Goal: Information Seeking & Learning: Learn about a topic

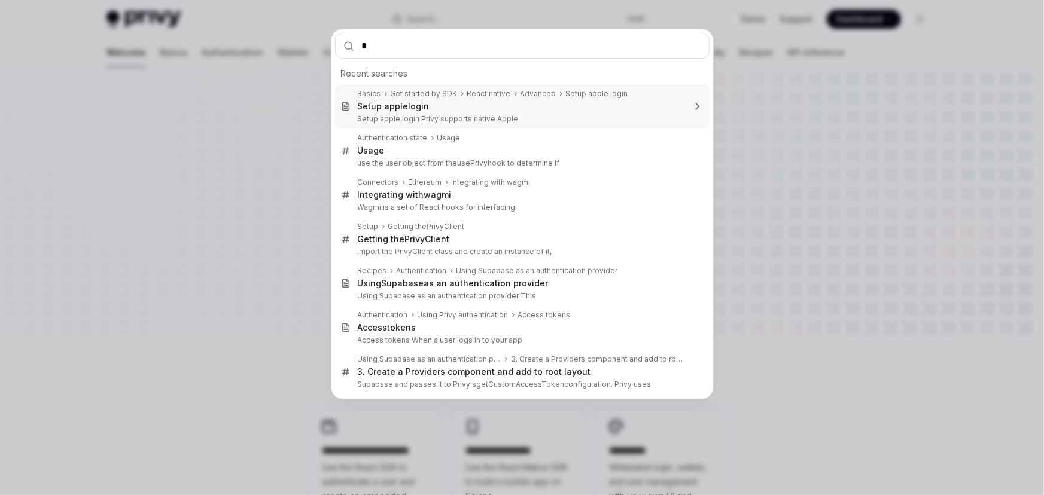
type textarea "*"
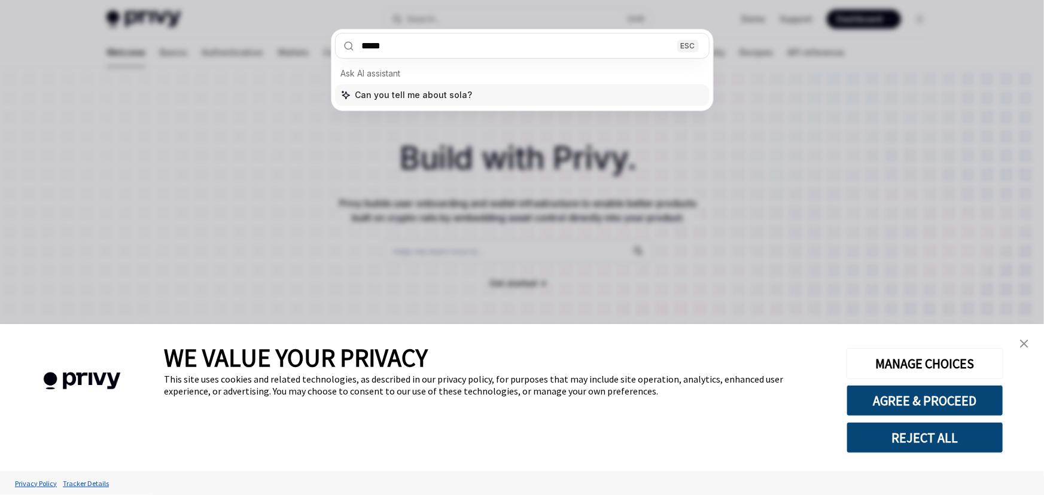
type input "******"
type textarea "*"
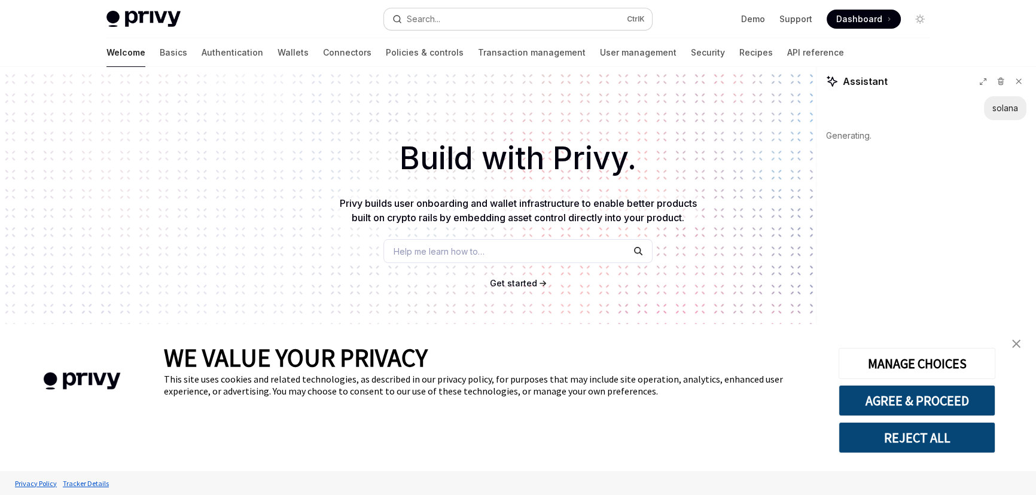
click at [504, 22] on button "Search... Ctrl K" at bounding box center [518, 19] width 268 height 22
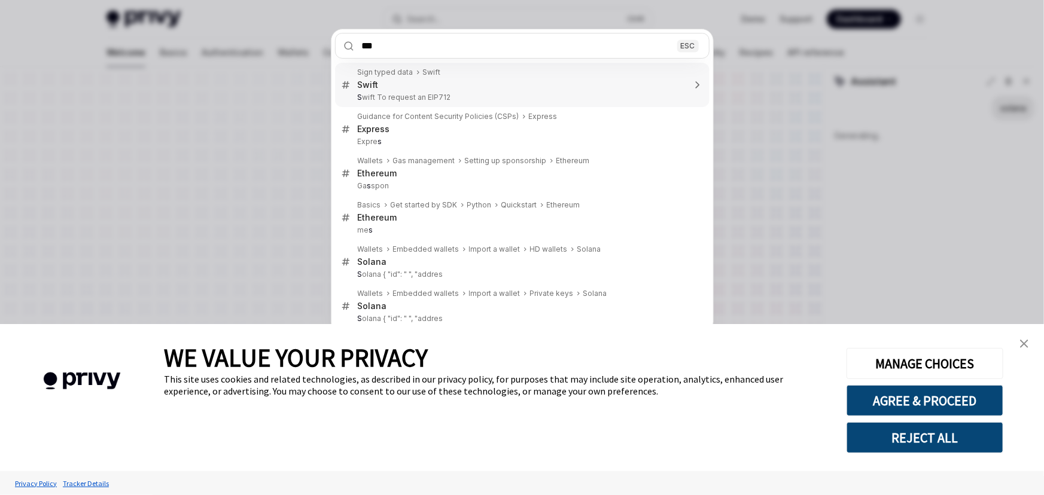
type input "****"
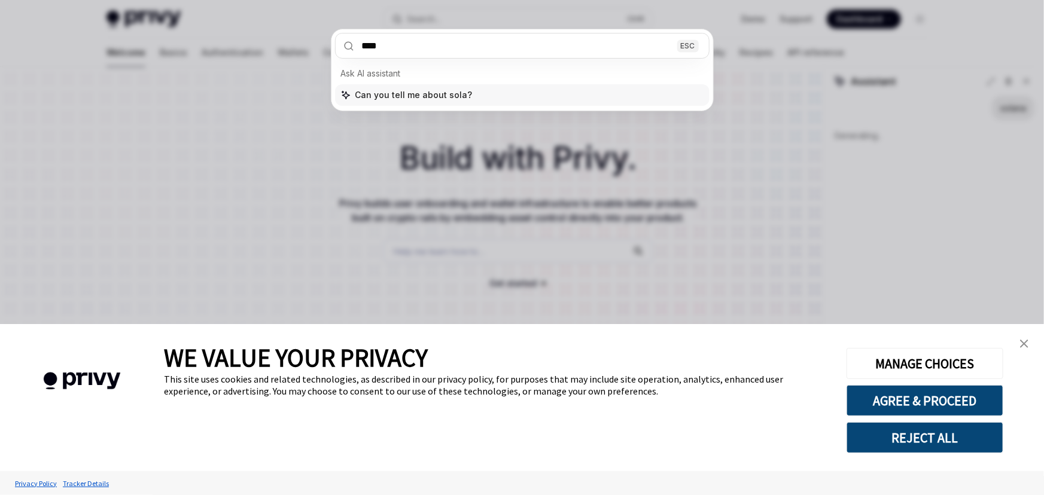
type textarea "*"
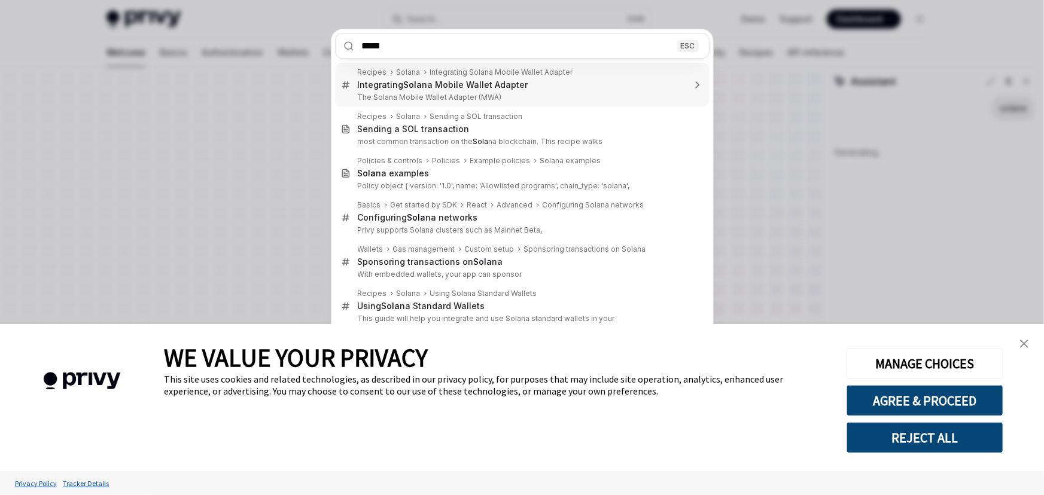
type input "******"
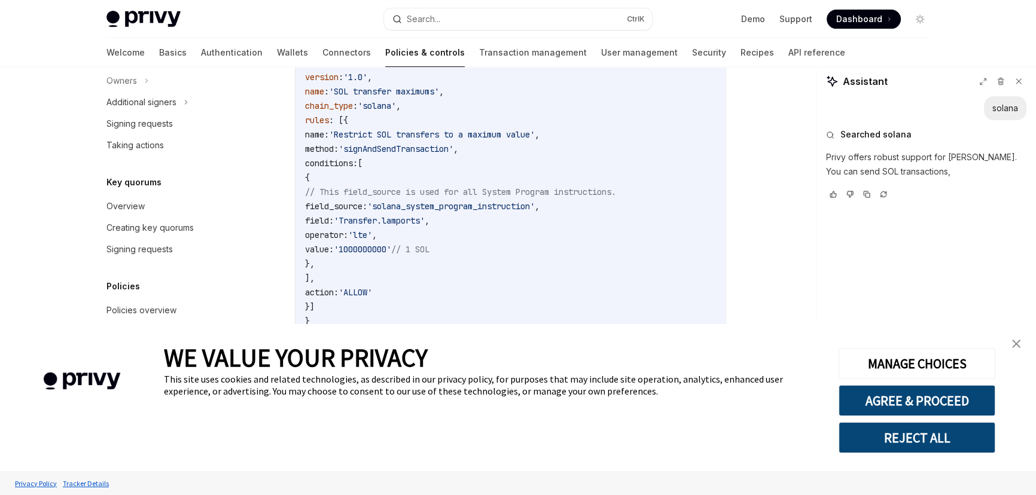
scroll to position [828, 0]
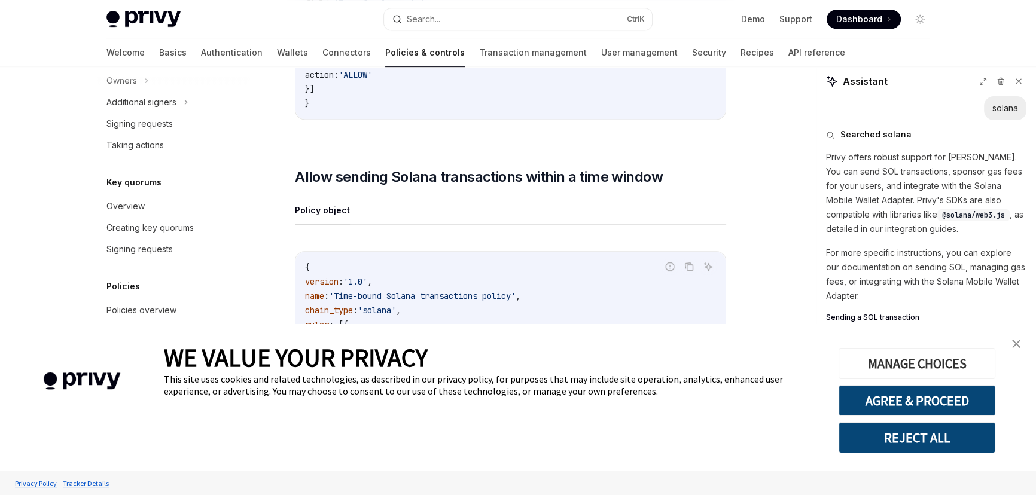
type textarea "*"
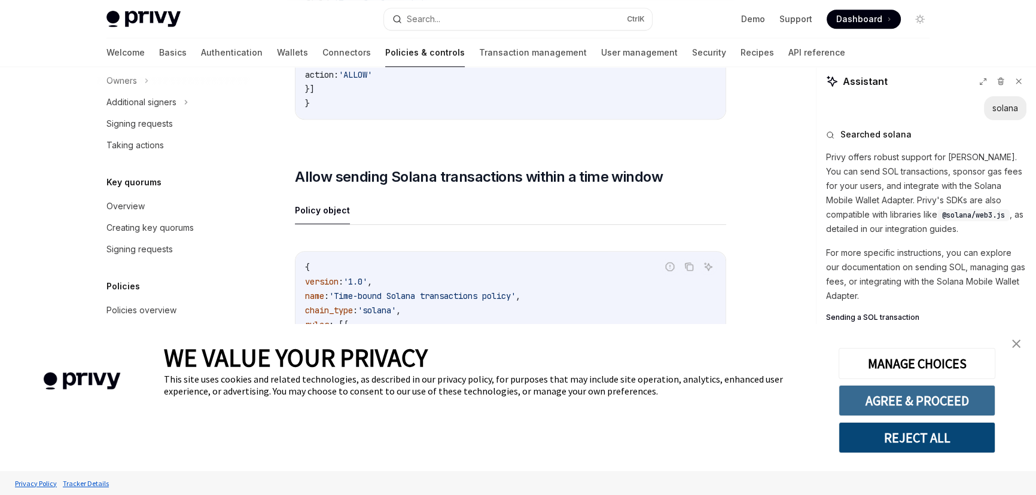
click at [952, 397] on button "AGREE & PROCEED" at bounding box center [917, 400] width 157 height 31
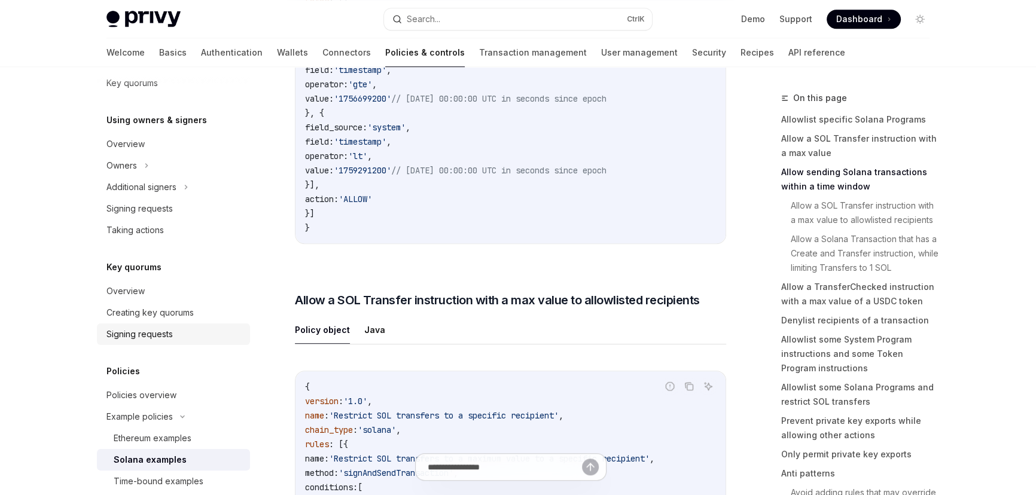
scroll to position [411, 0]
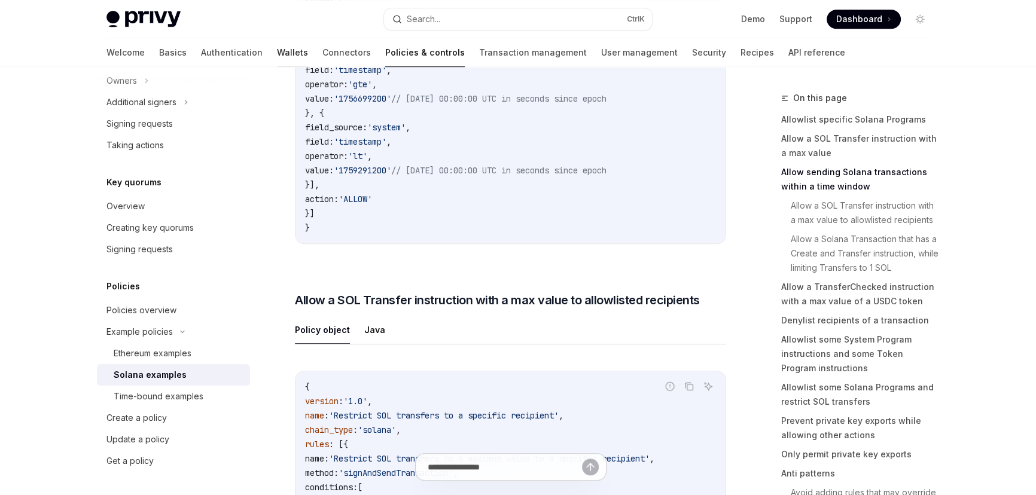
click at [277, 55] on link "Wallets" at bounding box center [292, 52] width 31 height 29
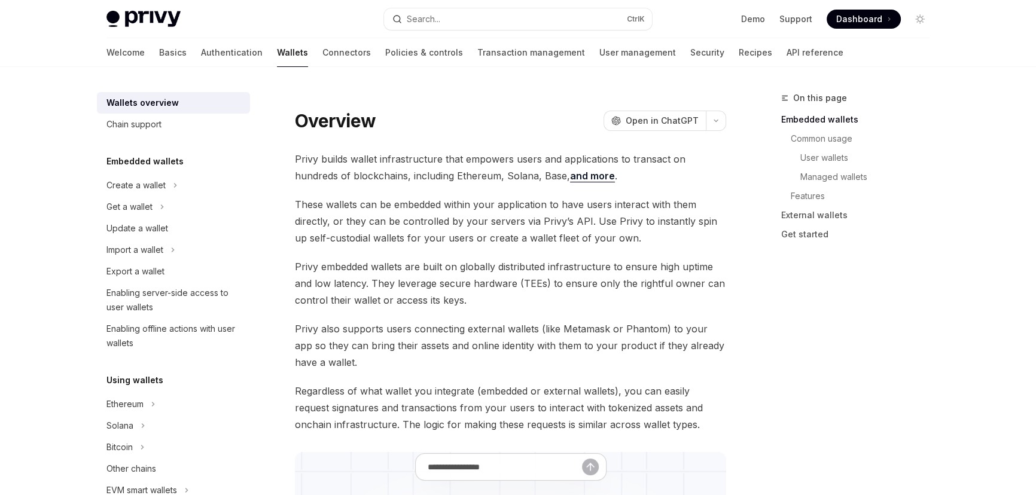
click at [450, 240] on span "These wallets can be embedded within your application to have users interact wi…" at bounding box center [510, 221] width 431 height 50
click at [325, 196] on span "These wallets can be embedded within your application to have users interact wi…" at bounding box center [510, 221] width 431 height 50
click at [119, 181] on div "Create a wallet" at bounding box center [135, 185] width 59 height 14
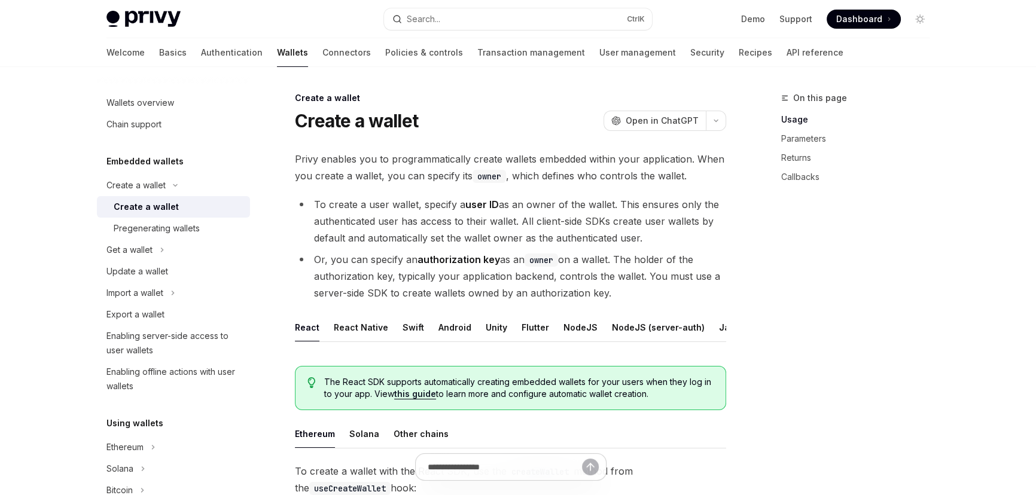
click at [386, 229] on li "To create a user wallet, specify a user ID as an owner of the wallet. This ensu…" at bounding box center [510, 221] width 431 height 50
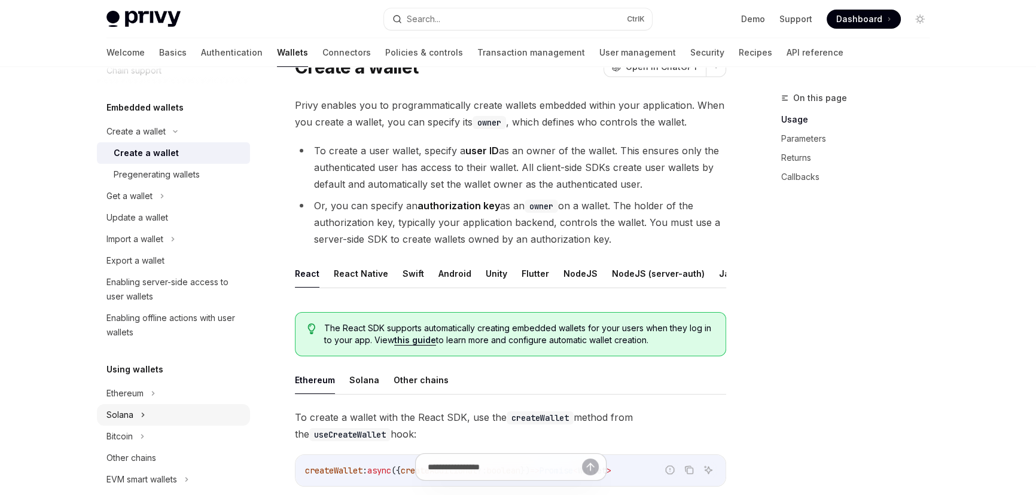
click at [124, 416] on div "Solana" at bounding box center [119, 415] width 27 height 14
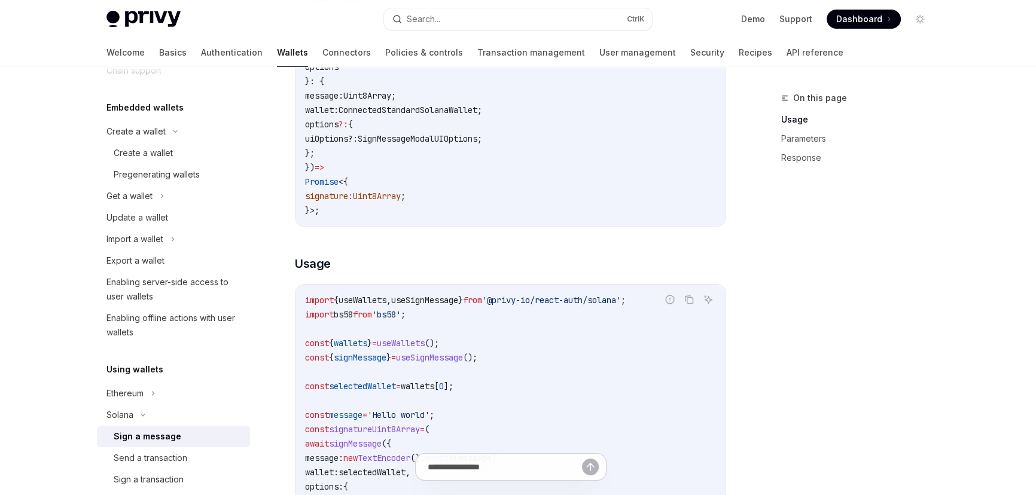
scroll to position [326, 0]
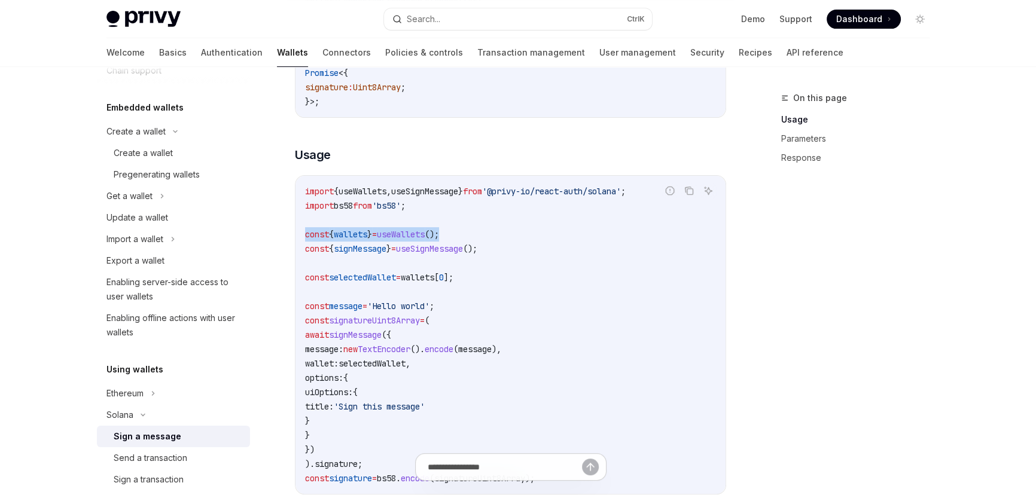
drag, startPoint x: 462, startPoint y: 236, endPoint x: 304, endPoint y: 245, distance: 157.6
click at [305, 245] on code "import { useWallets , useSignMessage } from '@privy-io/react-auth/solana' ; imp…" at bounding box center [510, 334] width 411 height 301
copy span "const { wallets } = useWallets ();"
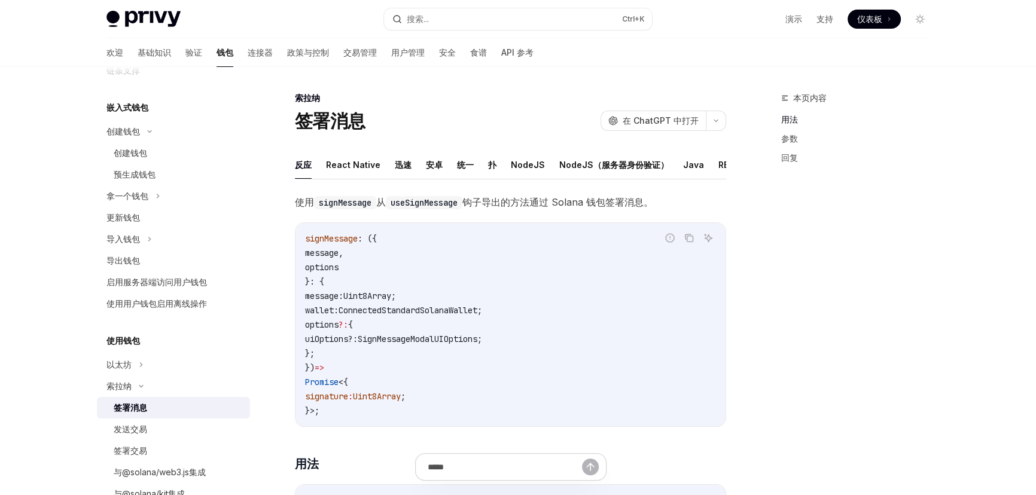
scroll to position [25, 0]
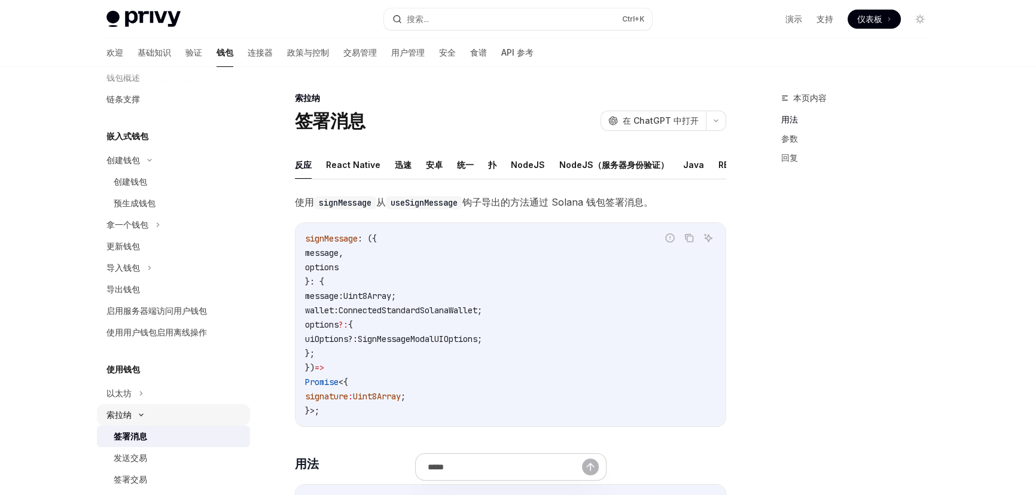
click at [110, 411] on font "索拉纳" at bounding box center [118, 415] width 25 height 10
click at [136, 412] on div "索拉纳" at bounding box center [173, 415] width 153 height 22
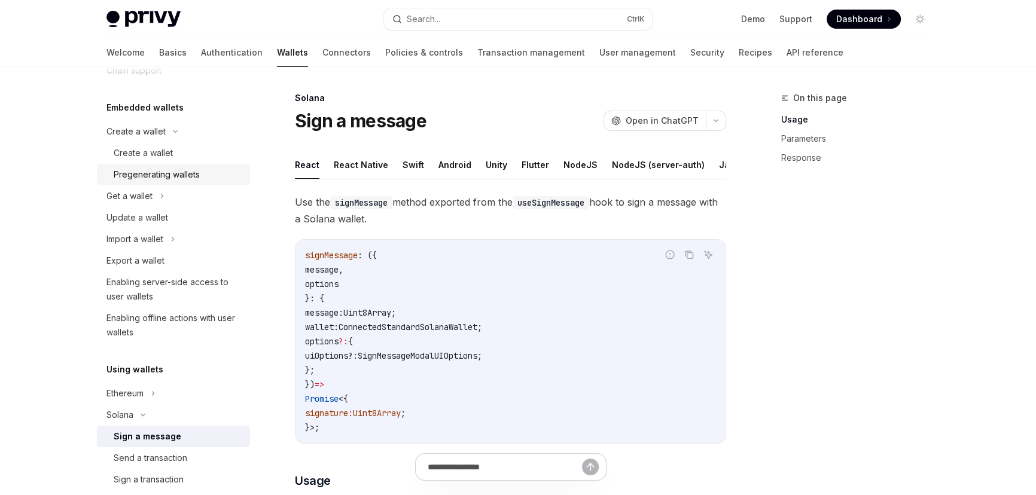
scroll to position [0, 0]
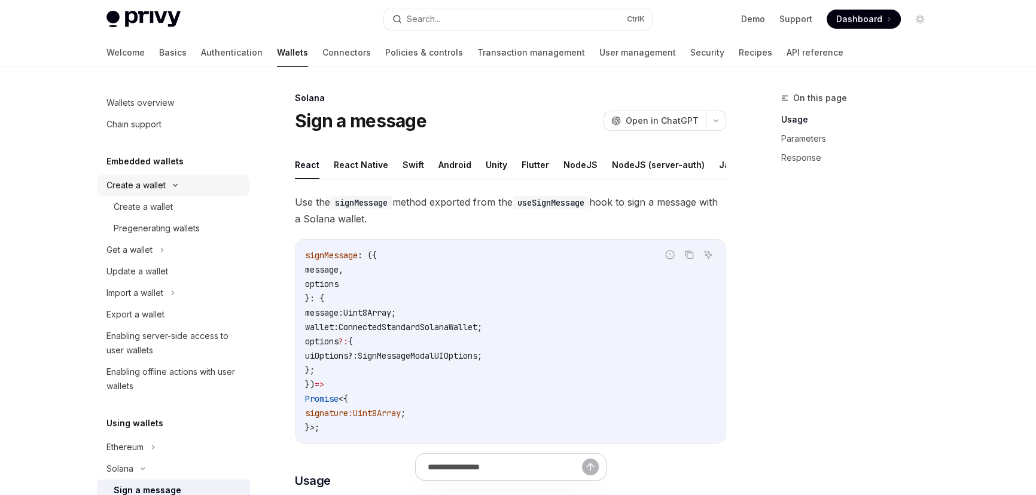
click at [116, 193] on div "Create a wallet" at bounding box center [173, 186] width 153 height 22
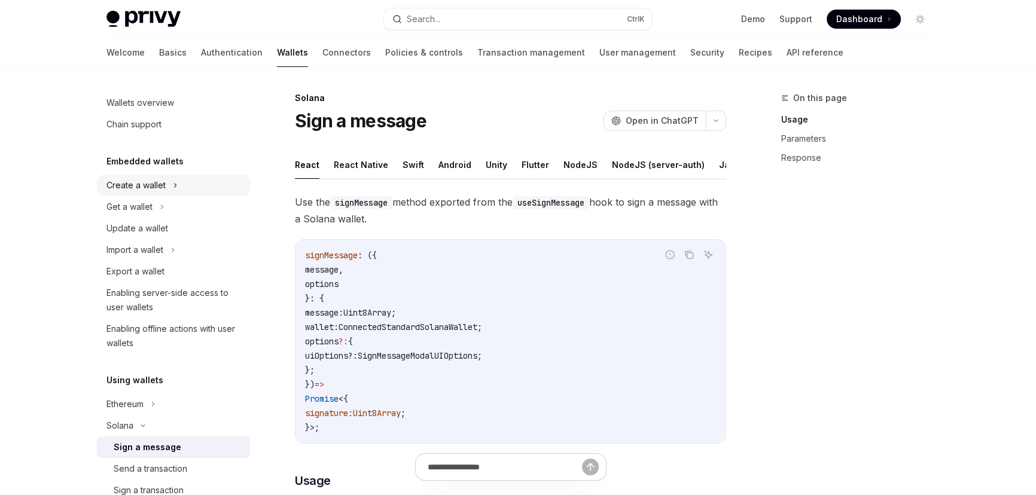
click at [124, 194] on div "Create a wallet" at bounding box center [173, 186] width 153 height 22
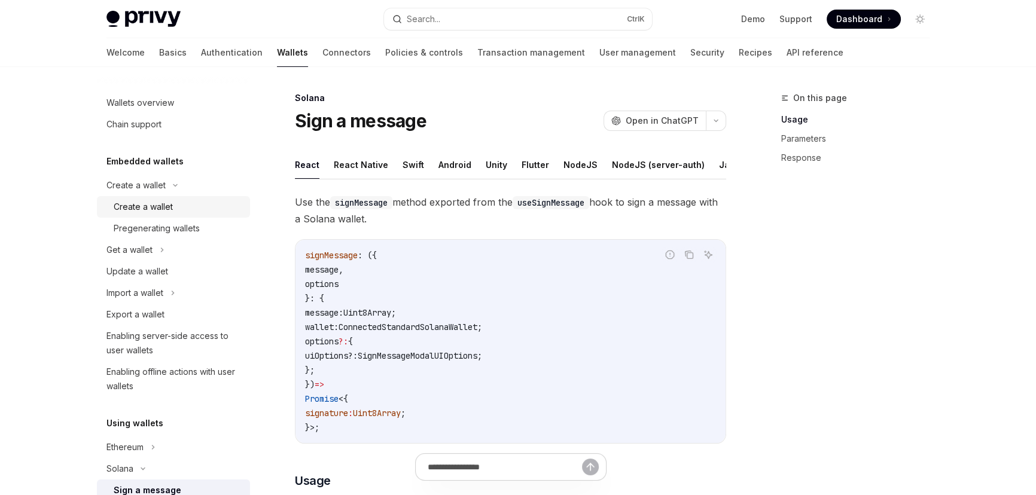
click at [166, 212] on div "Create a wallet" at bounding box center [143, 207] width 59 height 14
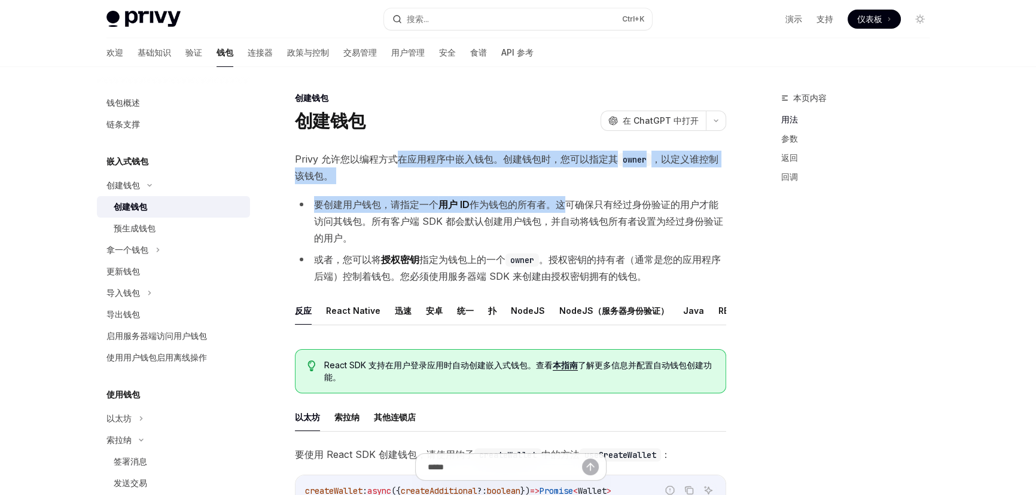
drag, startPoint x: 394, startPoint y: 159, endPoint x: 562, endPoint y: 188, distance: 171.1
click at [561, 196] on li "要创建用户钱包，请指定一个 用户 ID 作为钱包的所有者。这可确保只有经过身份验证的用户才能访问其钱包。所有客户端 SDK 都会默认创建用户钱包，并自动将钱包…" at bounding box center [510, 221] width 431 height 50
click at [551, 201] on font "作为钱包的所有者。这可确保只有经过身份验证的用户才能访问其钱包。所有客户端 SDK 都会默认创建用户钱包，并自动将钱包所有者设置为经过身份验证的用户。" at bounding box center [518, 221] width 409 height 45
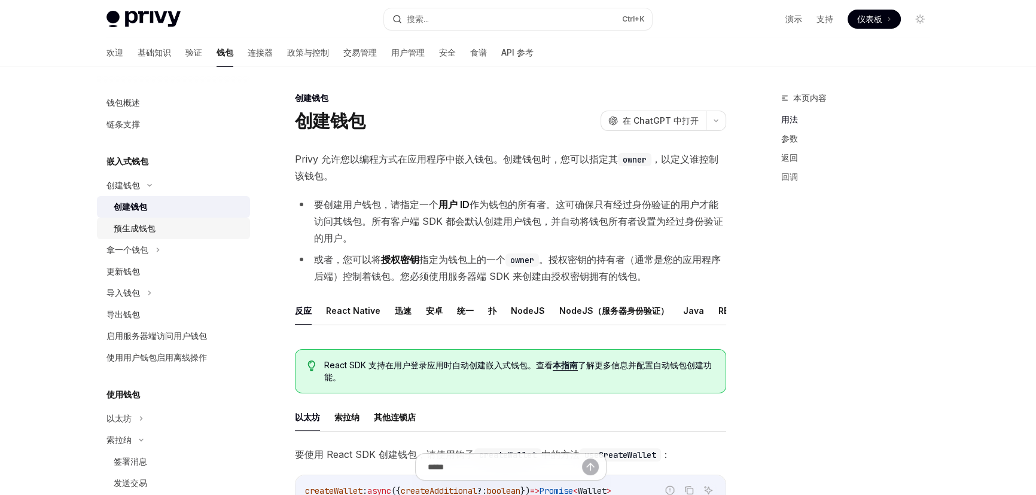
click at [163, 224] on div "预生成钱包" at bounding box center [178, 228] width 129 height 14
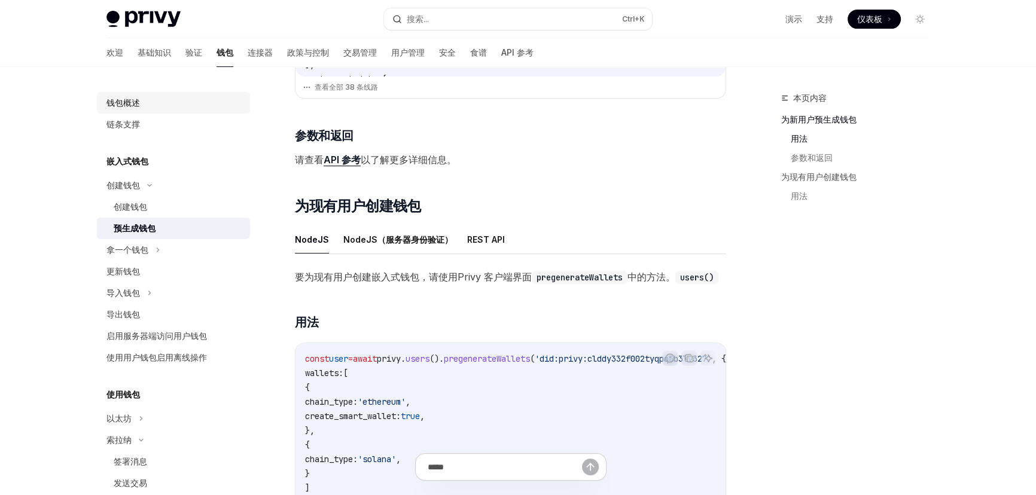
scroll to position [279, 0]
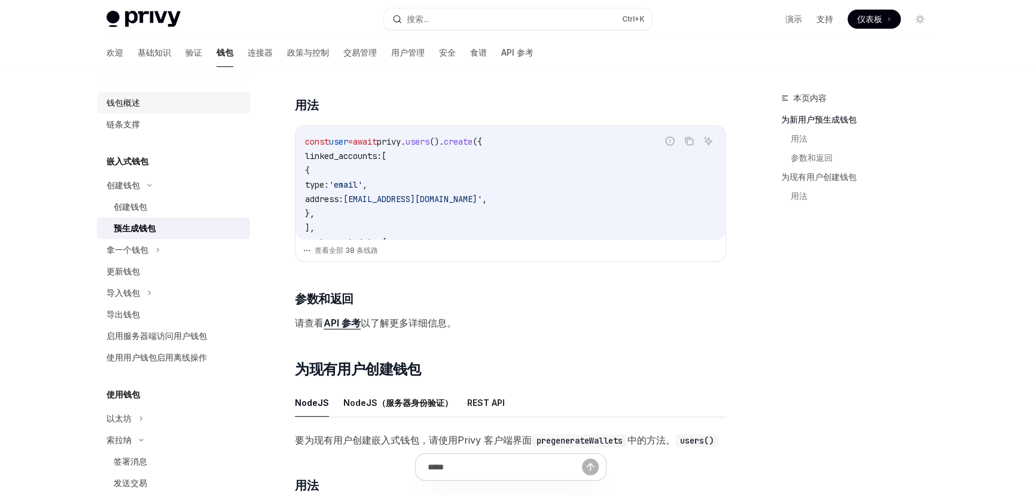
click at [160, 108] on div "钱包概述" at bounding box center [174, 103] width 136 height 14
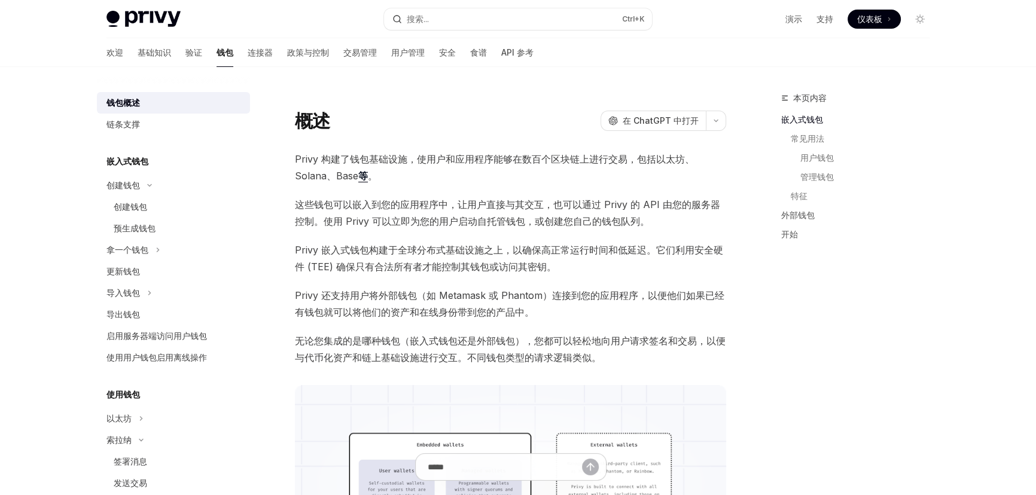
click at [355, 176] on font "Privy 构建了钱包基础设施，使用户和应用程序能够在数百个区块链上进行交易，包括以太坊、Solana、Base" at bounding box center [495, 167] width 400 height 29
click at [412, 180] on span "Privy 构建了钱包基础设施，使用户和应用程序能够在数百个区块链上进行交易，包括以太坊、Solana、Base 等 。" at bounding box center [510, 167] width 431 height 33
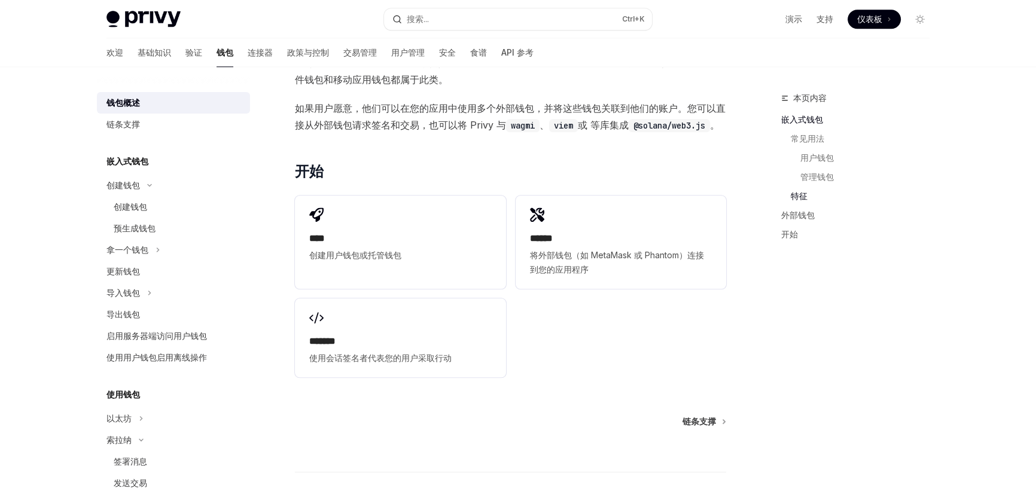
scroll to position [1577, 0]
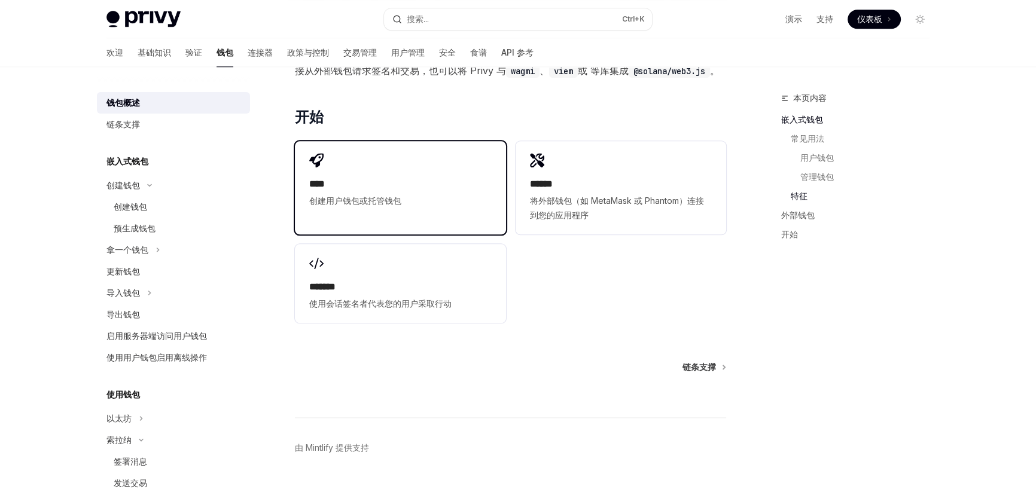
click at [383, 208] on div "**** 创建用户钱包或托管钱包" at bounding box center [400, 180] width 211 height 79
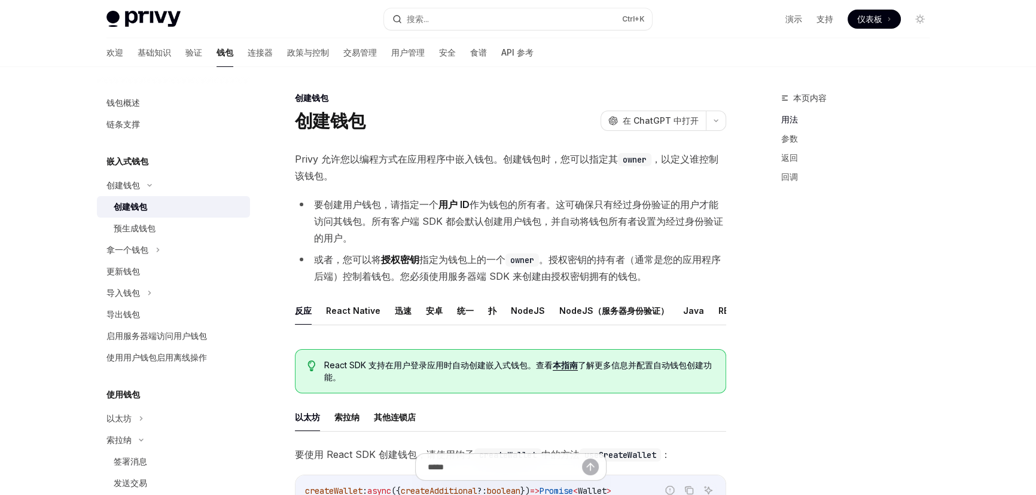
click at [115, 250] on font "拿一个钱包" at bounding box center [127, 250] width 42 height 10
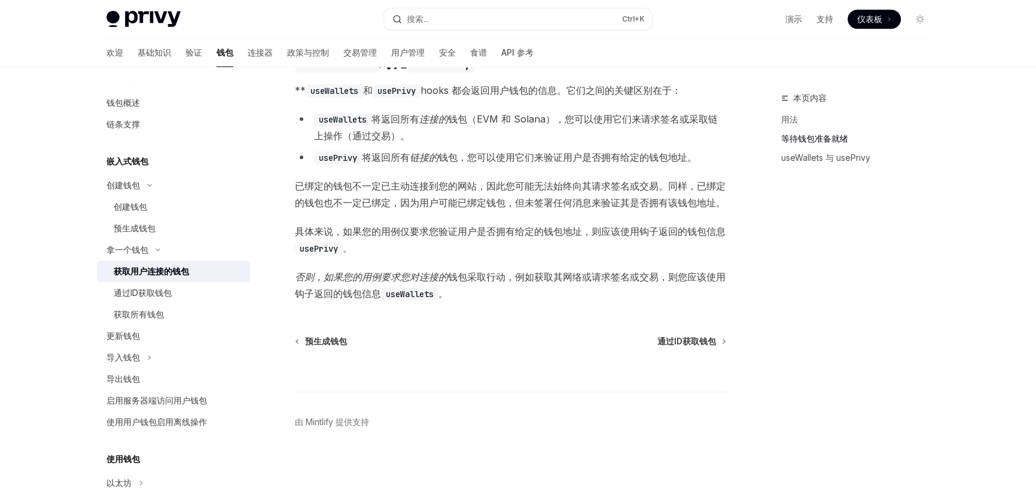
scroll to position [730, 0]
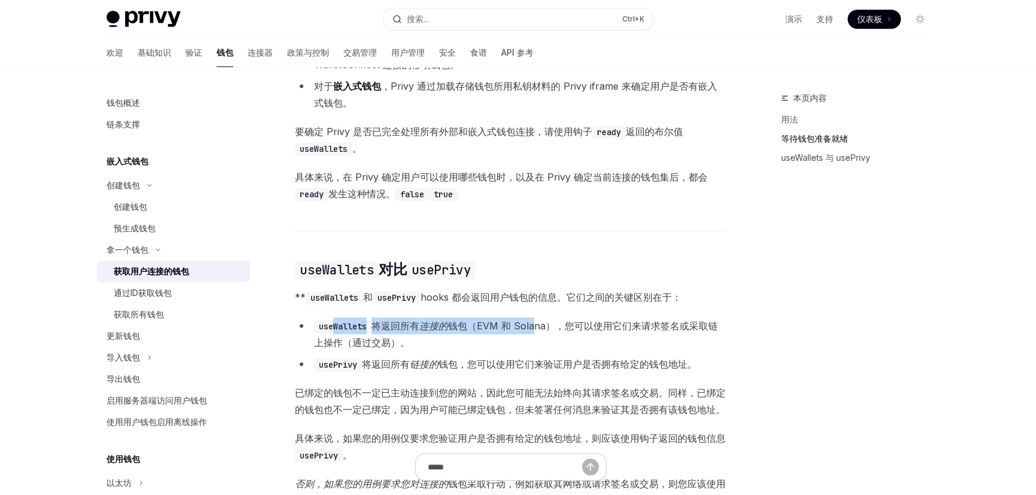
drag, startPoint x: 336, startPoint y: 336, endPoint x: 533, endPoint y: 343, distance: 197.5
click at [533, 343] on li "useWallets 将返回所有 连接的 钱包（EVM 和 Solana），您可以使用它们来请求签名或采取链上操作（通过交易）。" at bounding box center [510, 334] width 431 height 33
click at [516, 364] on ul "useWallets 将返回所有 连接的 钱包（EVM 和 Solana），您可以使用它们来请求签名或采取链上操作（通过交易）。 usePrivy 将返回所有…" at bounding box center [510, 345] width 431 height 55
click at [349, 333] on code "useWallets" at bounding box center [342, 326] width 57 height 13
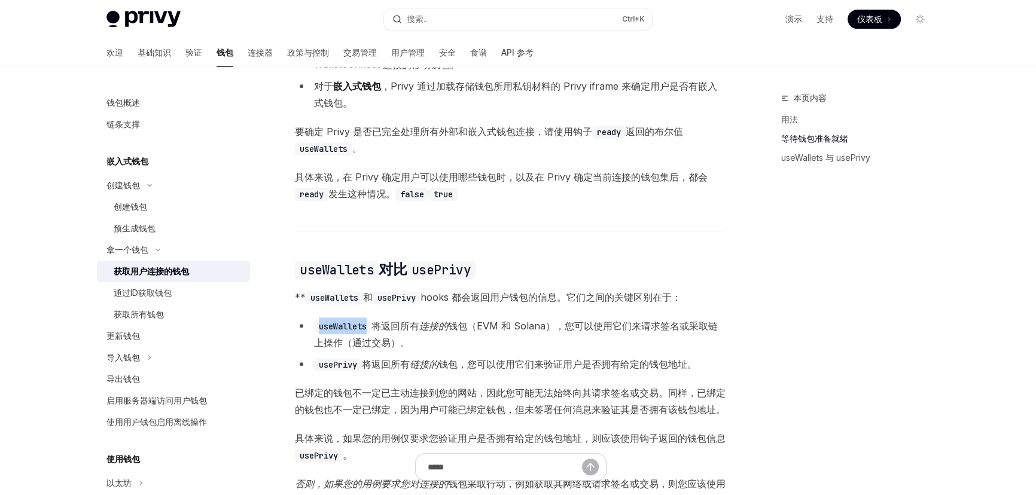
copy code "useWallets"
click at [401, 300] on span "** useWallets 和 usePrivy hooks 都会返回用户钱包的信息。它们之间的关键区别在于：" at bounding box center [510, 297] width 431 height 17
click at [138, 54] on font "基础知识" at bounding box center [154, 52] width 33 height 10
type textarea "*"
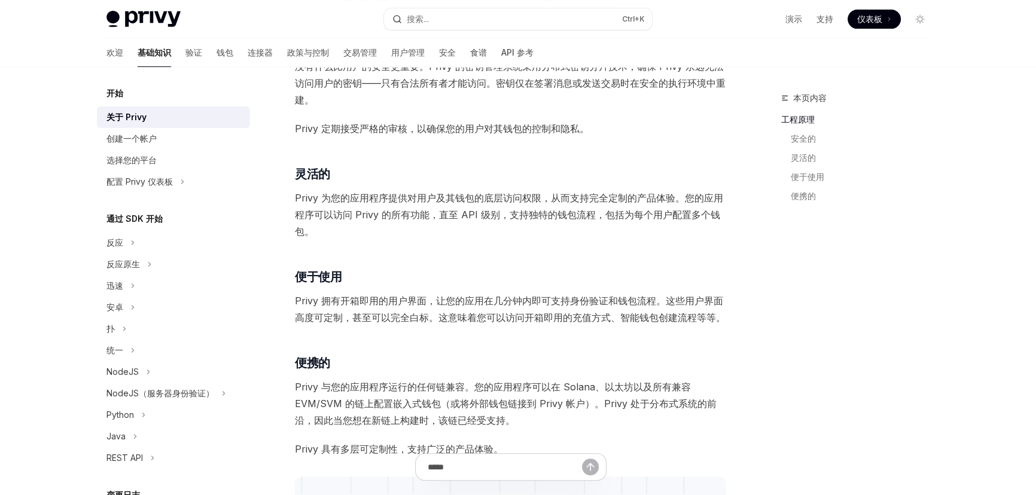
scroll to position [489, 0]
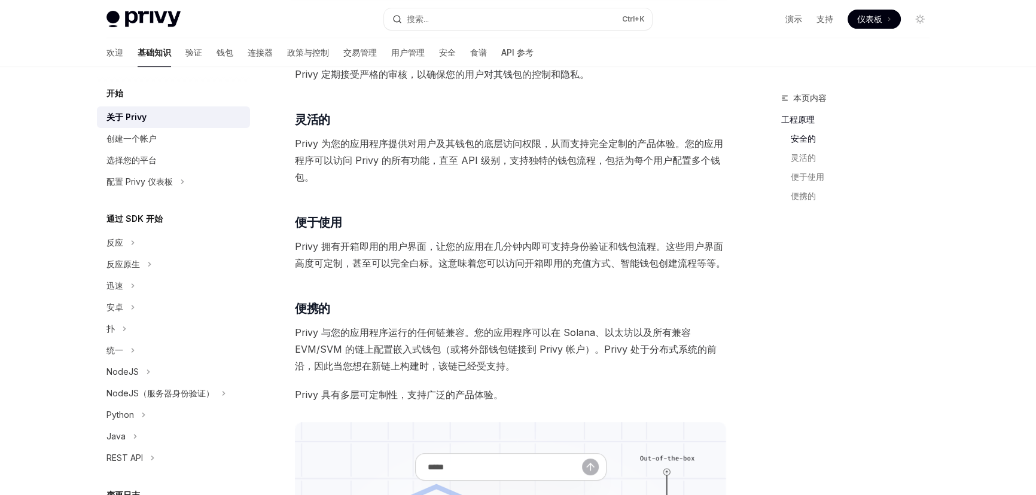
click at [457, 246] on font "Privy 拥有开箱即用的用户界面，让您的应用在几分钟内即可支持身份验证和钱包流程。这些用户界面高度可定制，甚至可以完全白标。这意味着您可以访问开箱即用的充值…" at bounding box center [510, 254] width 431 height 29
click at [413, 19] on font "搜索..." at bounding box center [418, 19] width 22 height 10
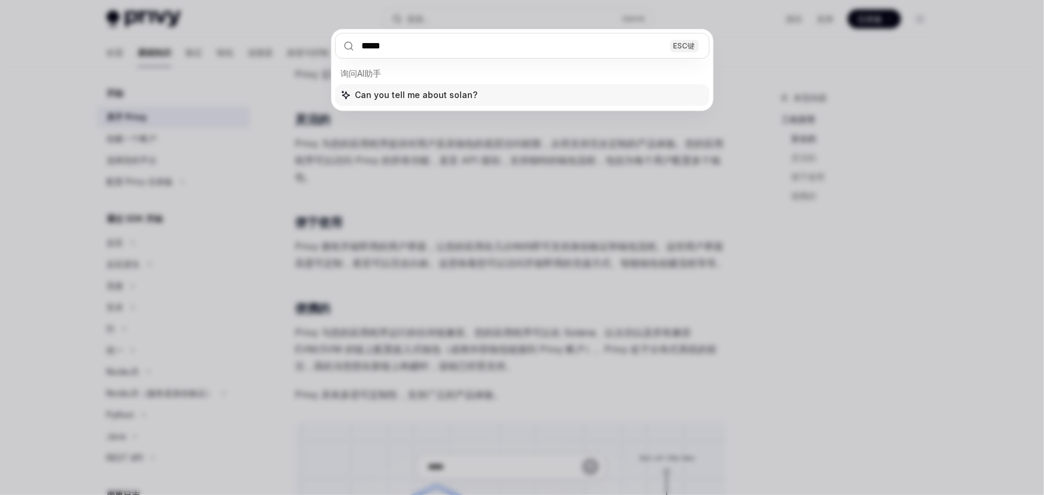
type input "******"
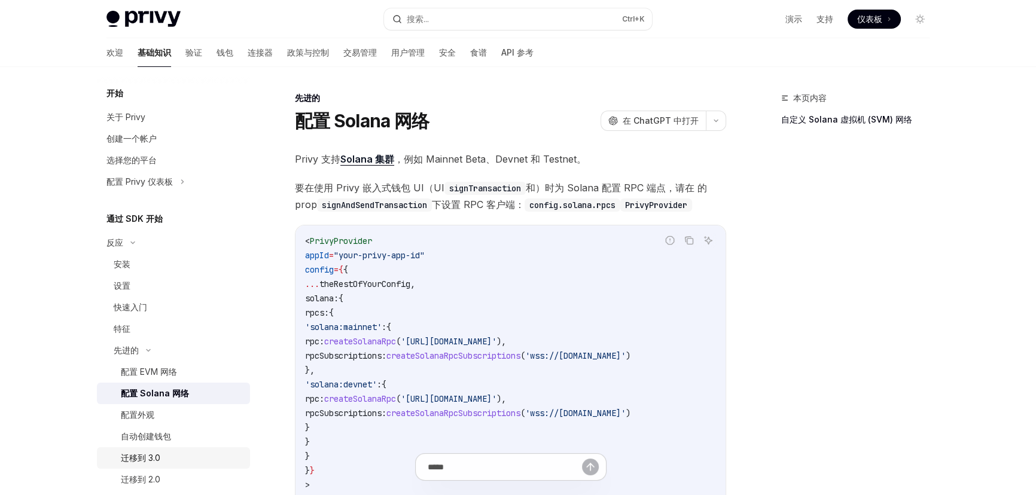
scroll to position [108, 0]
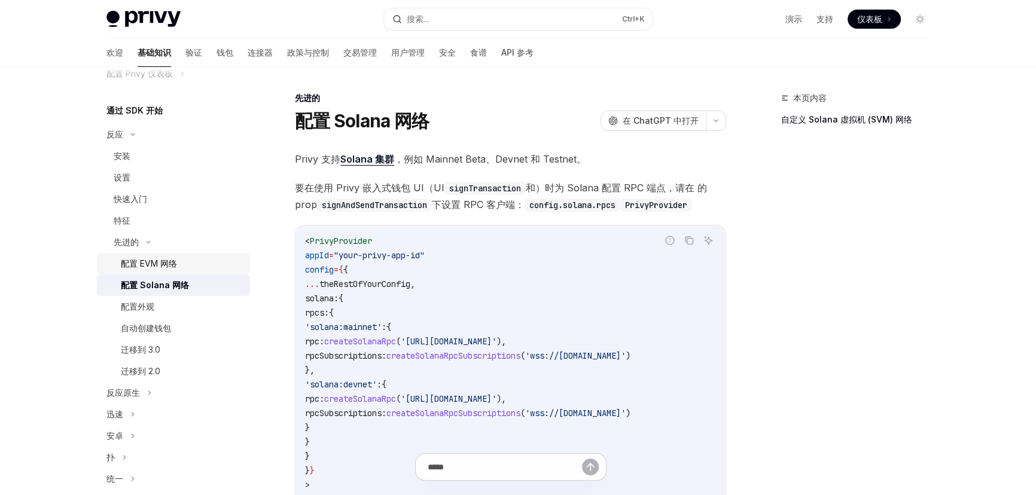
click at [188, 261] on div "配置 EVM 网络" at bounding box center [182, 264] width 122 height 14
type textarea "*"
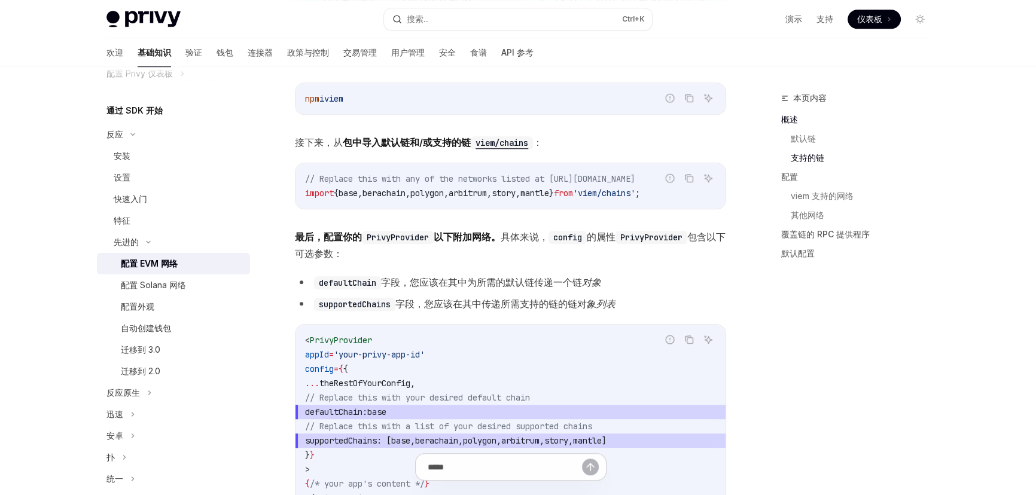
scroll to position [1250, 0]
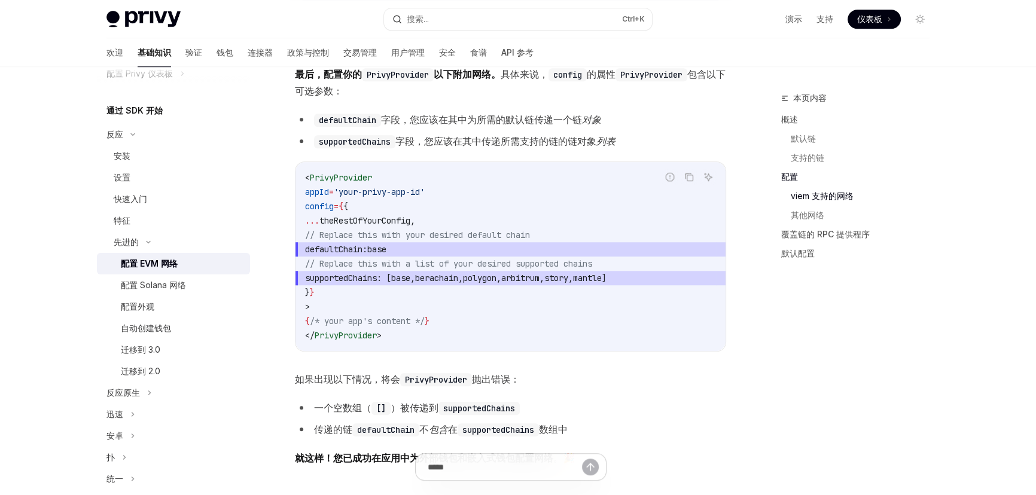
click at [377, 275] on span "supportedChains" at bounding box center [341, 278] width 72 height 11
click at [458, 273] on span "berachain" at bounding box center [436, 278] width 43 height 11
click at [544, 273] on span "," at bounding box center [542, 278] width 5 height 11
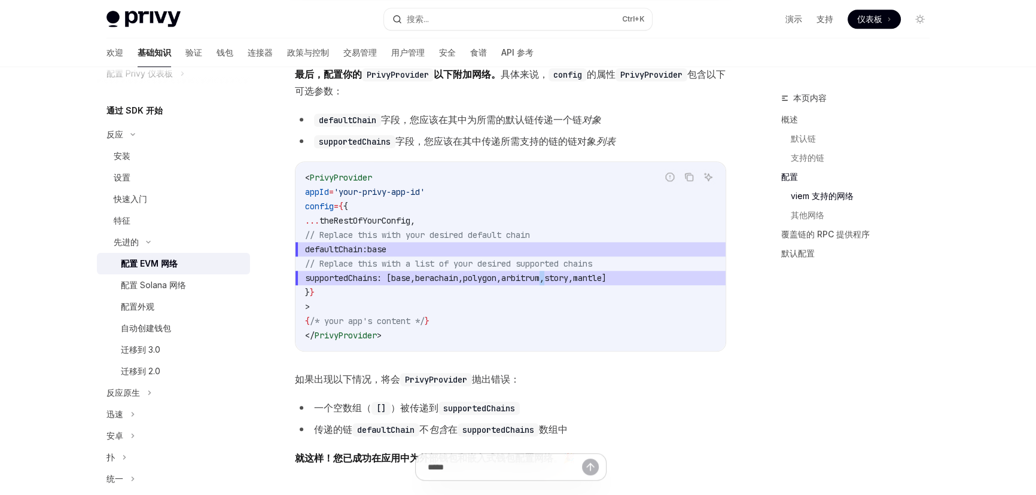
click at [544, 273] on span "," at bounding box center [542, 278] width 5 height 11
click at [696, 274] on span "supportedChains : [ base , berachain , polygon , arbitrum , story , mantle ]" at bounding box center [510, 278] width 411 height 14
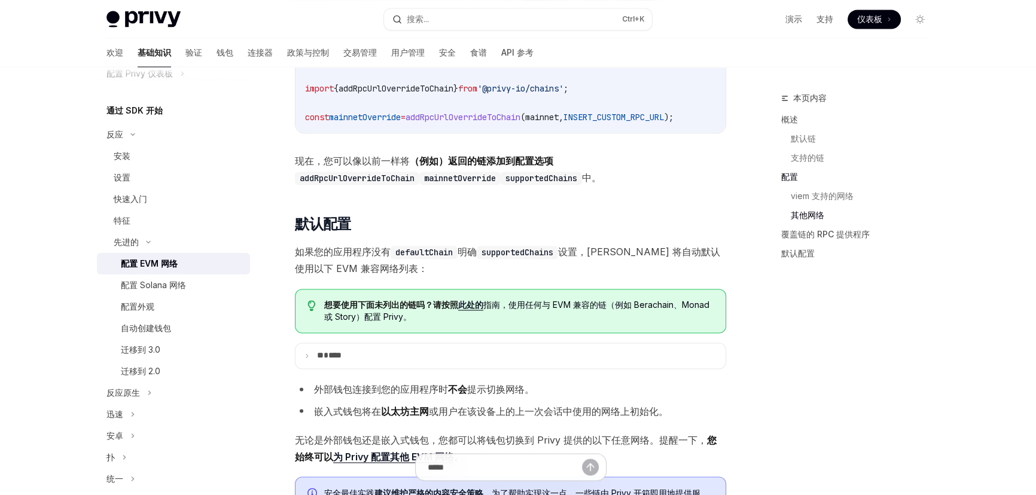
scroll to position [2610, 0]
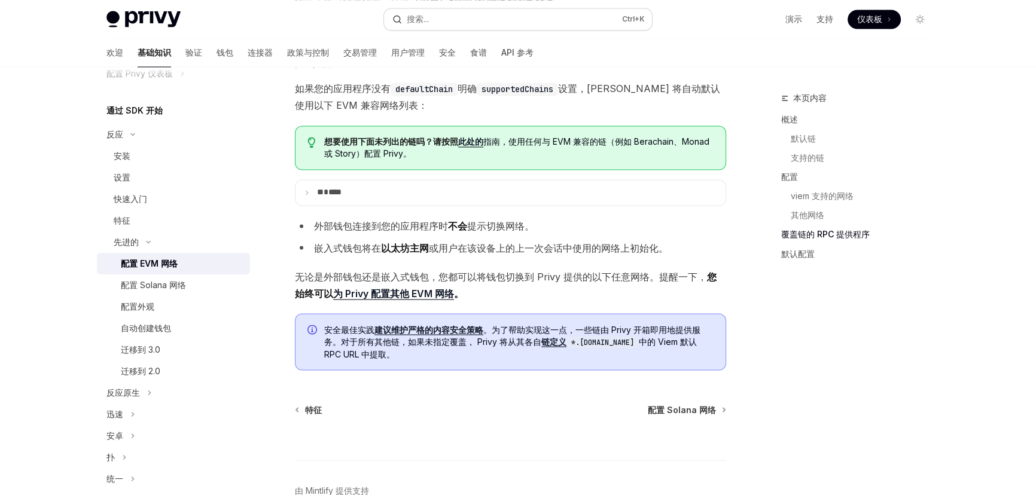
drag, startPoint x: 502, startPoint y: 16, endPoint x: 495, endPoint y: 13, distance: 8.0
click at [495, 13] on button "搜索... Ctrl +K" at bounding box center [518, 19] width 268 height 22
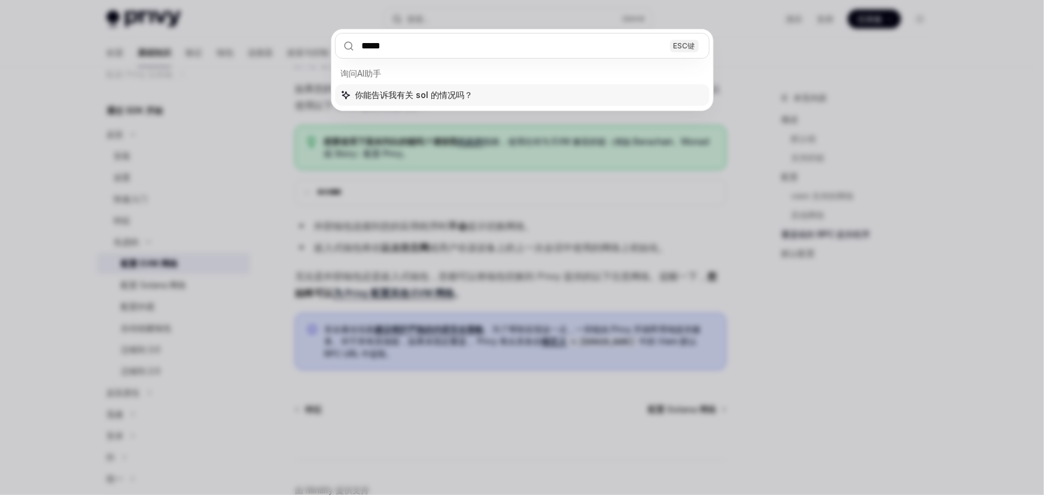
type input "******"
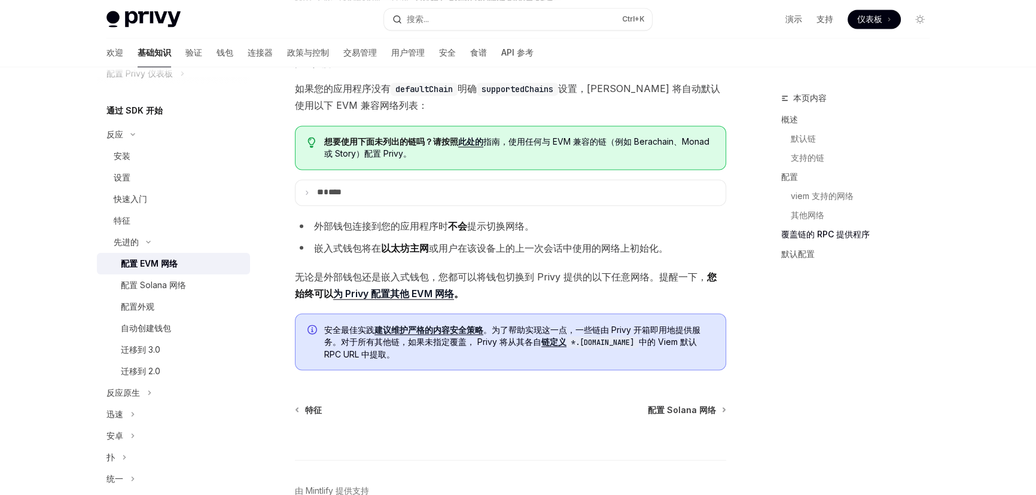
type textarea "*"
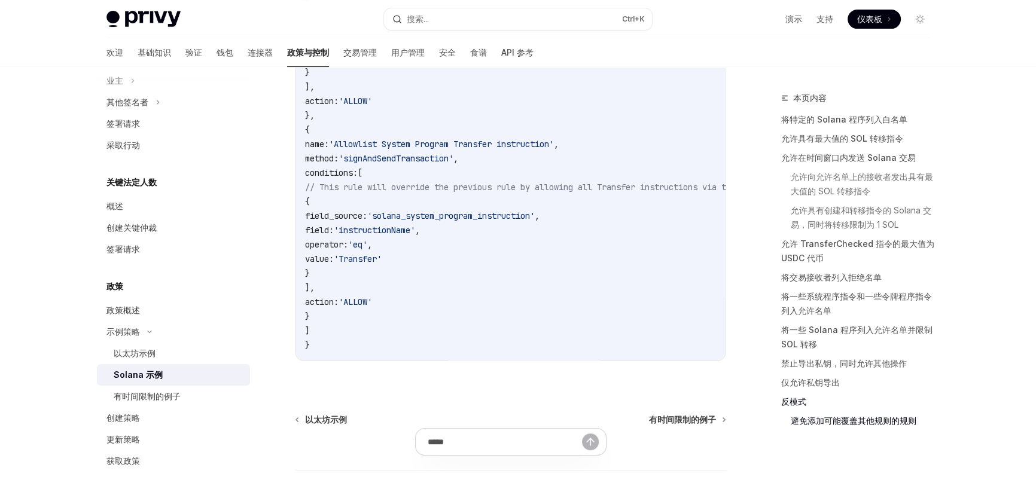
scroll to position [5921, 0]
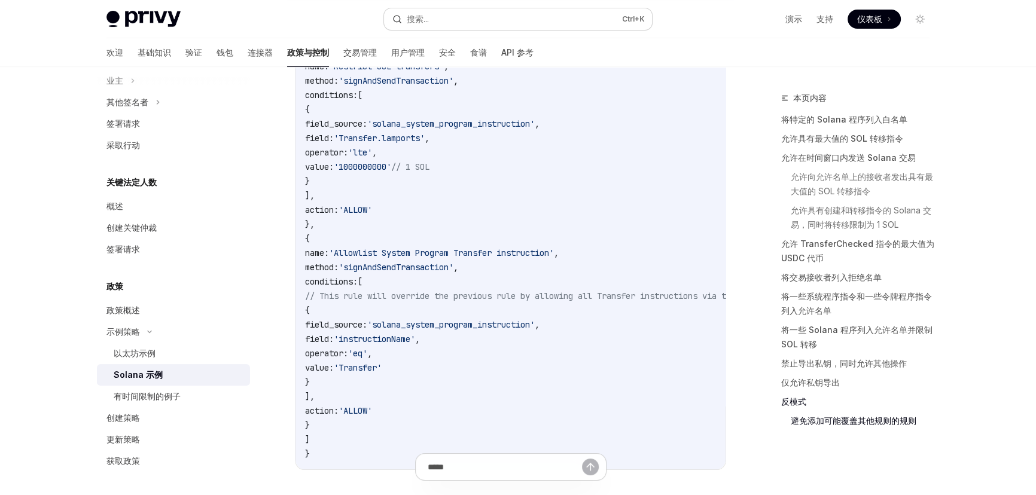
click at [433, 23] on button "搜索... Ctrl +K" at bounding box center [518, 19] width 268 height 22
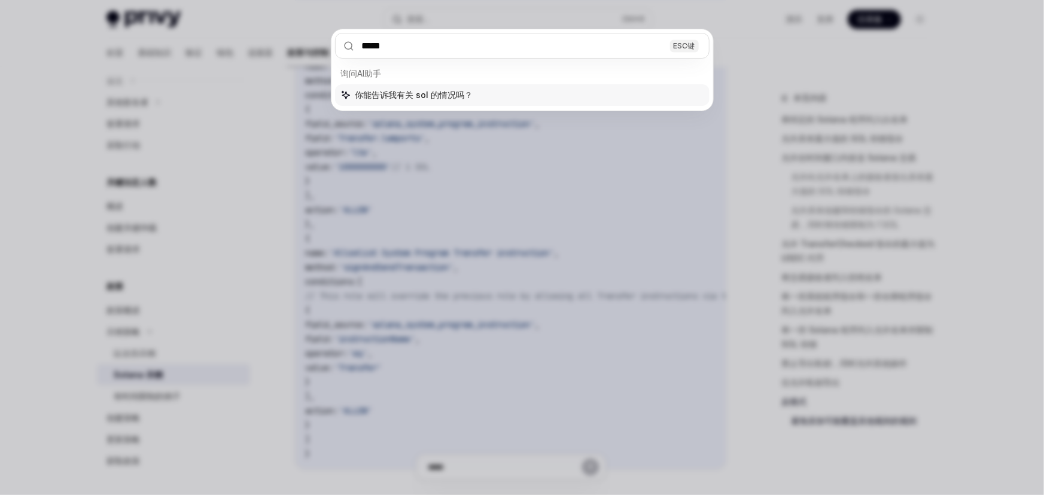
type input "******"
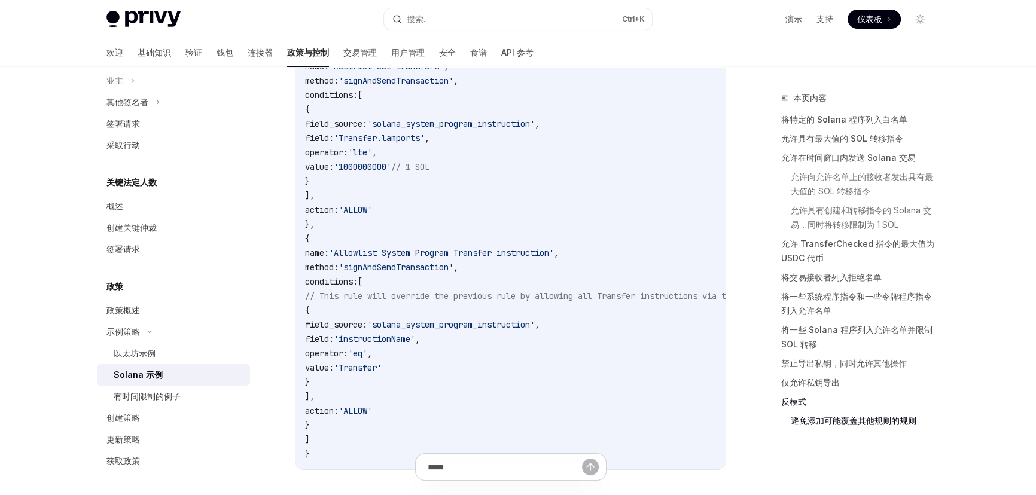
type textarea "*"
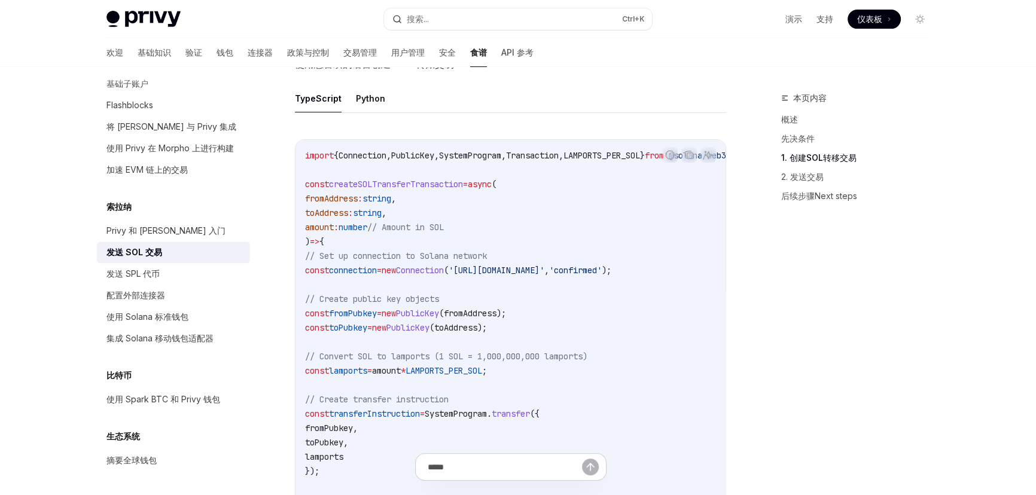
scroll to position [556, 0]
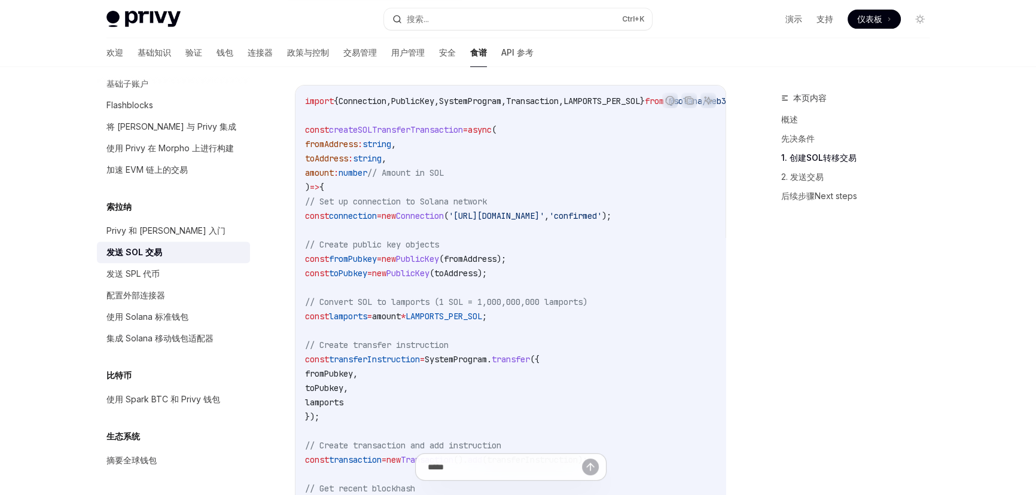
click at [376, 257] on span "fromPubkey" at bounding box center [353, 259] width 48 height 11
click at [377, 281] on code "import { Connection , PublicKey , SystemProgram , Transaction , LAMPORTS_PER_SO…" at bounding box center [542, 338] width 474 height 488
click at [377, 282] on code "import { Connection , PublicKey , SystemProgram , Transaction , LAMPORTS_PER_SO…" at bounding box center [542, 338] width 474 height 488
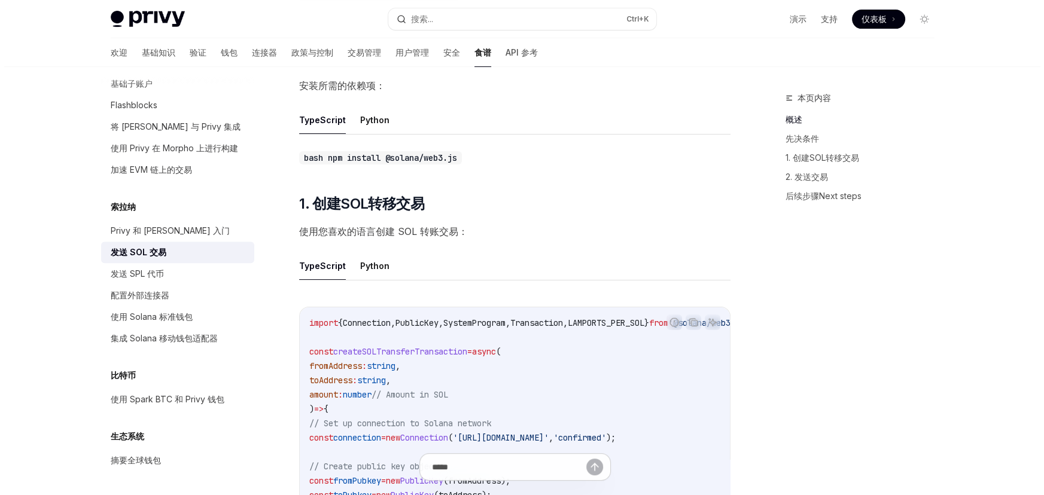
scroll to position [0, 0]
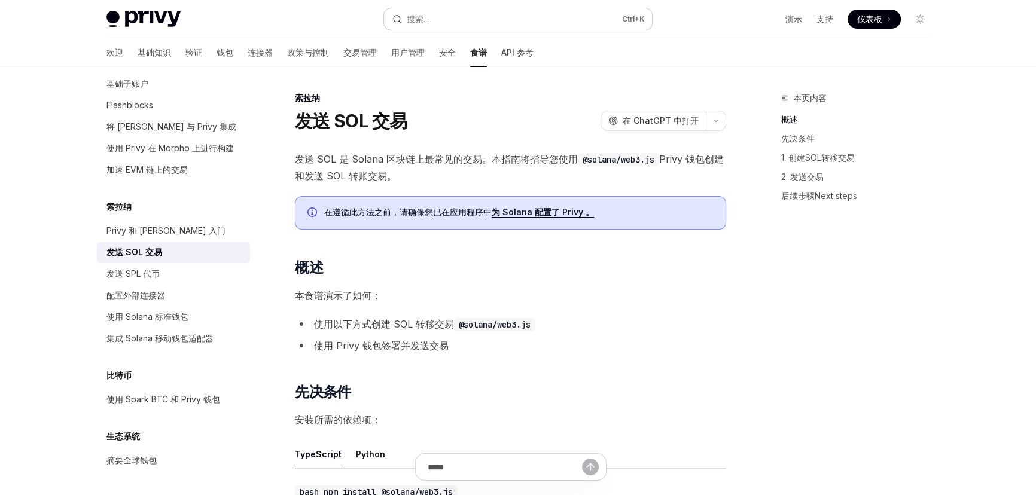
click at [454, 12] on button "搜索... Ctrl +K" at bounding box center [518, 19] width 268 height 22
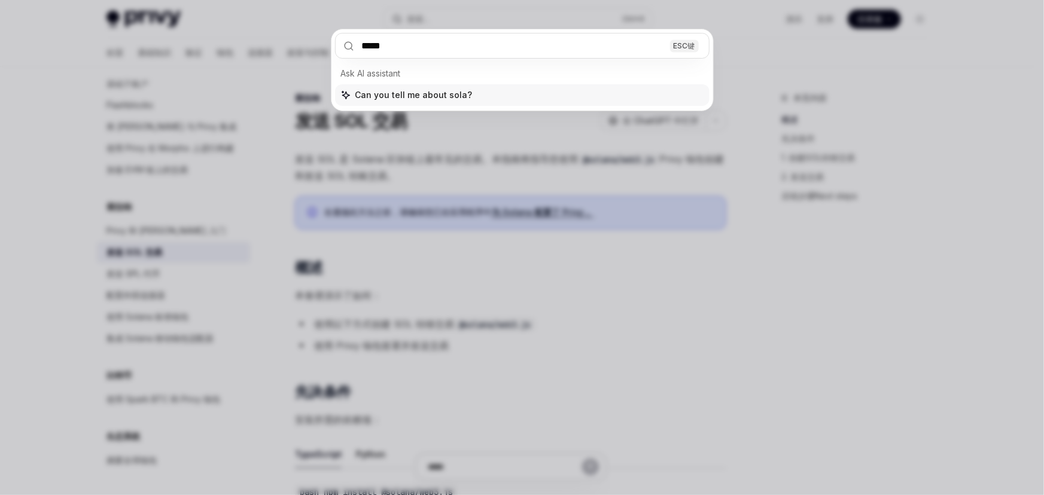
type input "******"
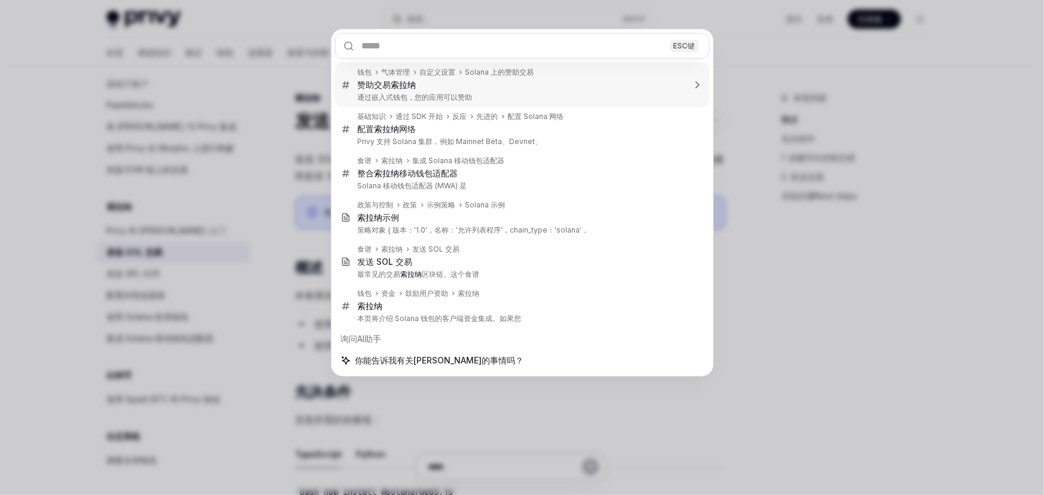
type textarea "*"
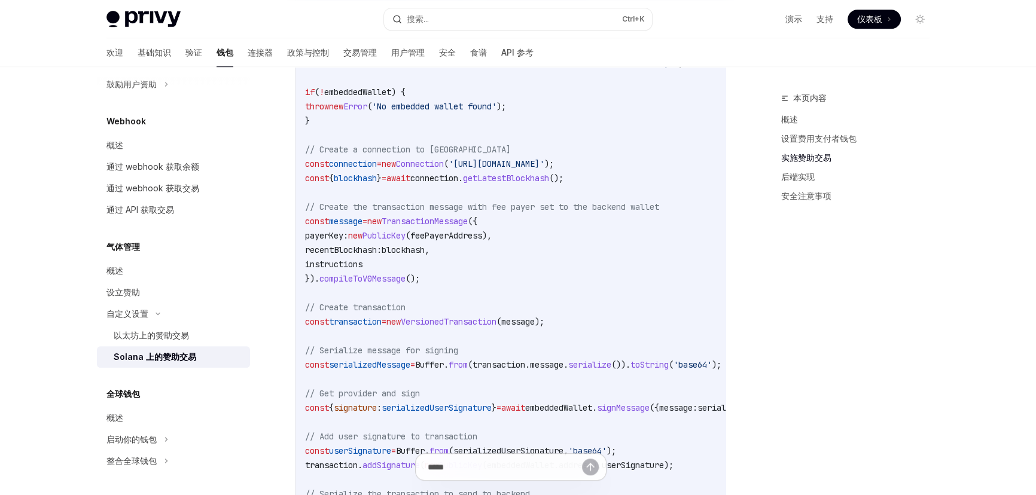
scroll to position [979, 0]
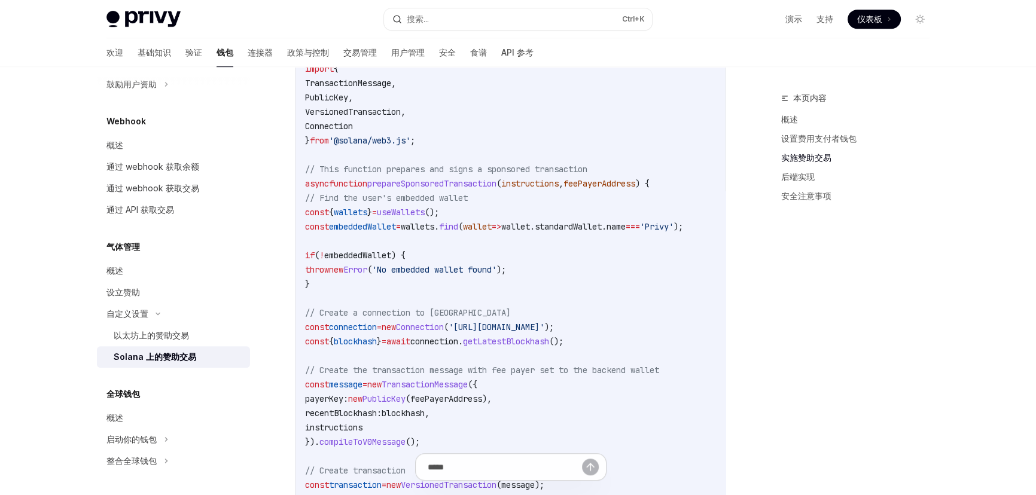
click at [378, 258] on span "embeddedWallet" at bounding box center [357, 255] width 67 height 11
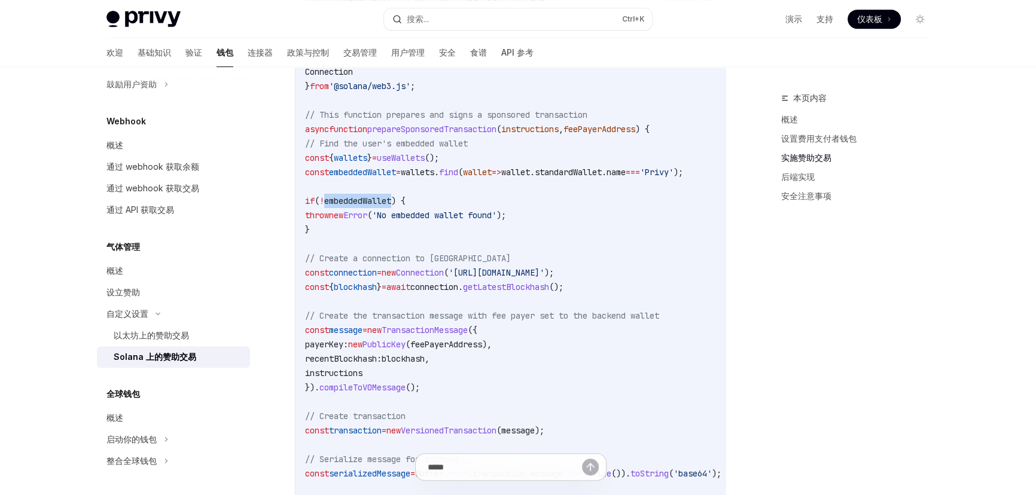
scroll to position [1088, 0]
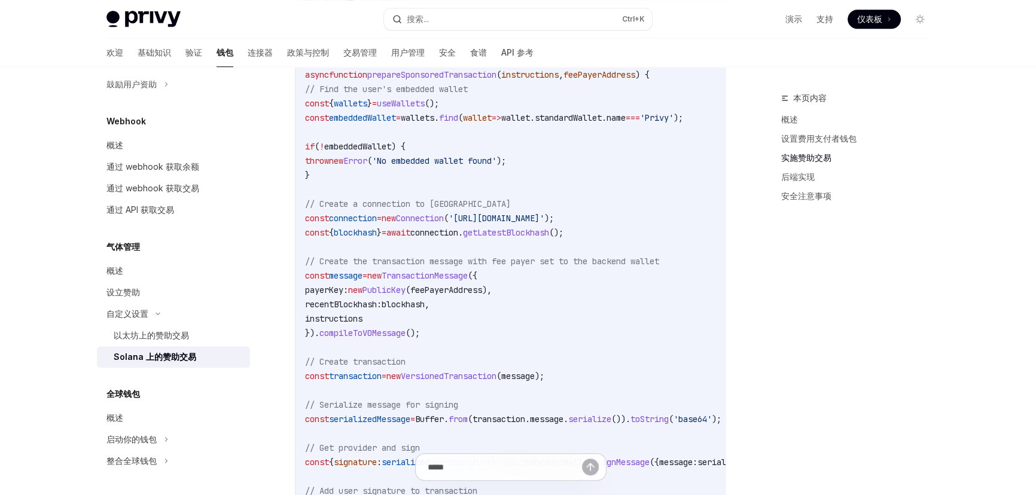
click at [390, 259] on span "// Create the transaction message with fee payer set to the backend wallet" at bounding box center [482, 261] width 354 height 11
click at [413, 300] on code "import { useWallets } from '@privy-io/react-auth/solana' ; import { Transaction…" at bounding box center [561, 347] width 512 height 818
click at [352, 324] on span "instructions" at bounding box center [333, 318] width 57 height 11
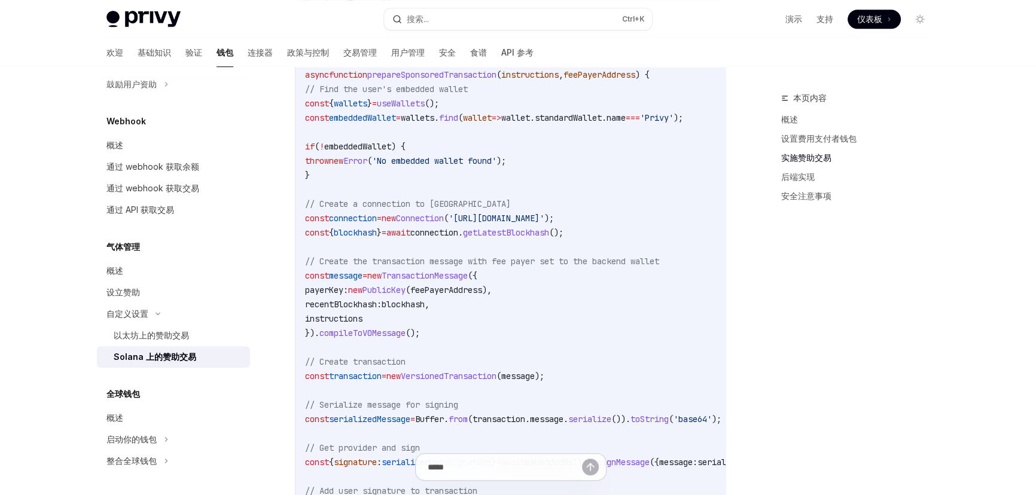
click at [352, 324] on span "instructions" at bounding box center [333, 318] width 57 height 11
click at [404, 300] on code "import { useWallets } from '@privy-io/react-auth/solana' ; import { Transaction…" at bounding box center [561, 347] width 512 height 818
click at [411, 306] on span "blockhash" at bounding box center [403, 304] width 43 height 11
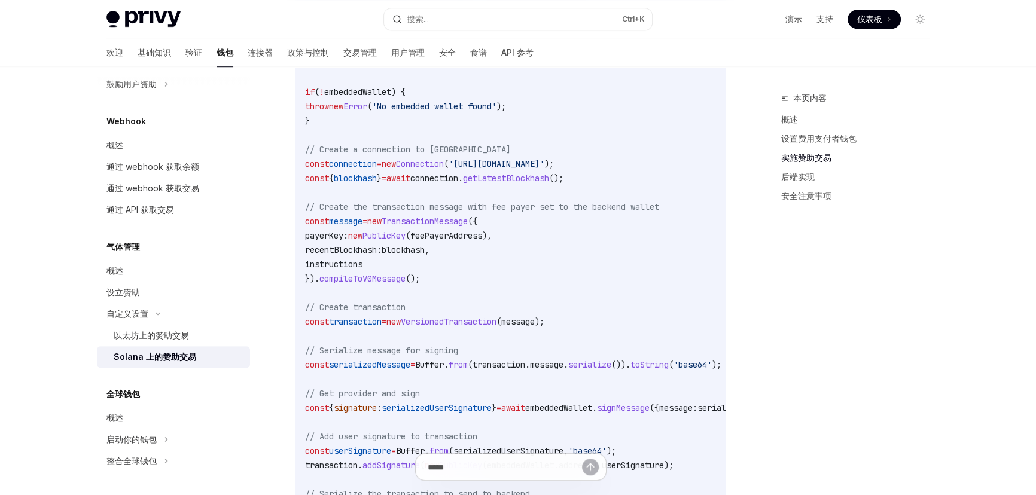
scroll to position [1196, 0]
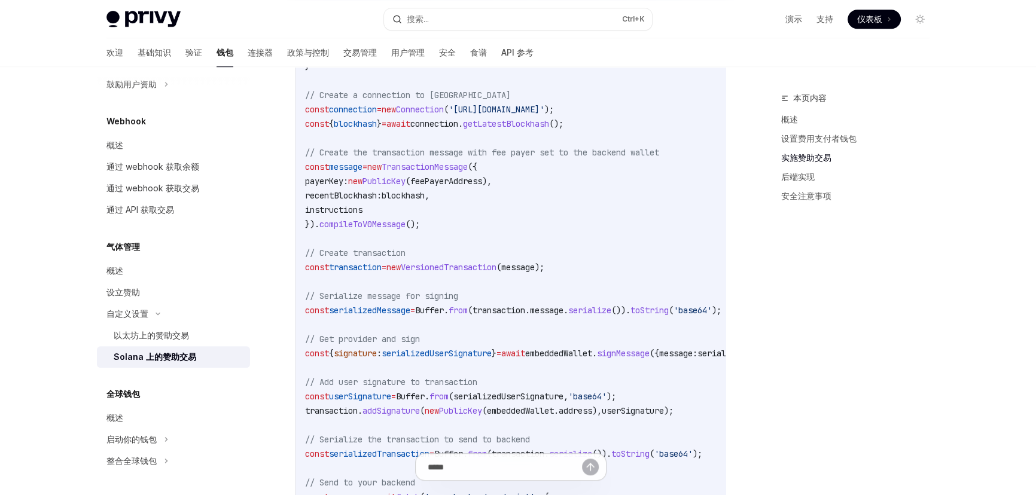
click at [414, 298] on span "// Serialize message for signing" at bounding box center [381, 296] width 153 height 11
click at [413, 298] on span "// Serialize message for signing" at bounding box center [381, 296] width 153 height 11
click at [415, 322] on code "import { useWallets } from '@privy-io/react-auth/solana' ; import { Transaction…" at bounding box center [561, 239] width 512 height 818
click at [410, 315] on span "serializedMessage" at bounding box center [369, 310] width 81 height 11
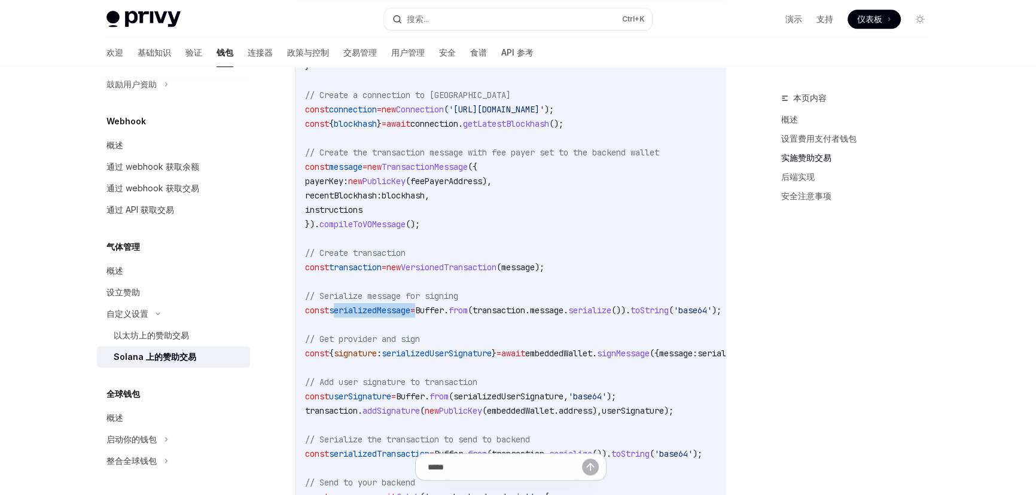
click at [410, 315] on span "serializedMessage" at bounding box center [369, 310] width 81 height 11
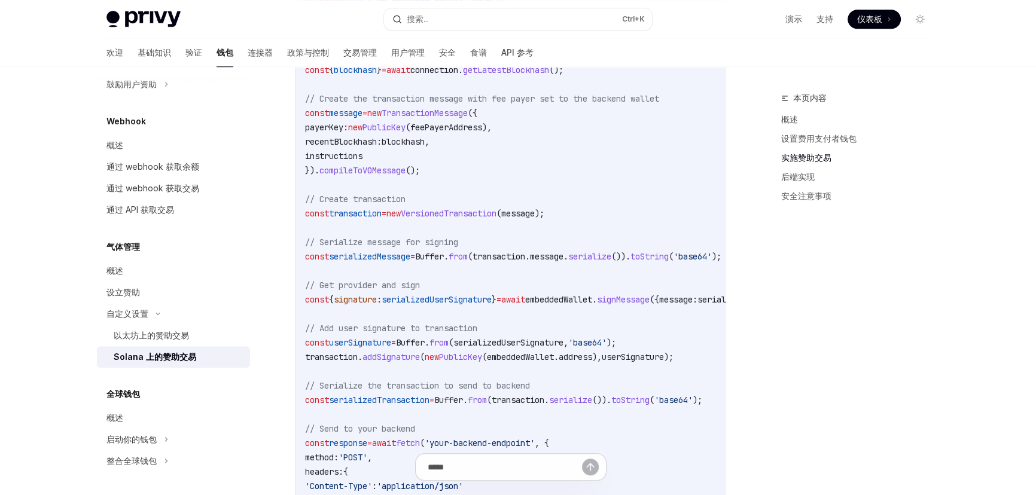
click at [422, 305] on span "serializedUserSignature" at bounding box center [437, 299] width 110 height 11
click at [359, 304] on span "signature" at bounding box center [355, 299] width 43 height 11
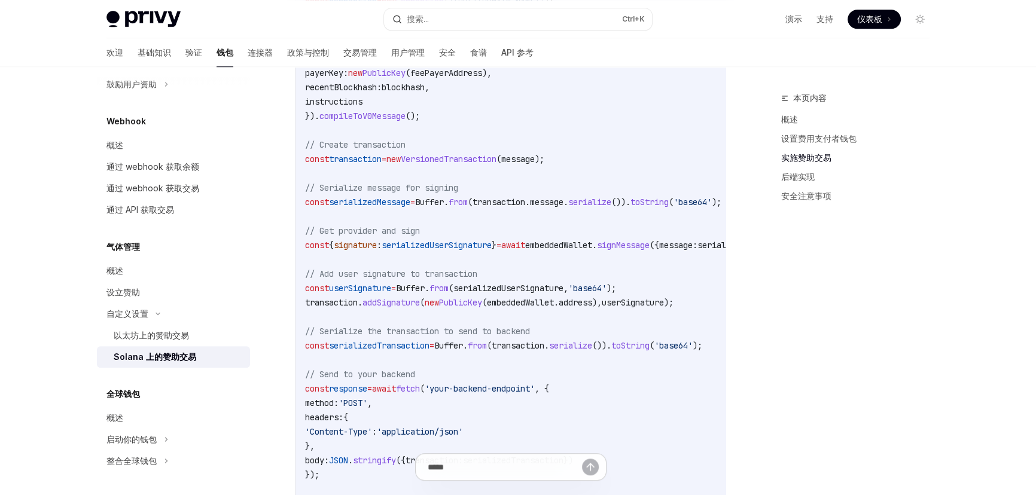
click at [389, 294] on span "userSignature" at bounding box center [360, 288] width 62 height 11
click at [413, 307] on span "addSignature" at bounding box center [391, 302] width 57 height 11
click at [323, 314] on code "import { useWallets } from '@privy-io/react-auth/solana' ; import { Transaction…" at bounding box center [561, 130] width 512 height 818
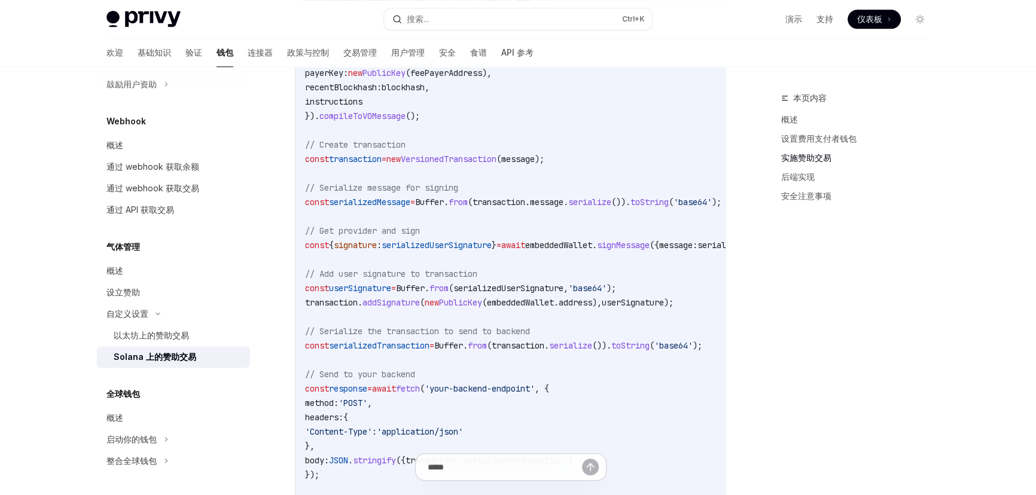
scroll to position [1414, 0]
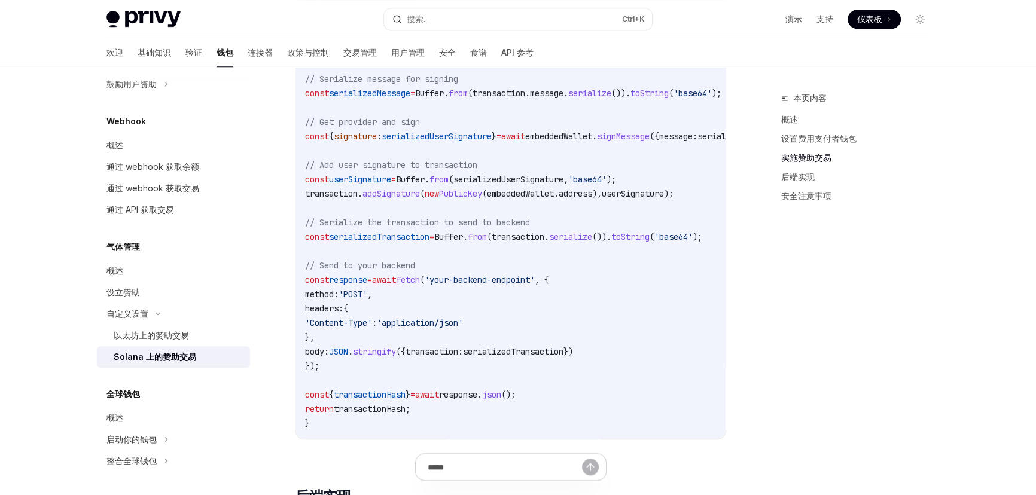
click at [339, 298] on span "method:" at bounding box center [321, 294] width 33 height 11
click at [391, 310] on code "import { useWallets } from '@privy-io/react-auth/solana' ; import { Transaction…" at bounding box center [561, 21] width 512 height 818
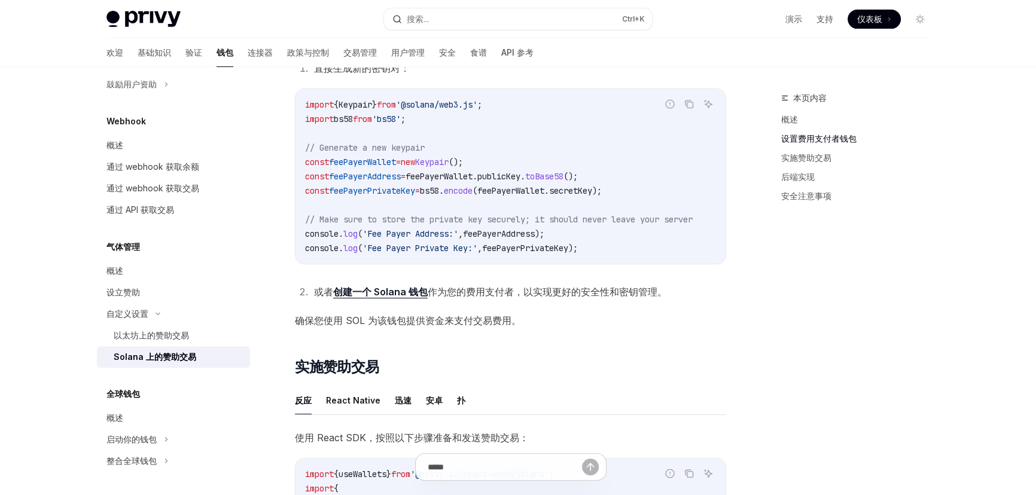
scroll to position [124, 0]
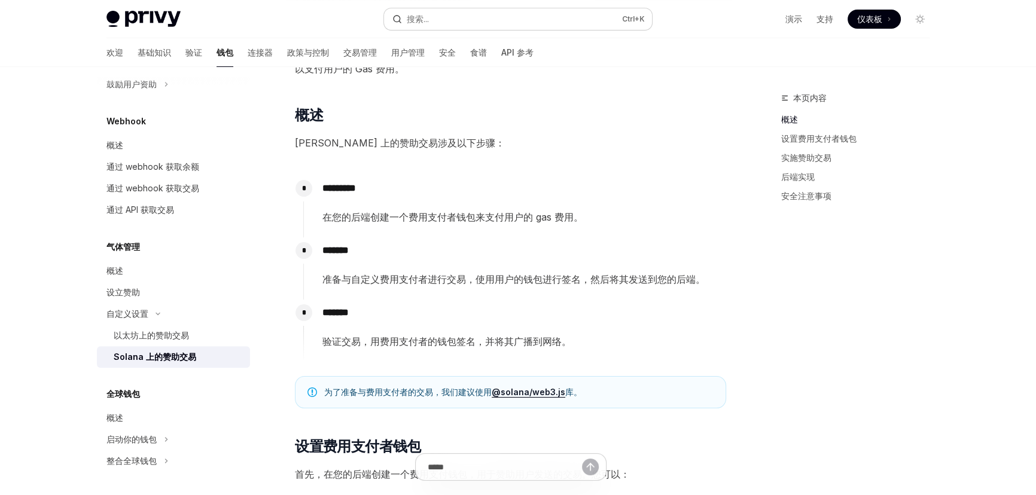
click at [462, 18] on button "搜索... Ctrl +K" at bounding box center [518, 19] width 268 height 22
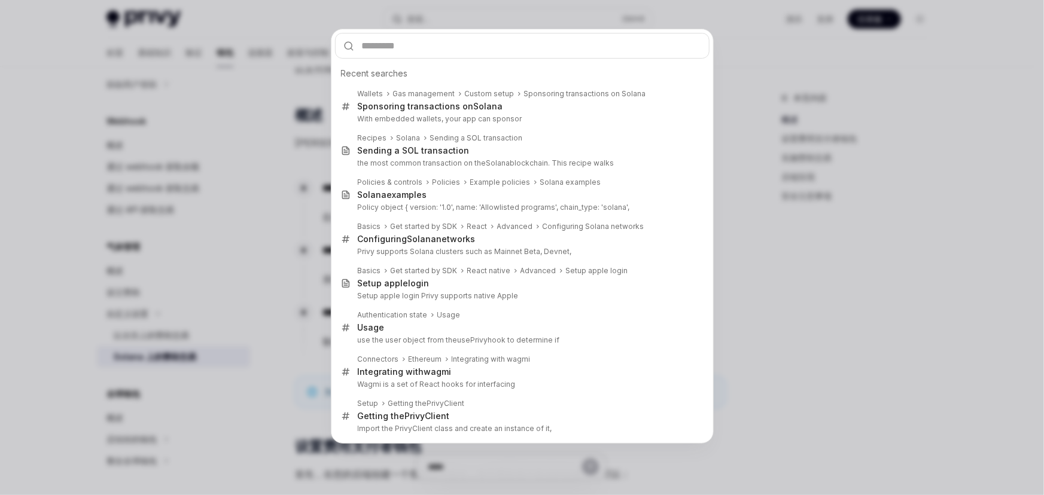
type input "**********"
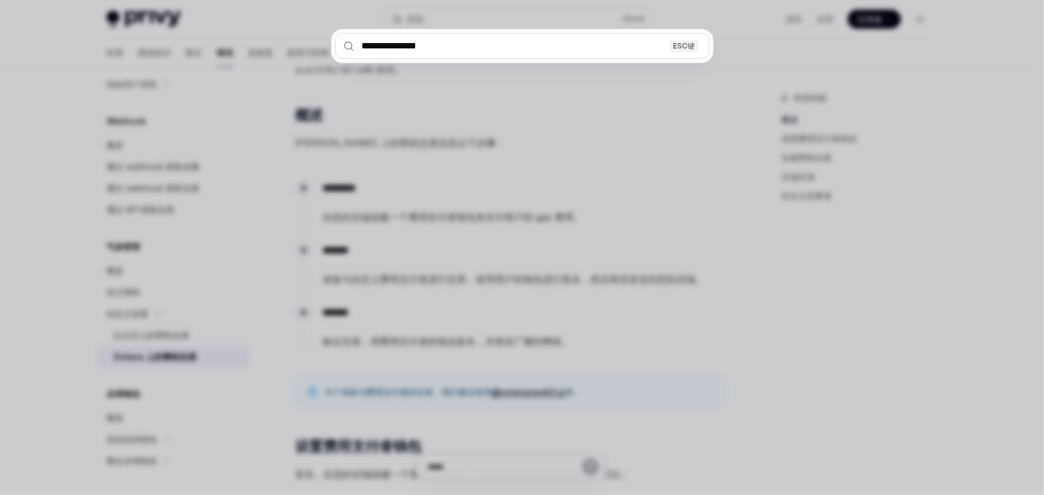
click at [456, 46] on input "**********" at bounding box center [522, 46] width 374 height 26
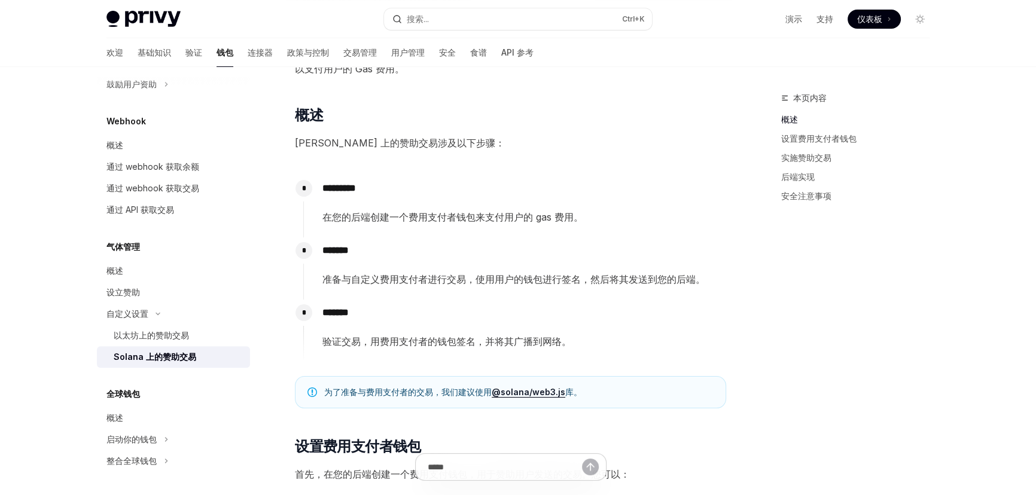
type textarea "*"
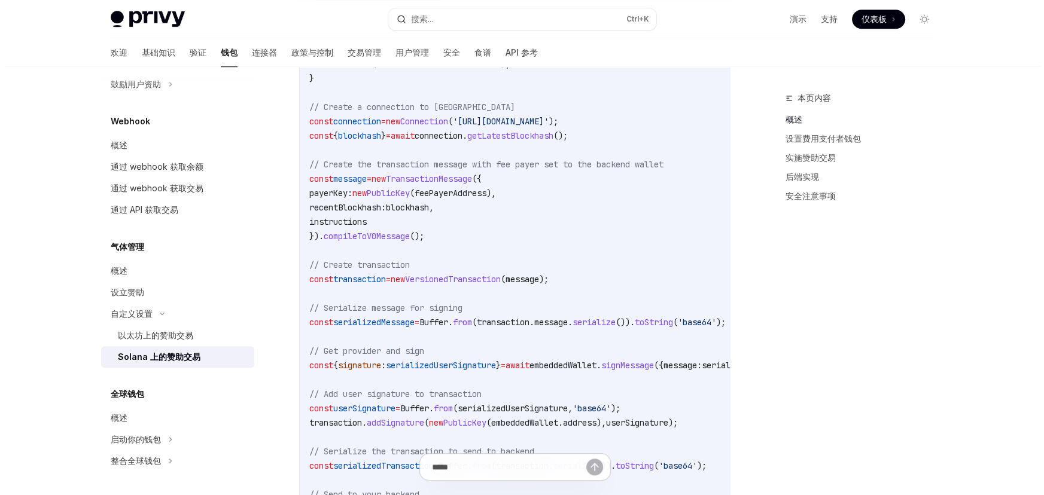
scroll to position [90, 0]
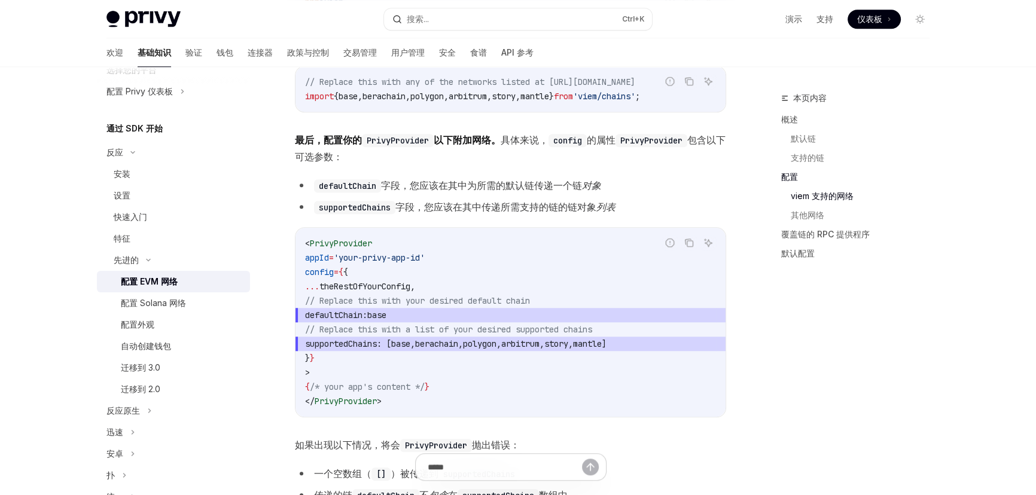
click at [377, 342] on span "supportedChains" at bounding box center [341, 344] width 72 height 11
copy span "supportedChains"
click at [432, 17] on button "搜索... Ctrl +K" at bounding box center [518, 19] width 268 height 22
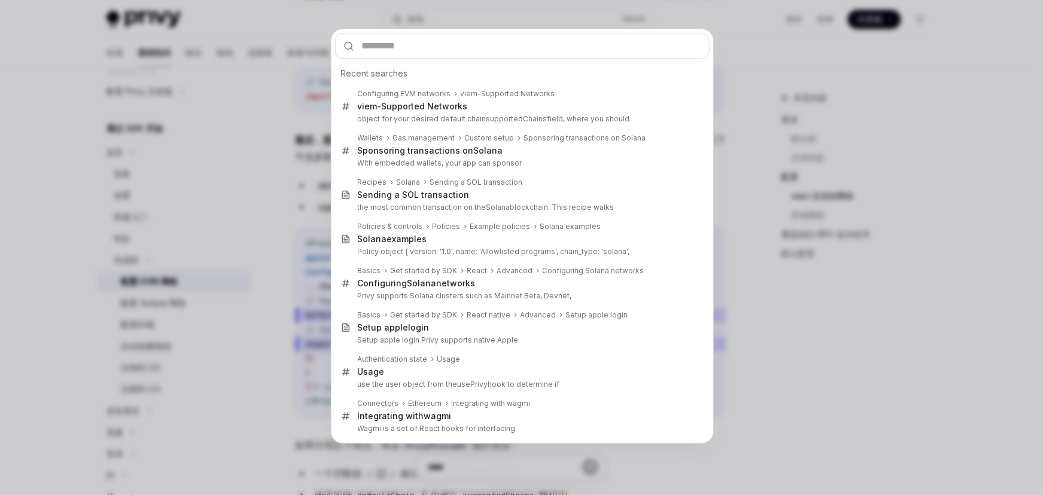
type input "**********"
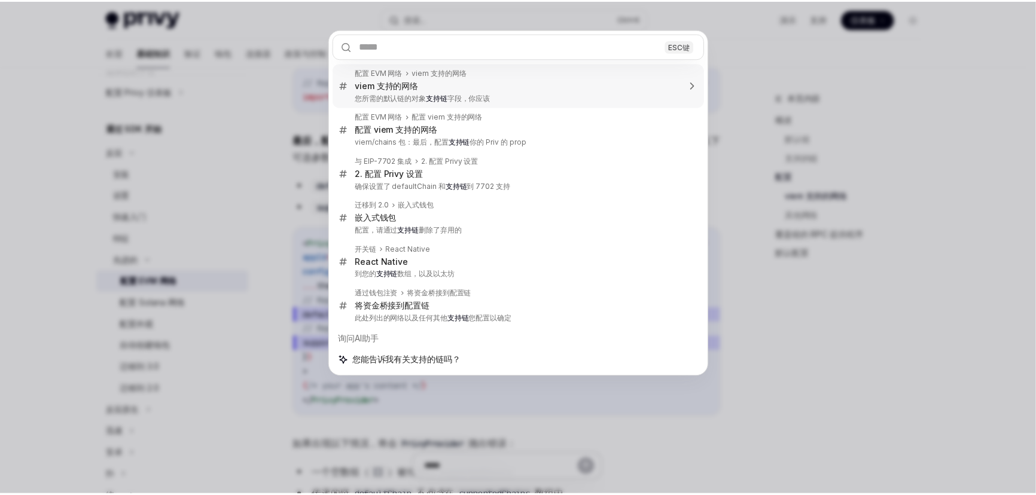
scroll to position [948, 0]
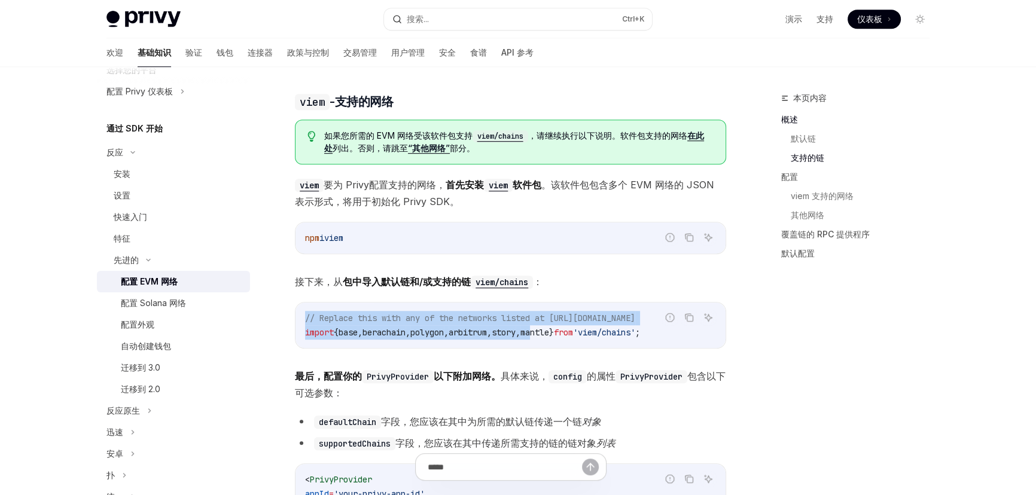
drag, startPoint x: 693, startPoint y: 327, endPoint x: 663, endPoint y: 324, distance: 29.5
click at [573, 323] on div "报告错误代码 复制 询问人工智能 // Replace this with any of the networks listed at https://git…" at bounding box center [510, 325] width 431 height 47
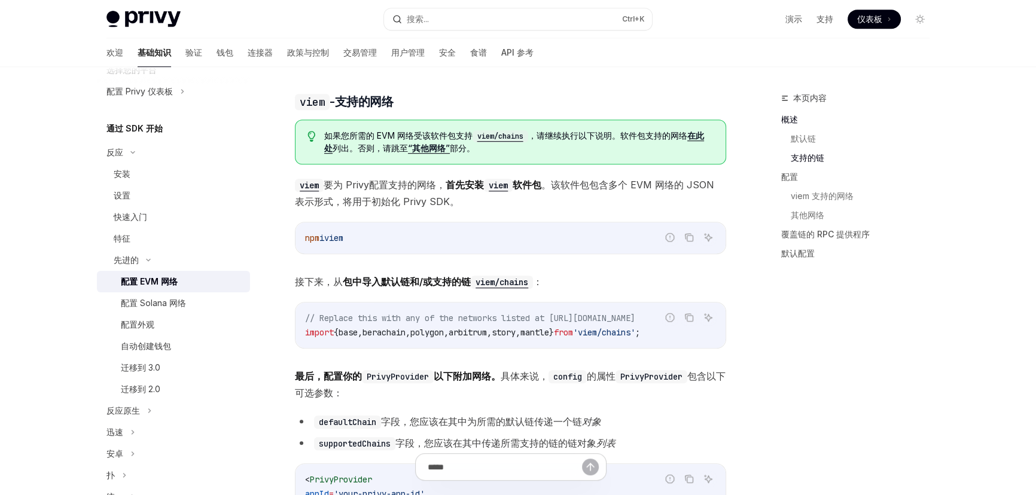
click at [640, 327] on span ";" at bounding box center [637, 332] width 5 height 11
click at [687, 316] on icon "复制代码块中的内容" at bounding box center [690, 319] width 6 height 6
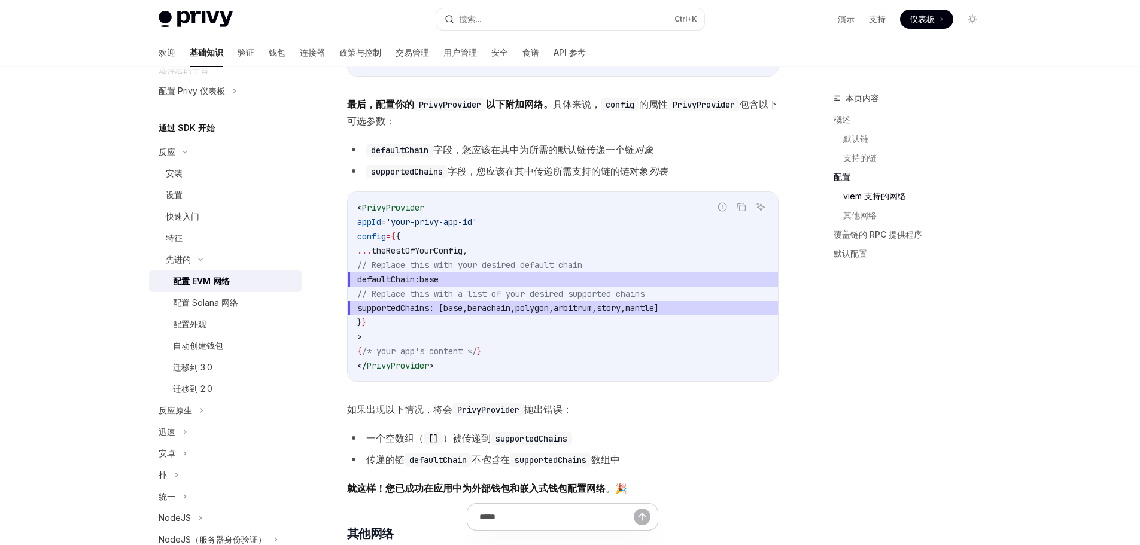
scroll to position [2626, 0]
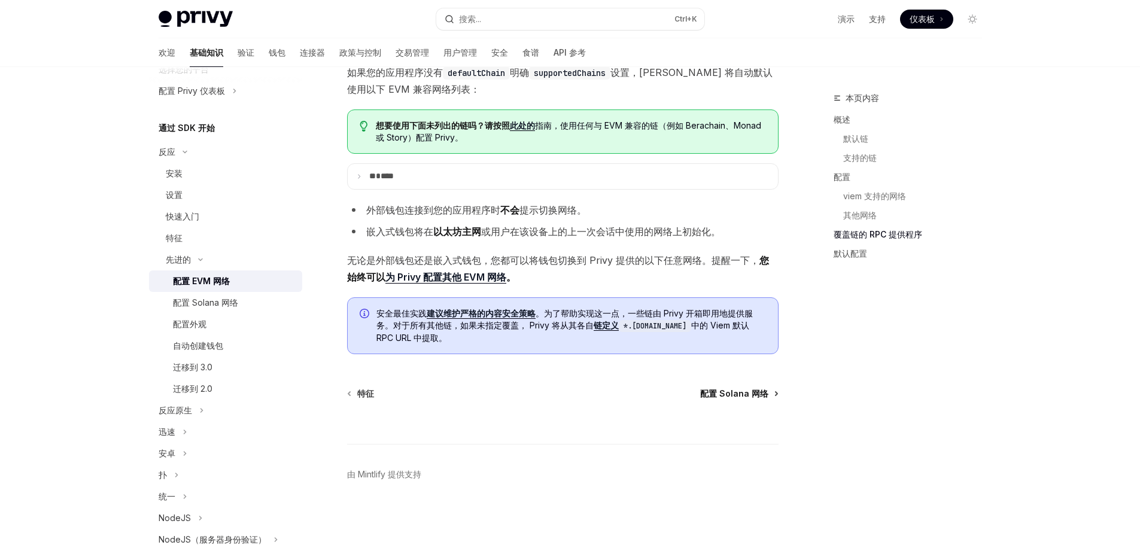
click at [724, 389] on font "配置 Solana 网络" at bounding box center [734, 393] width 68 height 10
type textarea "*"
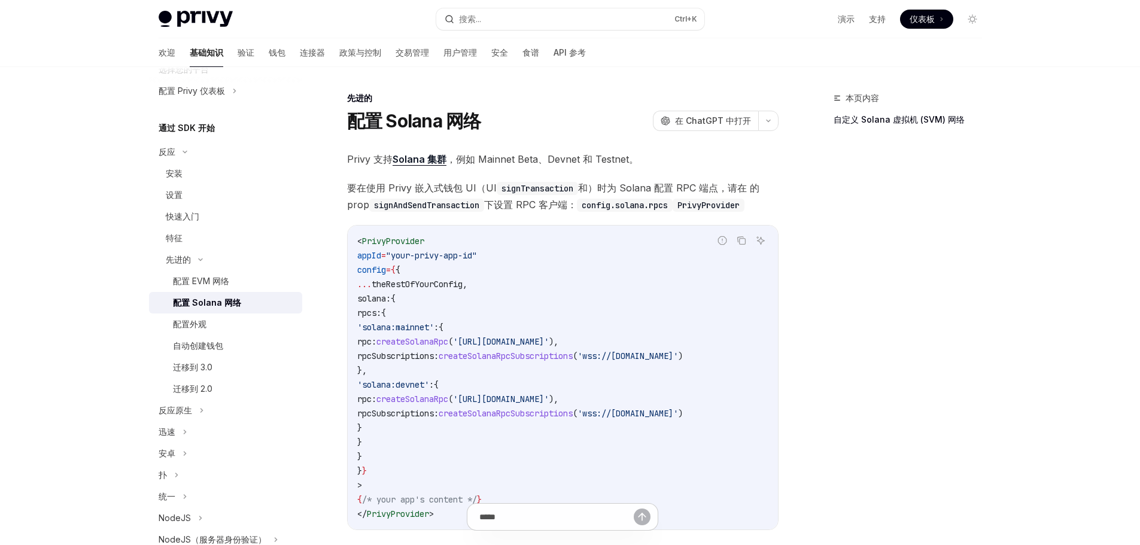
click at [416, 160] on font "Solana 集群" at bounding box center [419, 159] width 54 height 12
click at [389, 191] on font "要在使用 Privy 嵌入式钱包 UI（UI" at bounding box center [422, 188] width 150 height 12
click at [389, 192] on font "要在使用 Privy 嵌入式钱包 UI（UI" at bounding box center [422, 188] width 150 height 12
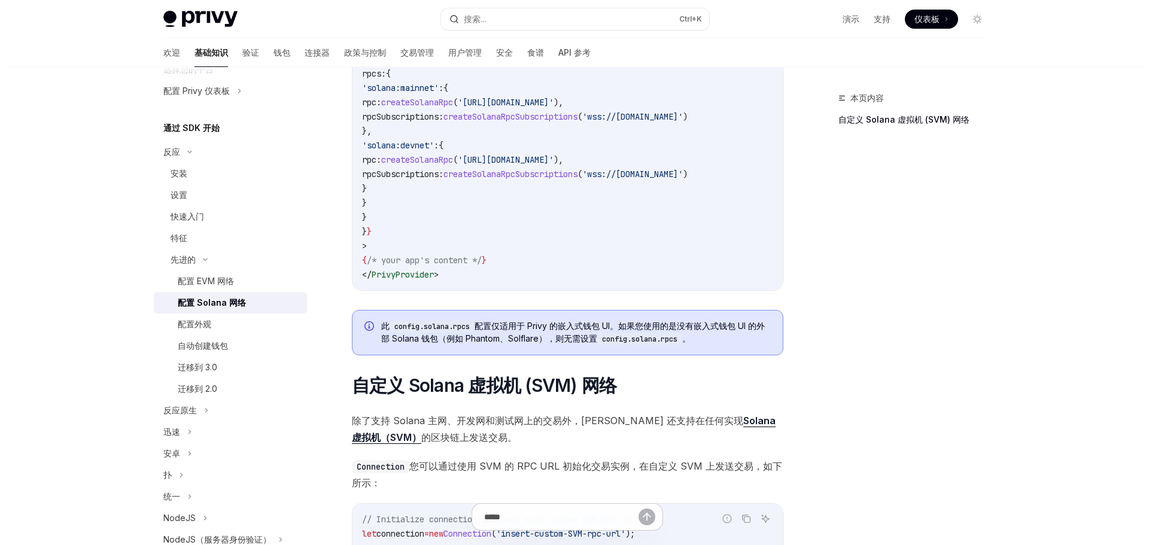
scroll to position [179, 0]
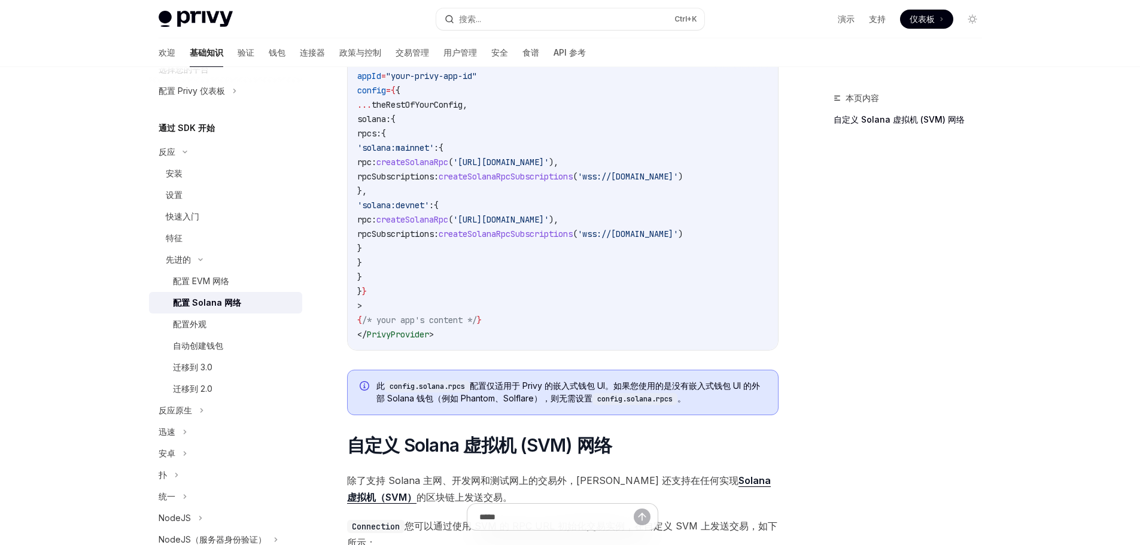
click at [465, 2] on div "Privy Docs 主页 搜索... Ctrl +K 演示 支持 仪表板 仪表板 搜索..." at bounding box center [570, 19] width 823 height 38
click at [470, 10] on button "搜索... Ctrl +K" at bounding box center [570, 19] width 268 height 22
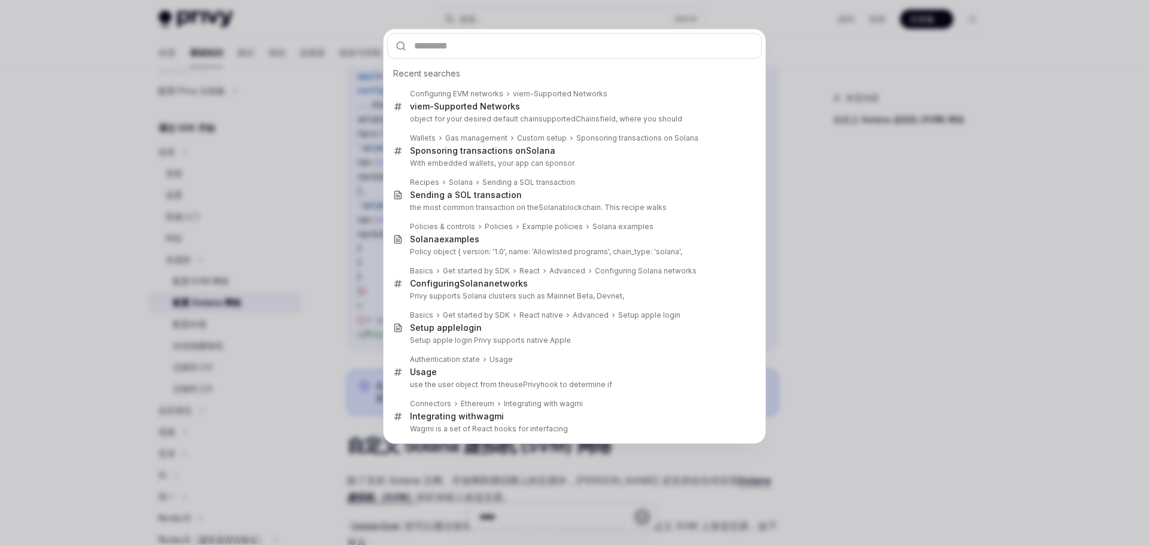
type input "**********"
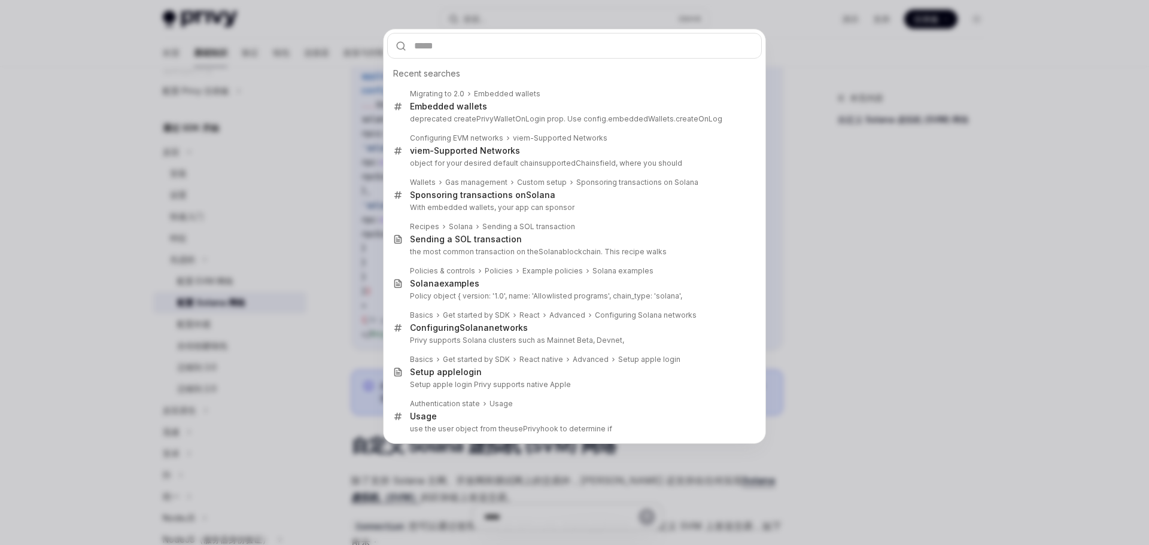
type textarea "*"
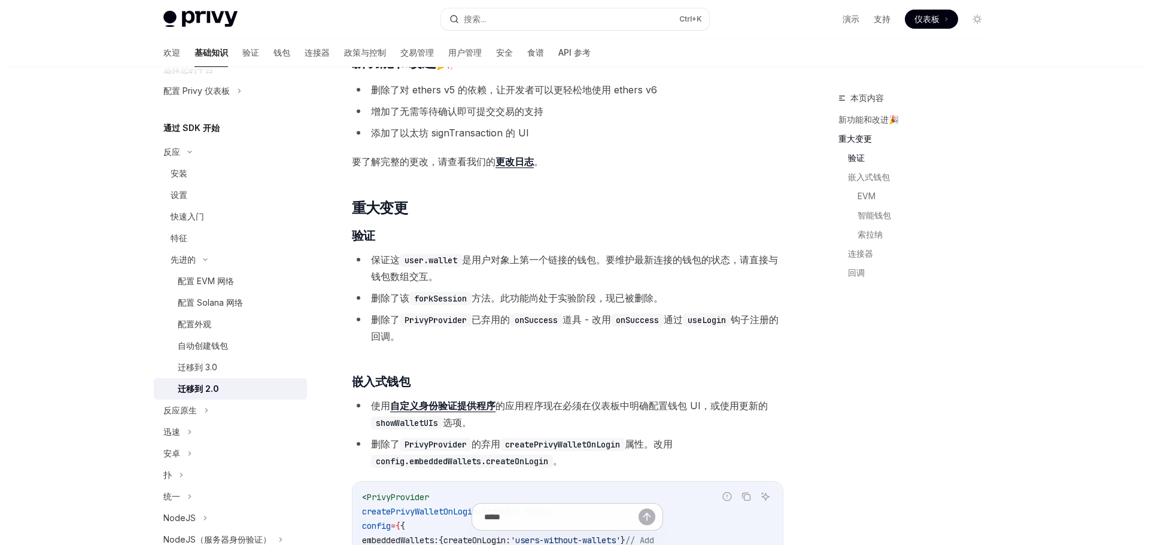
scroll to position [456, 0]
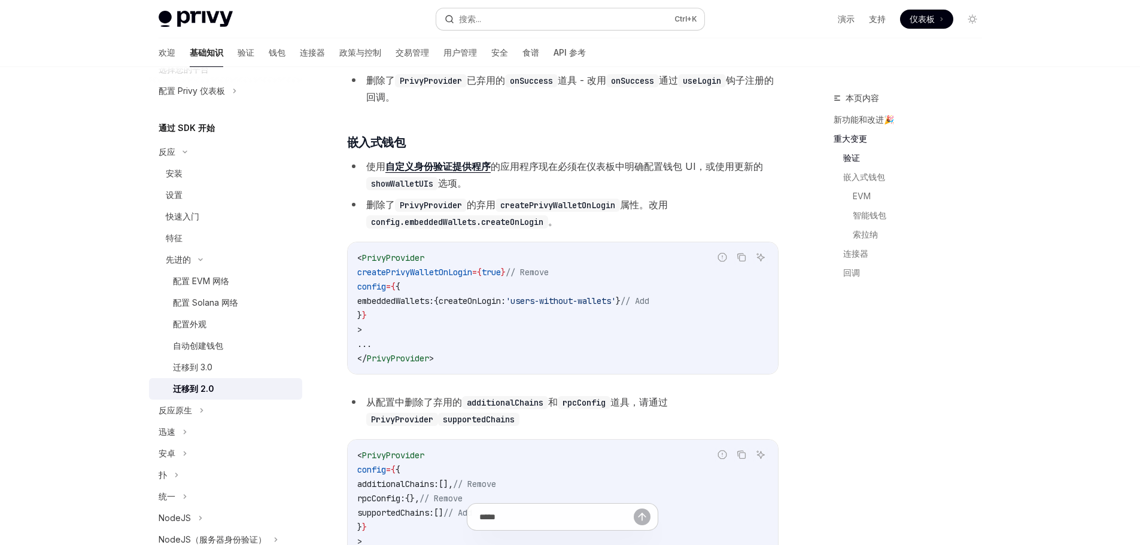
click at [529, 17] on button "搜索... Ctrl +K" at bounding box center [570, 19] width 268 height 22
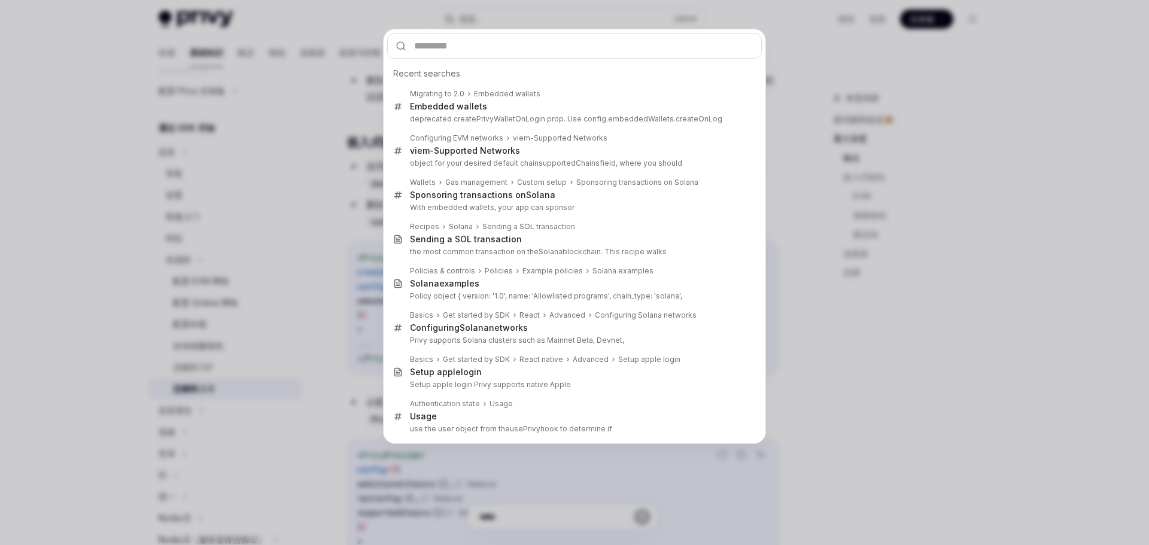
type input "**********"
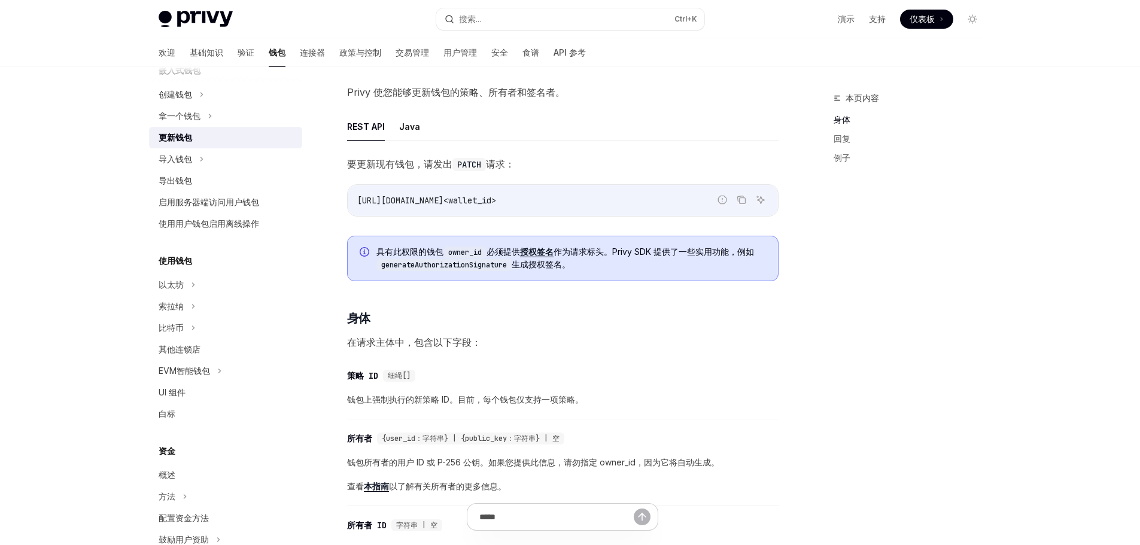
scroll to position [31, 0]
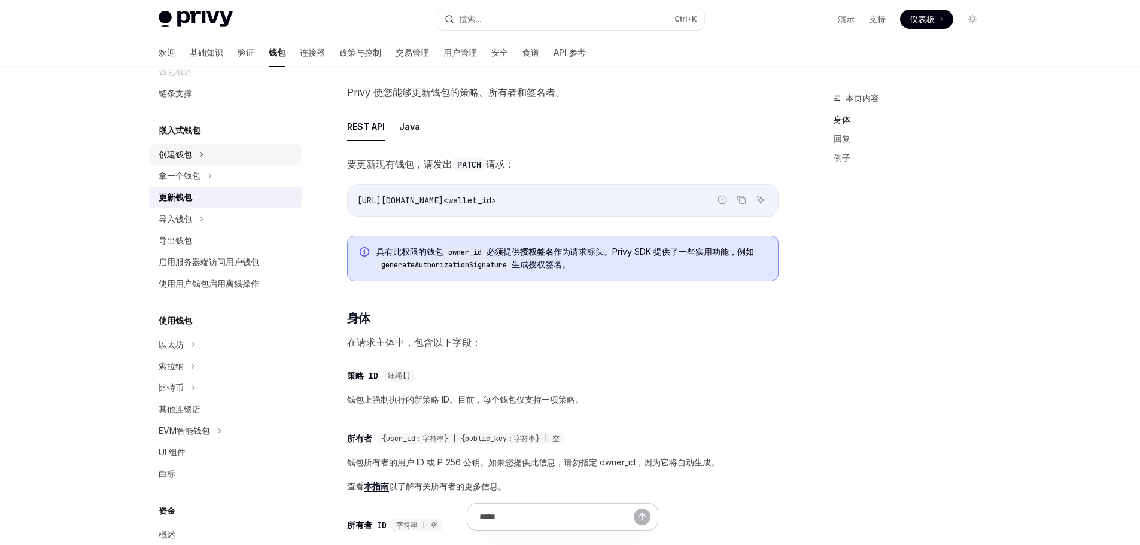
click at [197, 159] on div "创建钱包" at bounding box center [225, 155] width 153 height 22
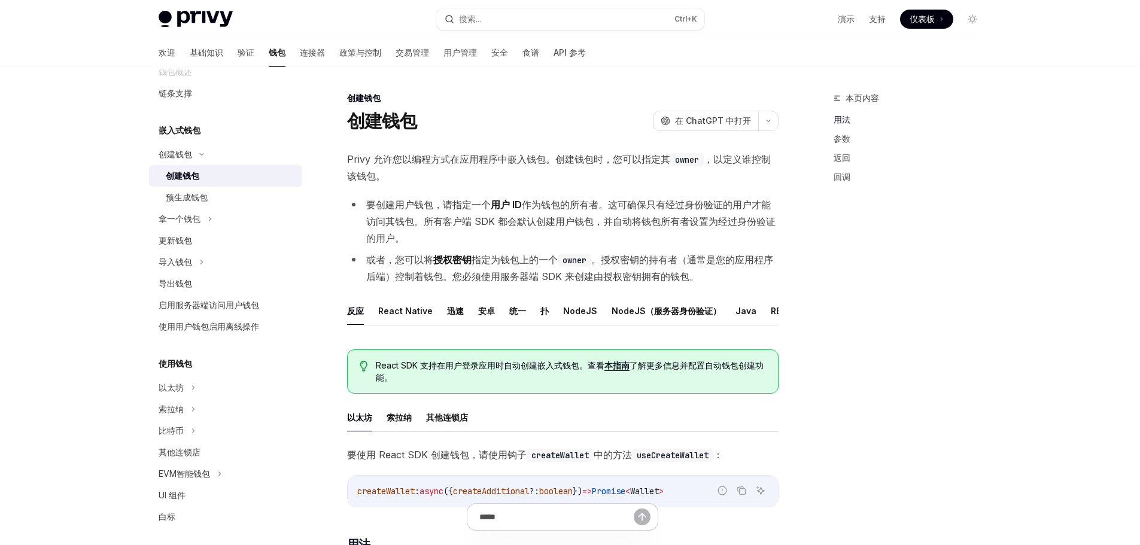
scroll to position [239, 0]
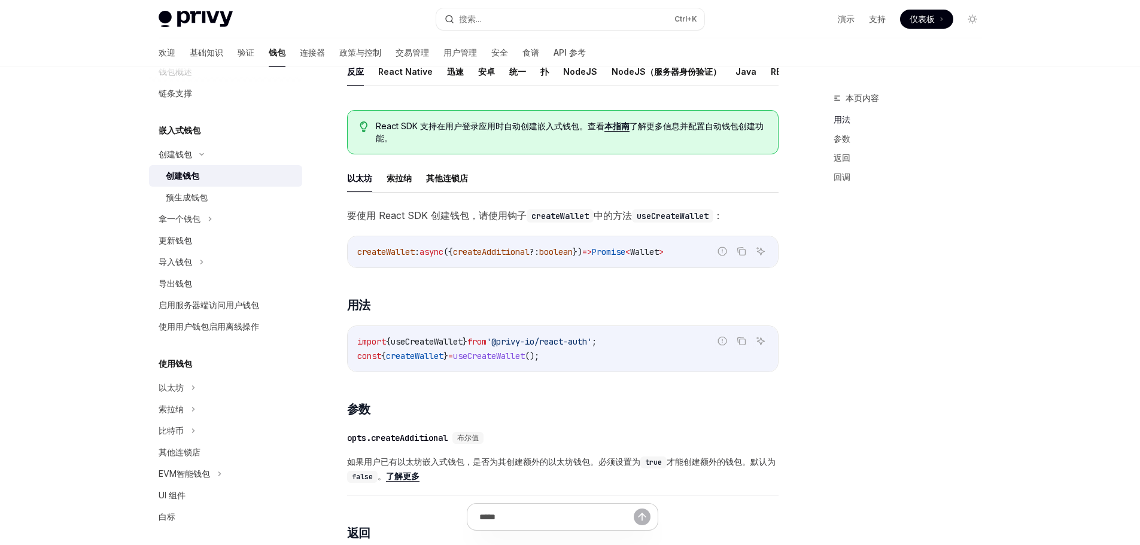
click at [407, 185] on font "索拉纳" at bounding box center [398, 178] width 25 height 14
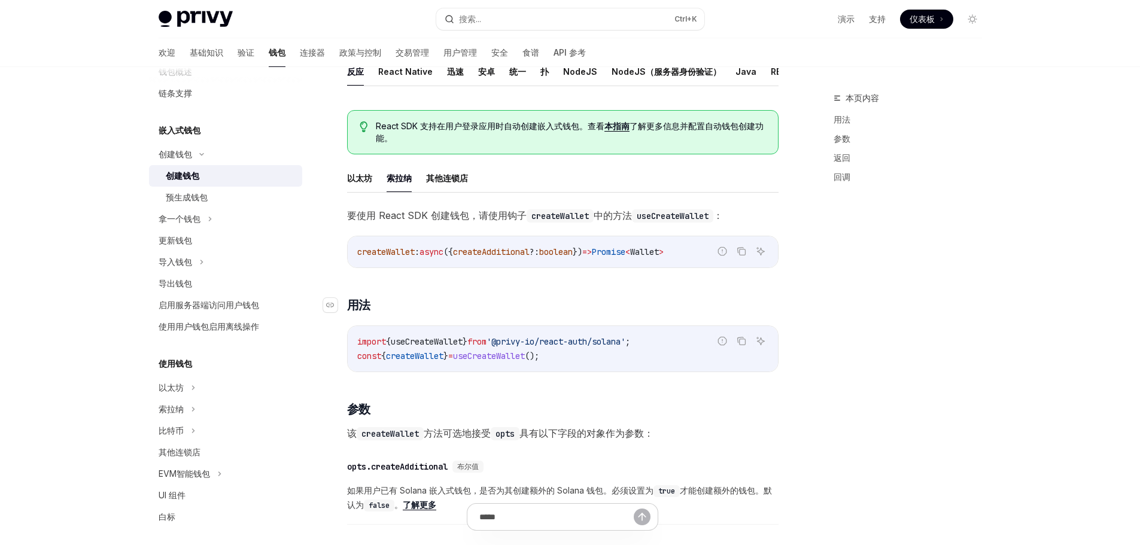
scroll to position [299, 0]
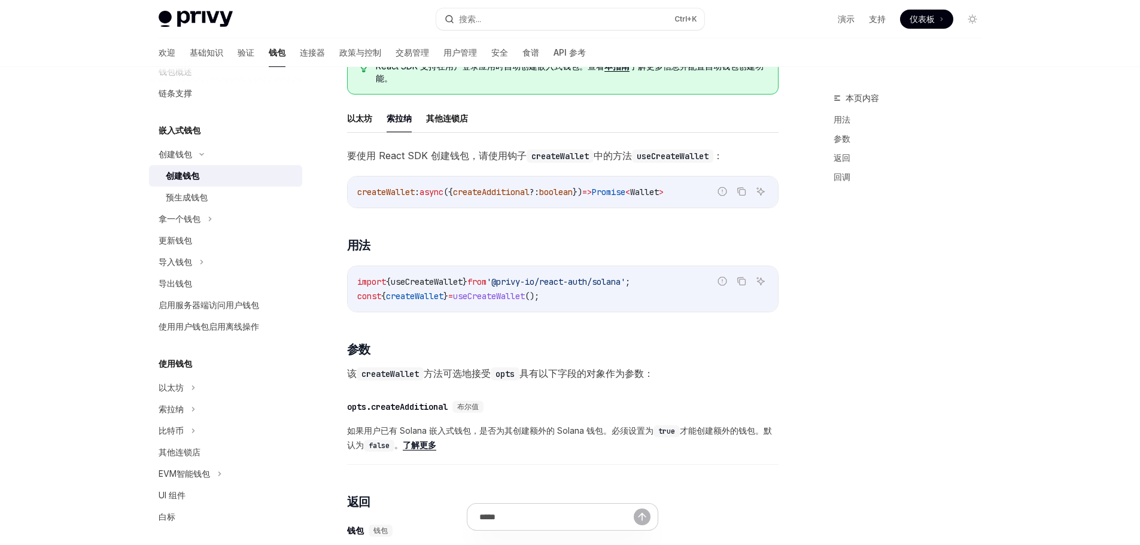
click at [462, 287] on span "useCreateWallet" at bounding box center [427, 281] width 72 height 11
copy code "import { useCreateWallet } from '@privy-io/react-auth/solana' ;"
click at [462, 287] on span "useCreateWallet" at bounding box center [427, 281] width 72 height 11
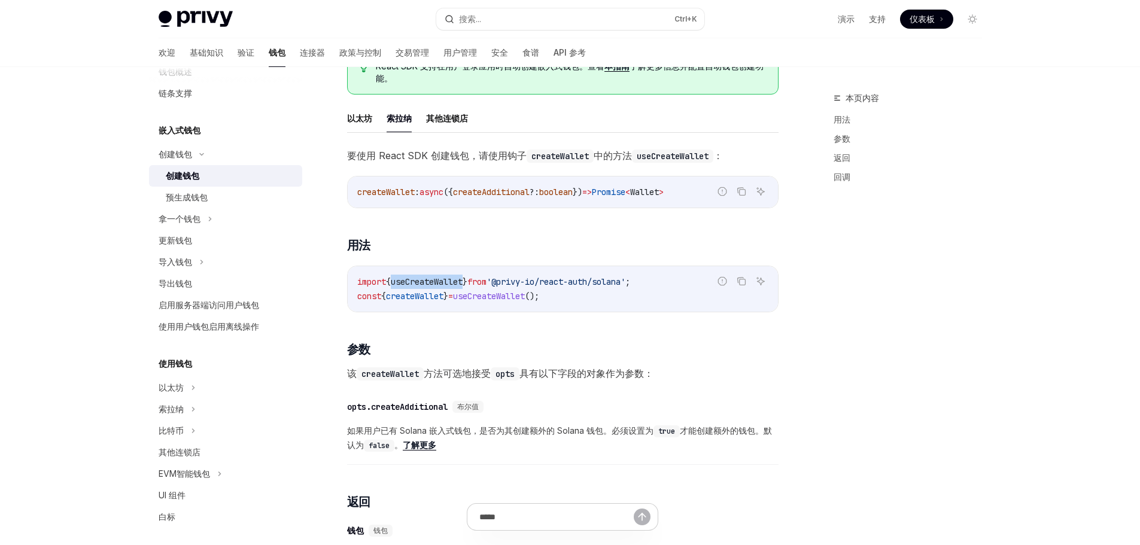
click at [462, 287] on span "useCreateWallet" at bounding box center [427, 281] width 72 height 11
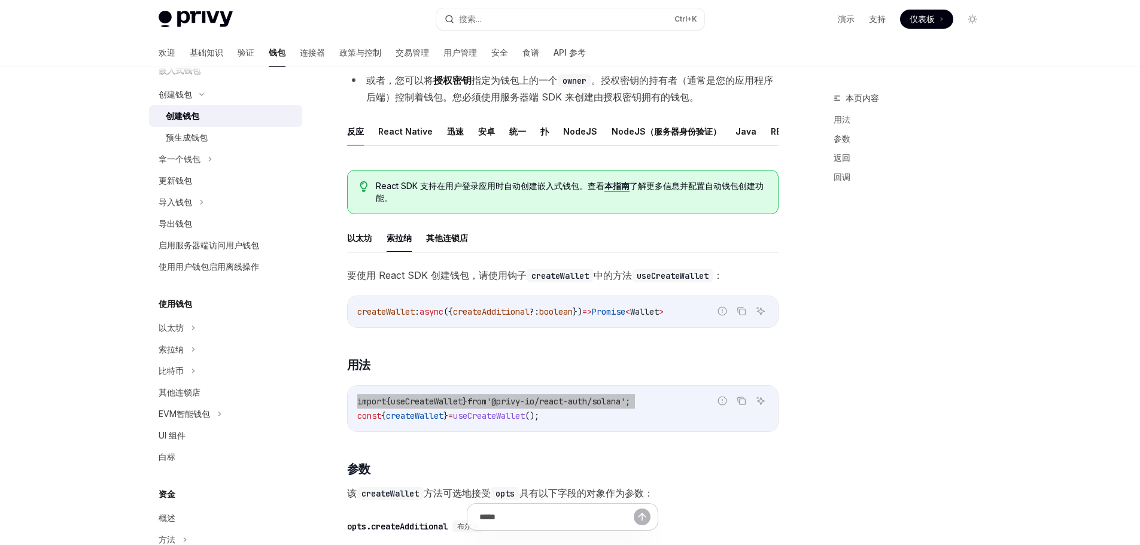
scroll to position [120, 0]
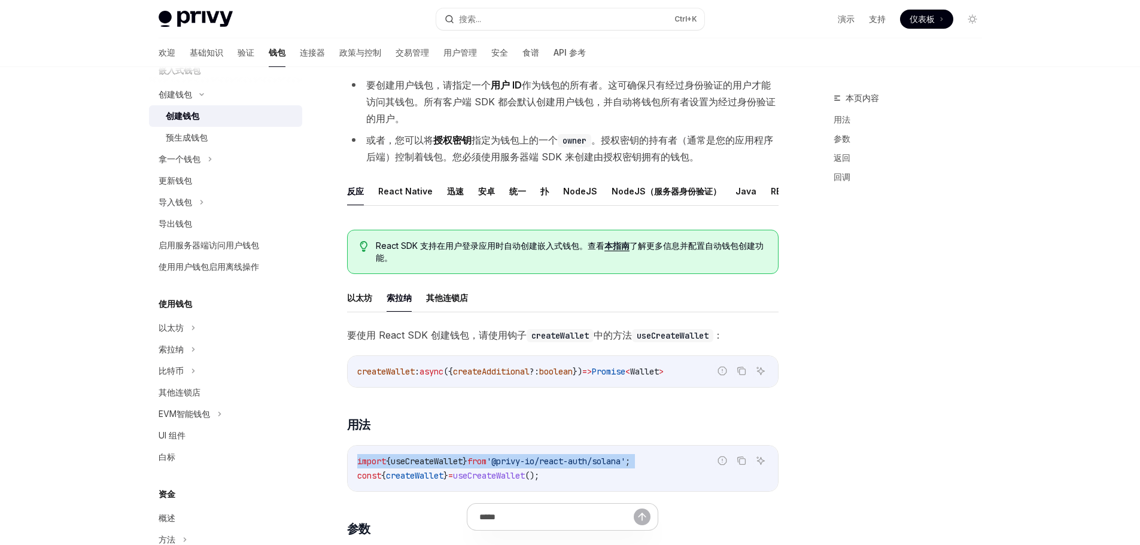
click at [608, 251] on font "本指南" at bounding box center [616, 245] width 25 height 10
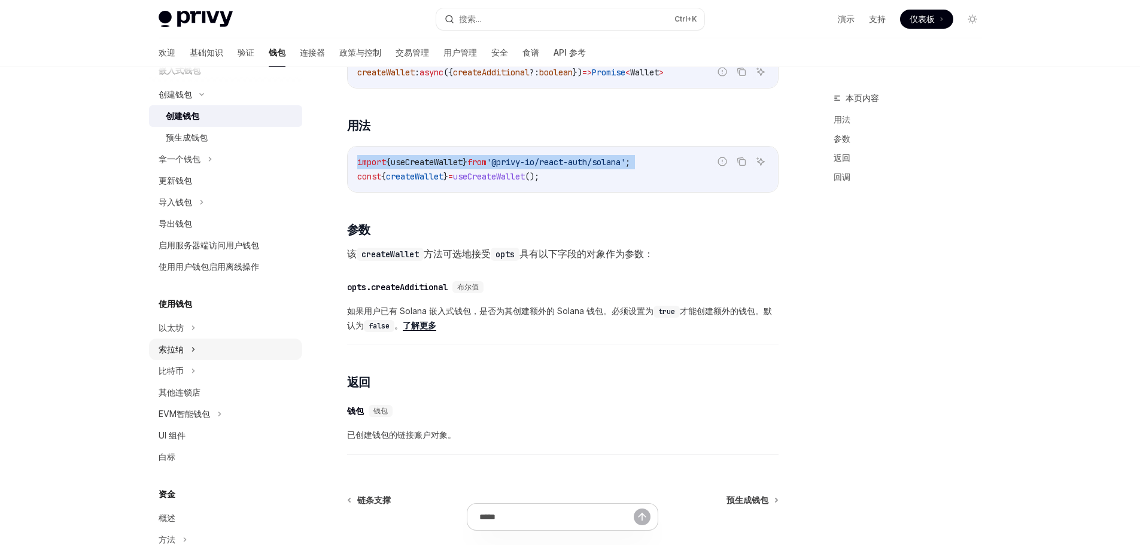
scroll to position [151, 0]
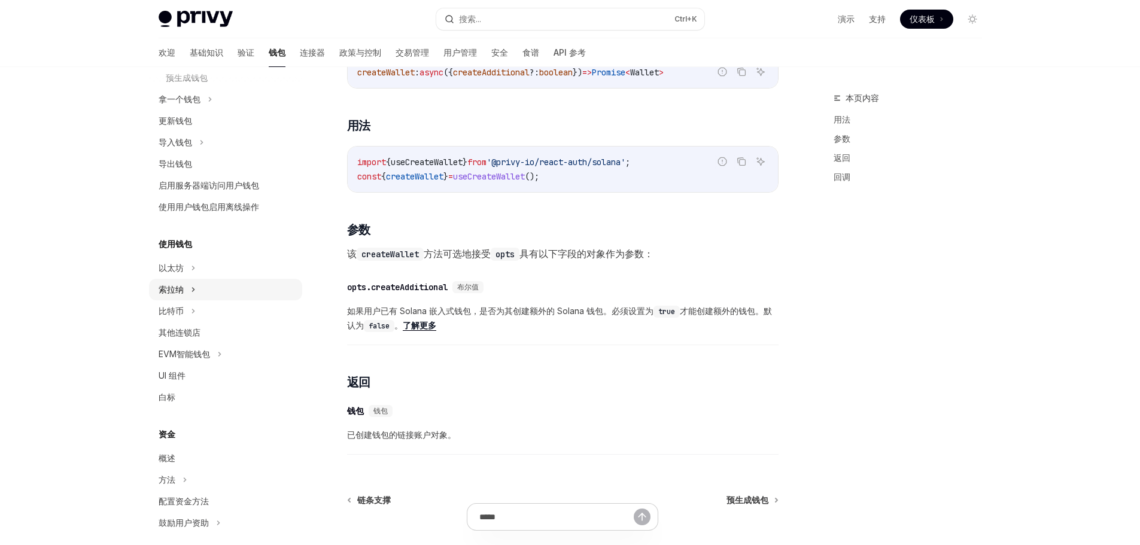
click at [230, 287] on div "索拉纳" at bounding box center [225, 290] width 153 height 22
click at [231, 285] on div "索拉纳" at bounding box center [225, 290] width 153 height 22
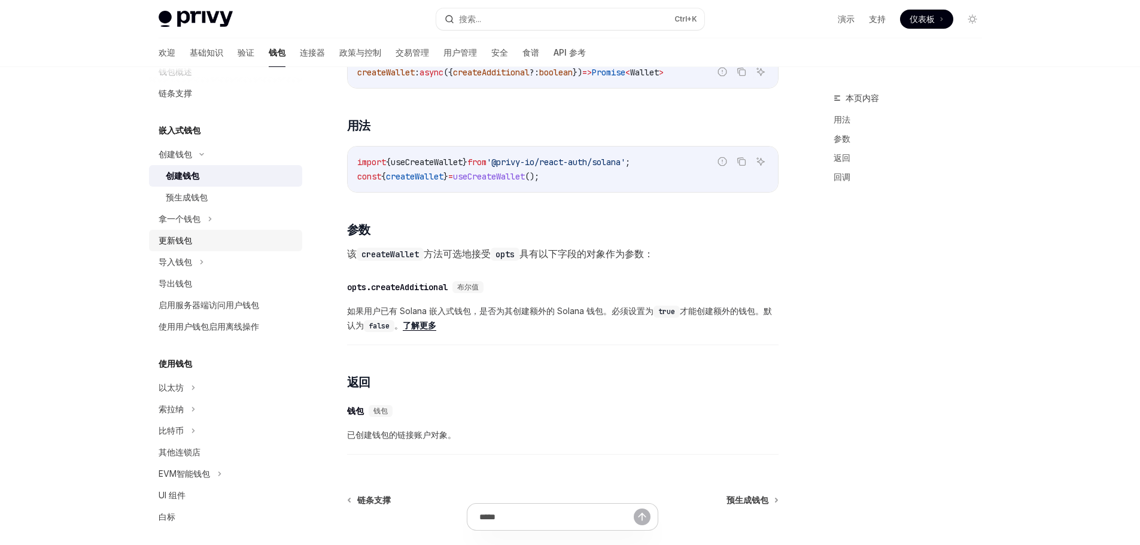
scroll to position [0, 0]
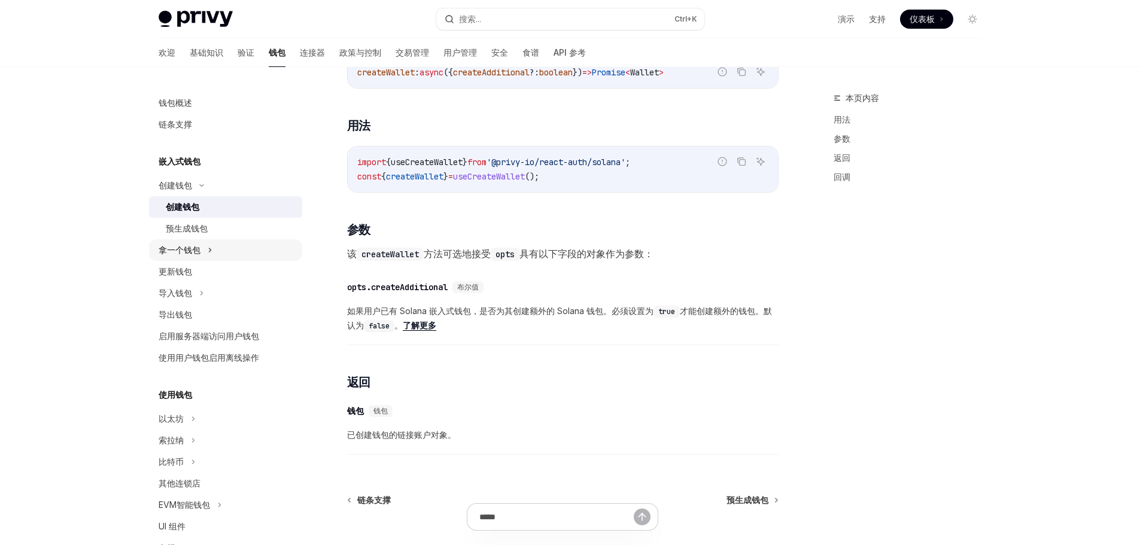
click at [234, 254] on div "拿一个钱包" at bounding box center [225, 250] width 153 height 22
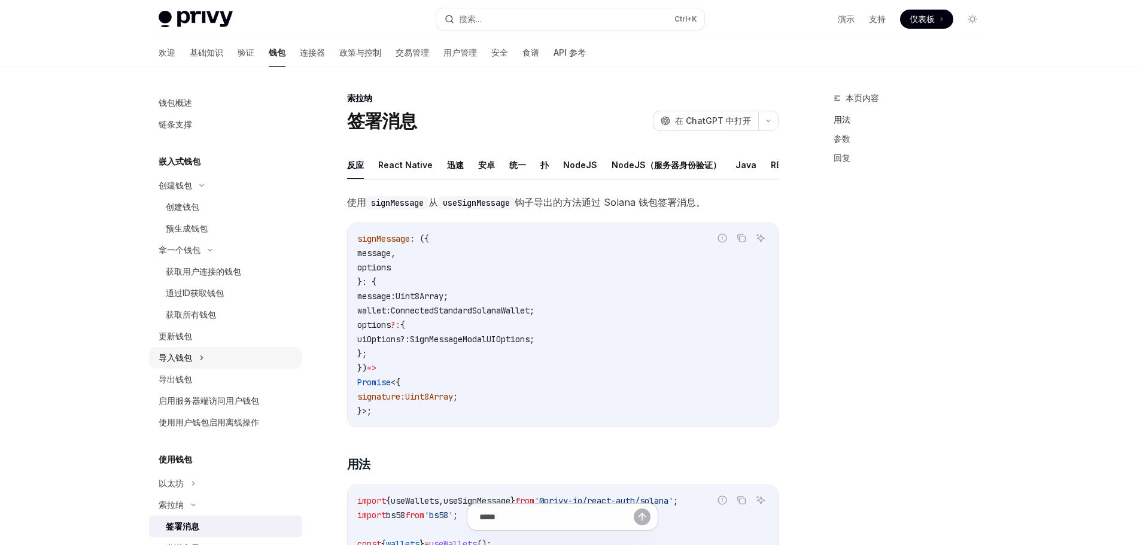
click at [234, 354] on div "导入钱包" at bounding box center [225, 358] width 153 height 22
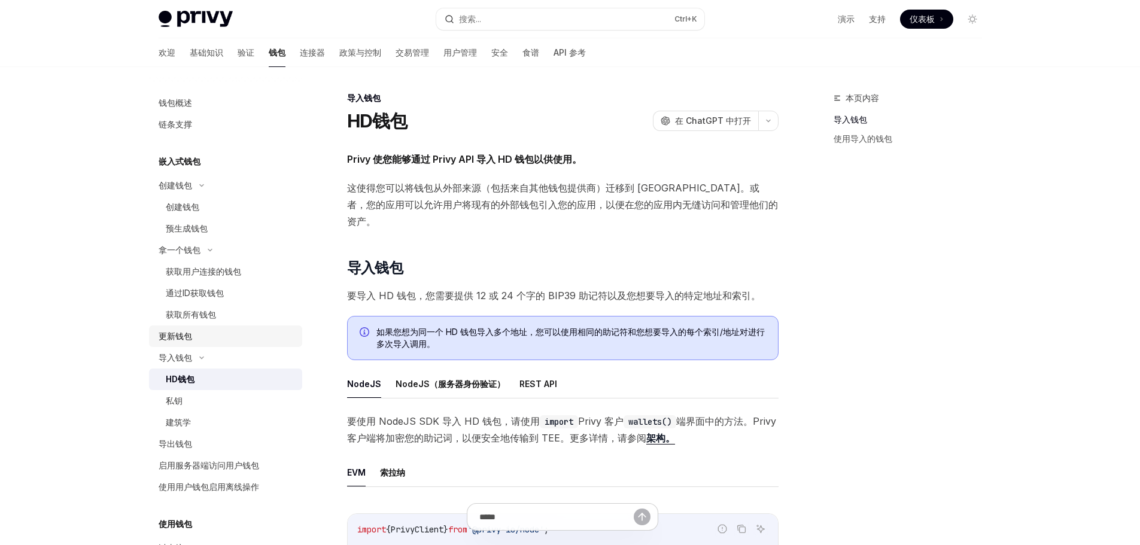
click at [249, 335] on div "更新钱包" at bounding box center [227, 336] width 136 height 14
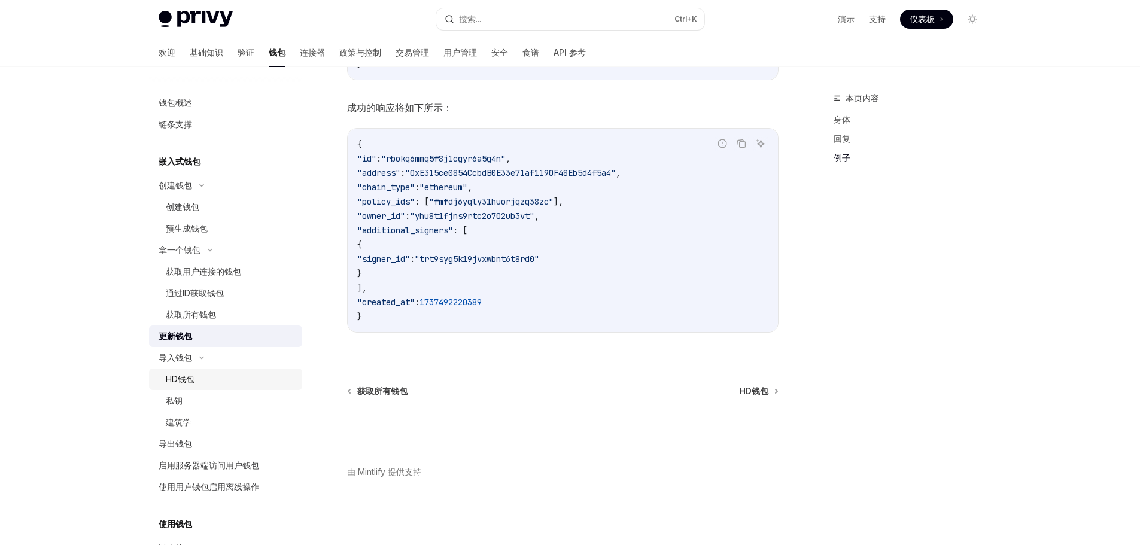
scroll to position [1344, 0]
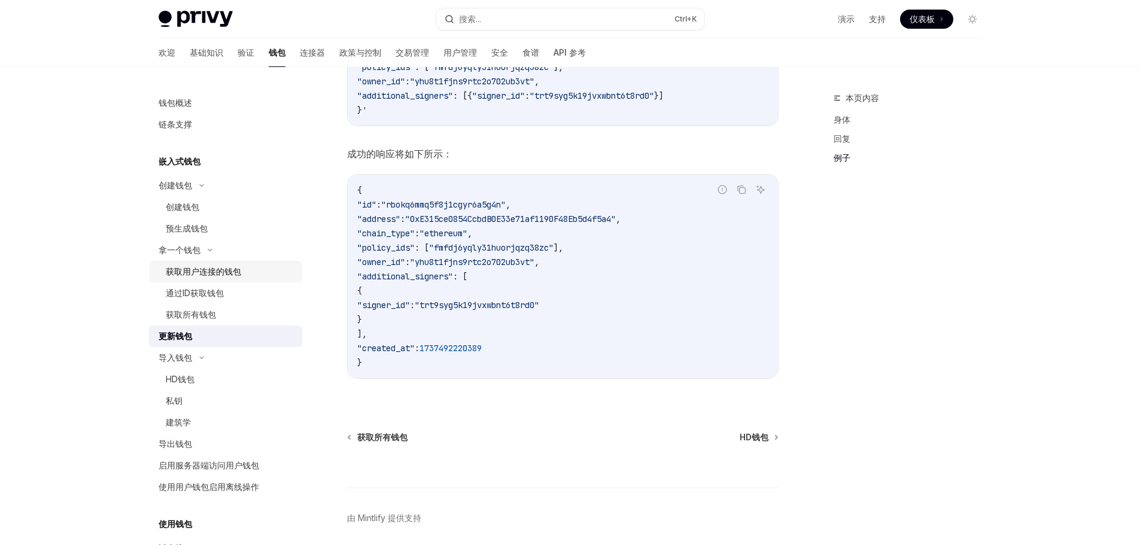
click at [189, 263] on link "获取用户连接的钱包" at bounding box center [225, 272] width 153 height 22
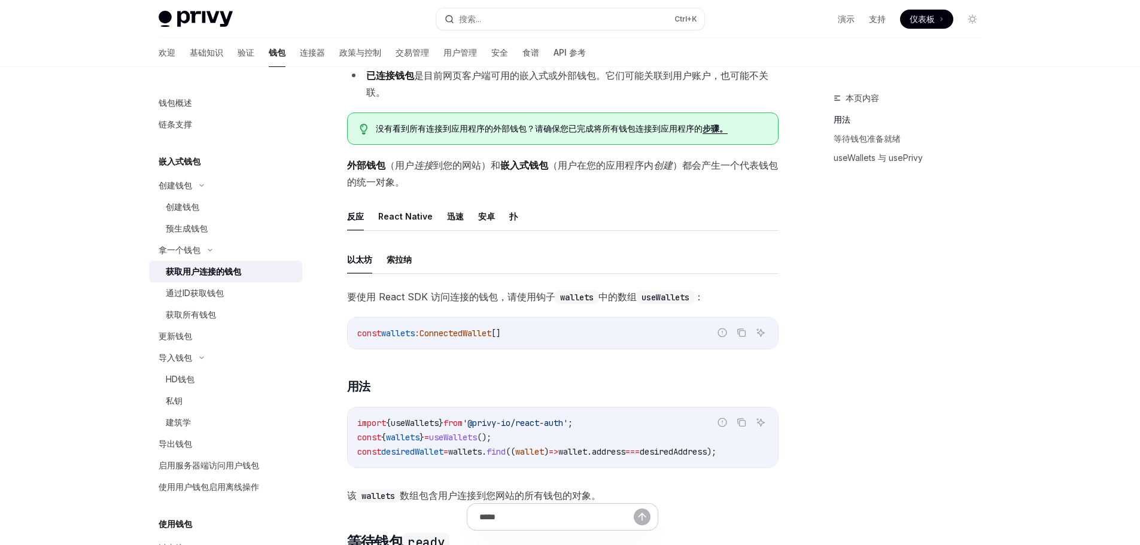
scroll to position [239, 0]
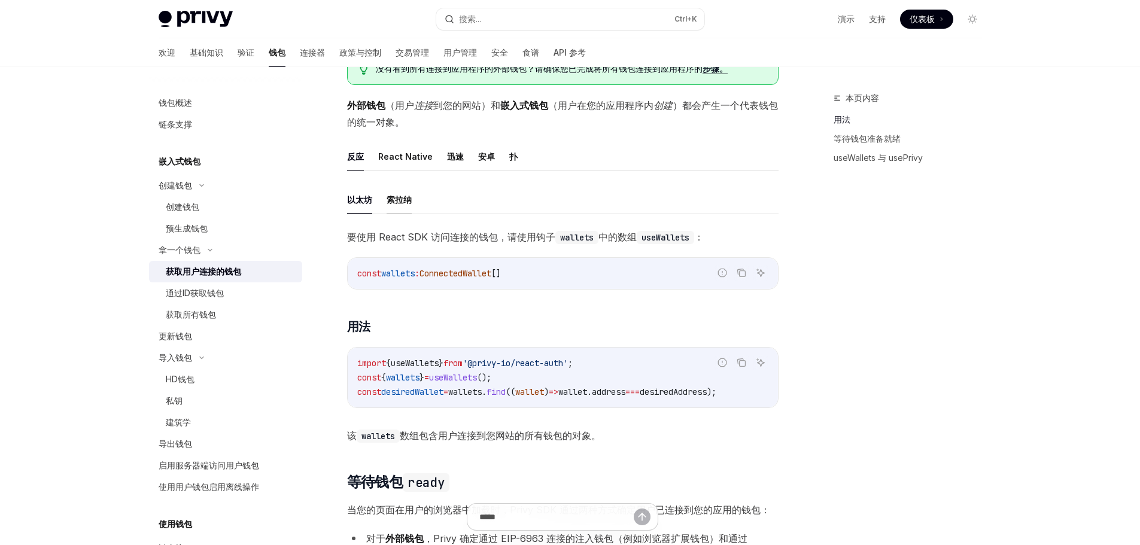
click at [395, 199] on font "索拉纳" at bounding box center [398, 199] width 25 height 10
type textarea "*"
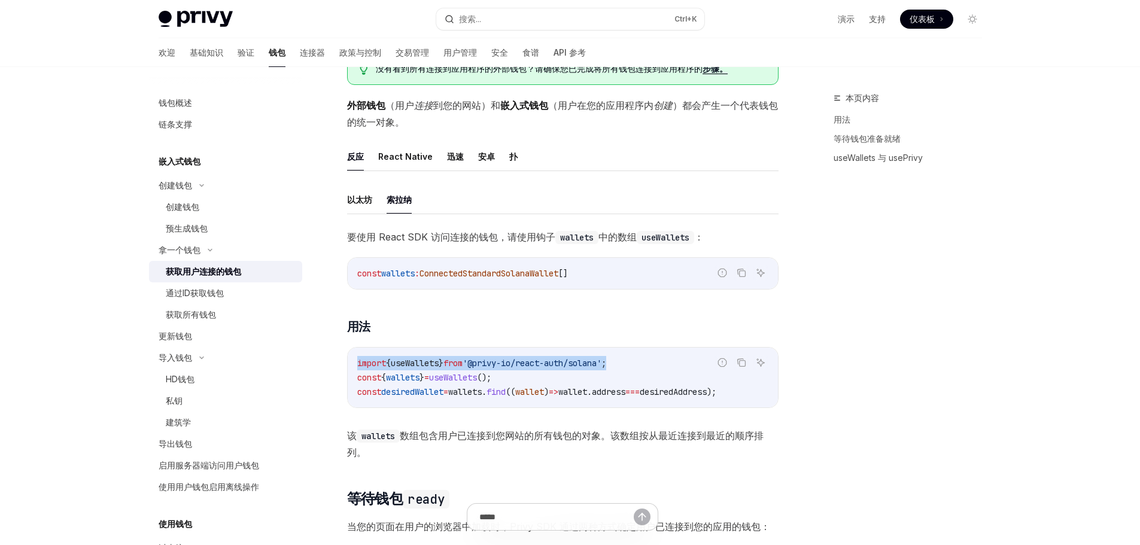
drag, startPoint x: 632, startPoint y: 361, endPoint x: 357, endPoint y: 359, distance: 275.2
click at [357, 359] on span "import { useWallets } from '@privy-io/react-auth/solana' ;" at bounding box center [481, 363] width 249 height 11
click at [491, 374] on span "();" at bounding box center [484, 377] width 14 height 11
drag, startPoint x: 538, startPoint y: 382, endPoint x: 337, endPoint y: 363, distance: 201.4
click at [337, 363] on div "拿一个钱包 获取用户连接的钱包 OpenAI 在 ChatGPT 中打开 OpenAI 在 ChatGPT 中打开 用户可能同时拥有嵌入式钱包和外部钱包。Pr…" at bounding box center [450, 531] width 660 height 1358
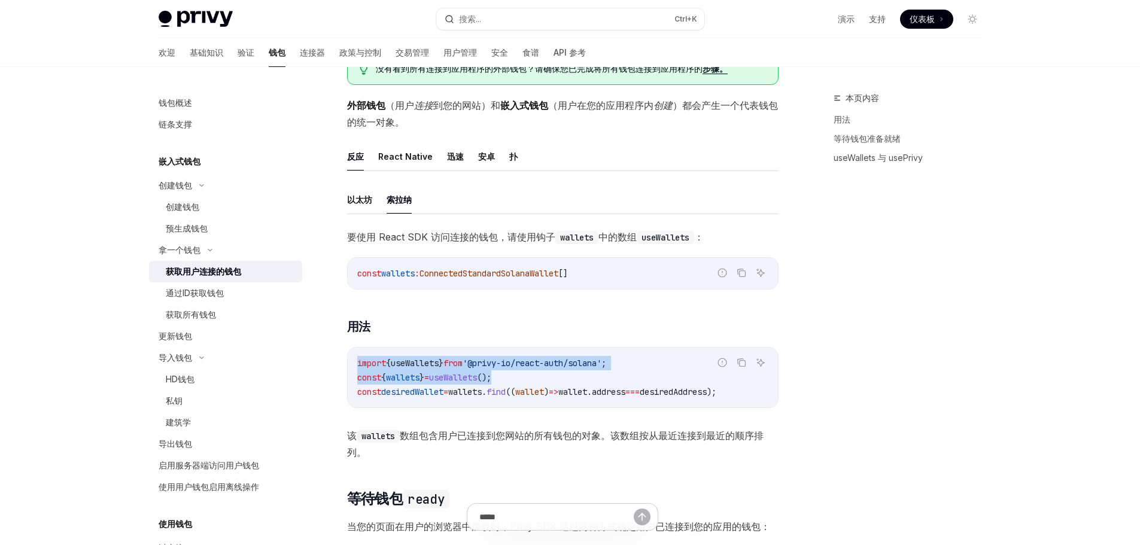
copy code "import { useWallets } from '@privy-io/react-auth/solana' ; const { wallets } = …"
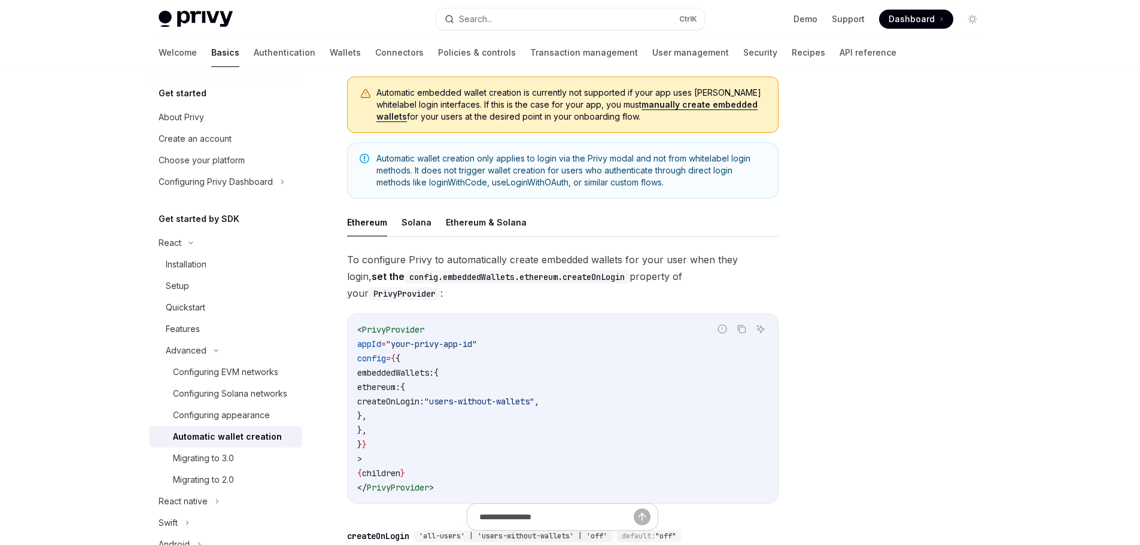
scroll to position [179, 0]
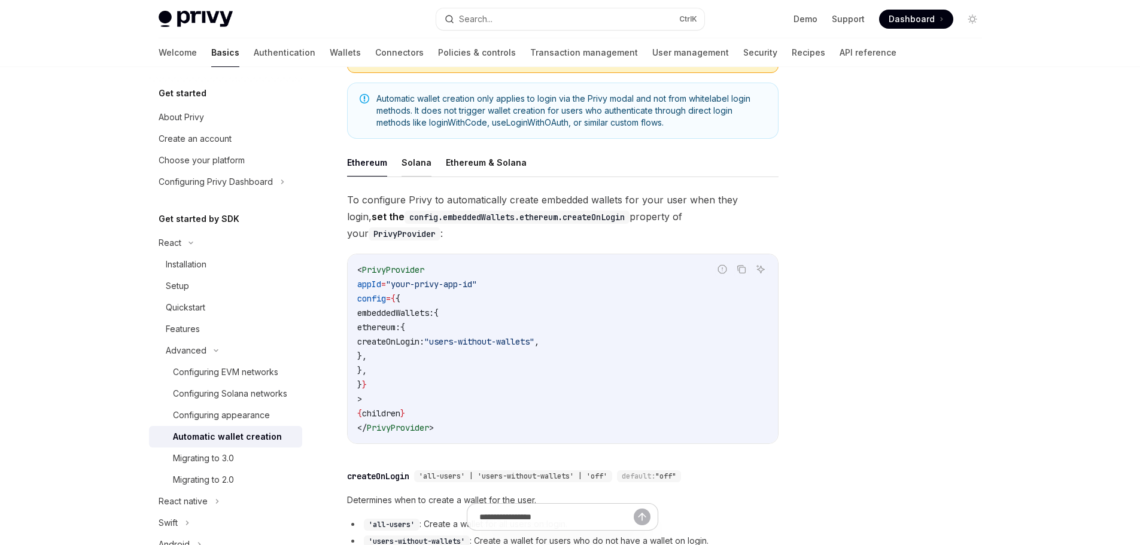
drag, startPoint x: 534, startPoint y: 280, endPoint x: 413, endPoint y: 160, distance: 170.5
click at [413, 160] on button "Solana" at bounding box center [416, 162] width 30 height 28
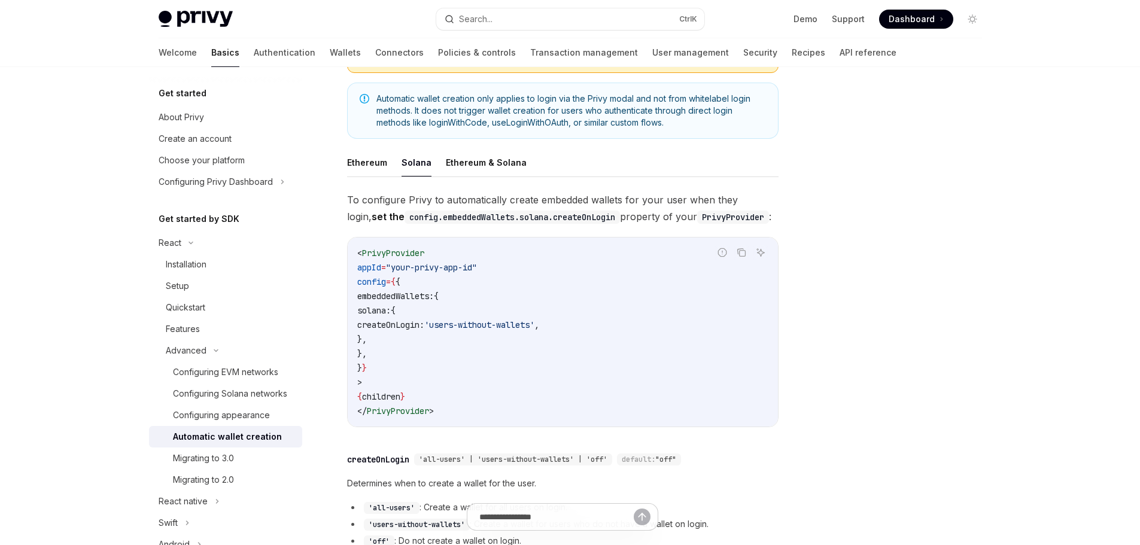
click at [488, 355] on code "< PrivyProvider appId = "your-privy-app-id" config = { { embeddedWallets: { sol…" at bounding box center [562, 332] width 411 height 172
drag, startPoint x: 409, startPoint y: 353, endPoint x: 395, endPoint y: 300, distance: 55.1
click at [395, 300] on code "< PrivyProvider appId = "your-privy-app-id" config = { { embeddedWallets: { sol…" at bounding box center [562, 332] width 411 height 172
copy code "embeddedWallets: { solana: { createOnLogin: 'users-without-wallets' , }, },"
click at [479, 353] on code "< PrivyProvider appId = "your-privy-app-id" config = { { embeddedWallets: { sol…" at bounding box center [562, 332] width 411 height 172
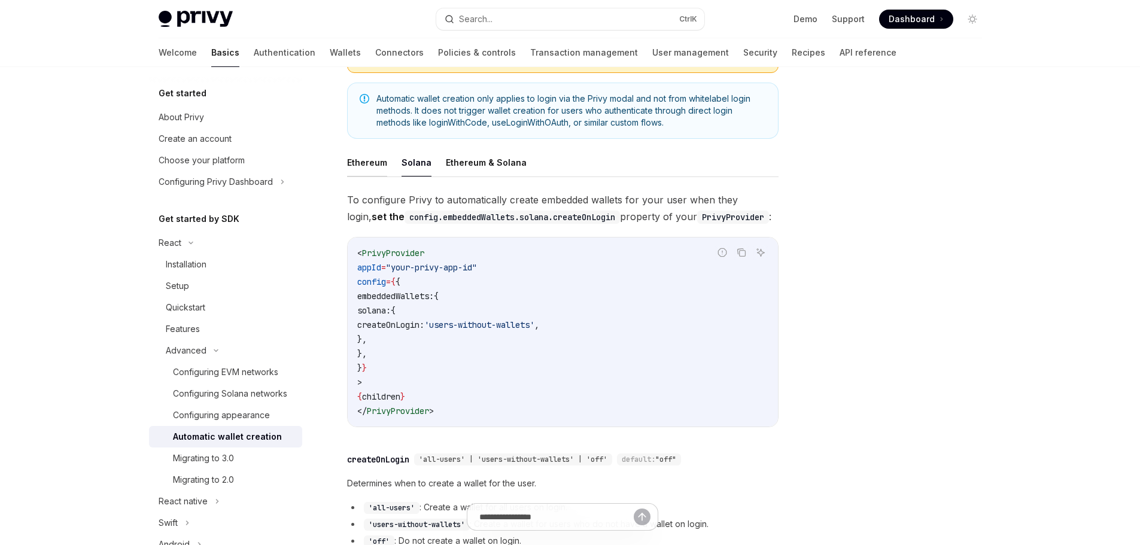
click at [369, 157] on button "Ethereum" at bounding box center [367, 162] width 40 height 28
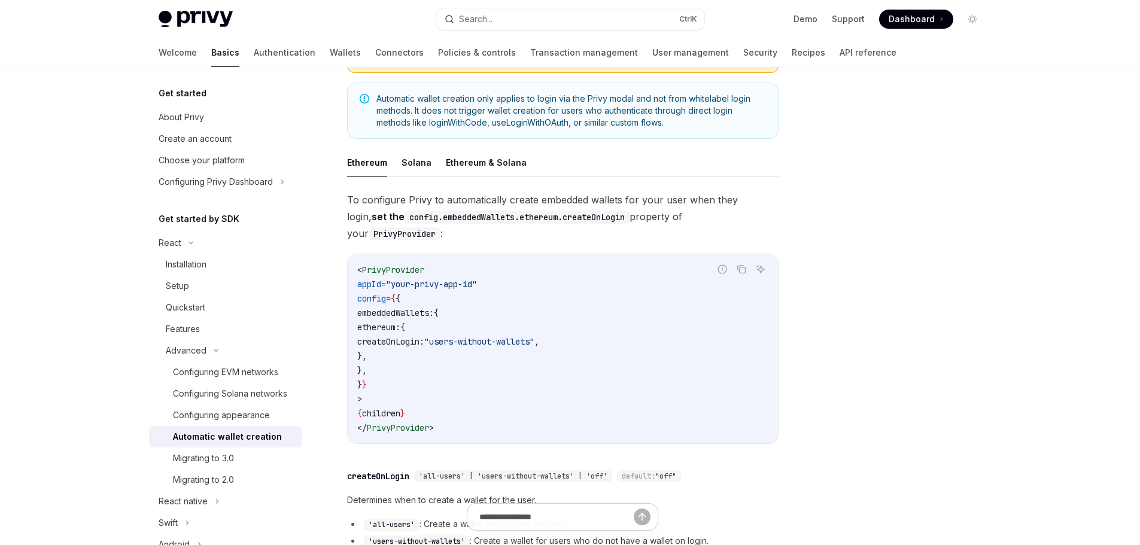
click at [399, 162] on ul "Ethereum Solana Ethereum & Solana" at bounding box center [562, 162] width 431 height 29
click at [404, 163] on button "Solana" at bounding box center [416, 162] width 30 height 28
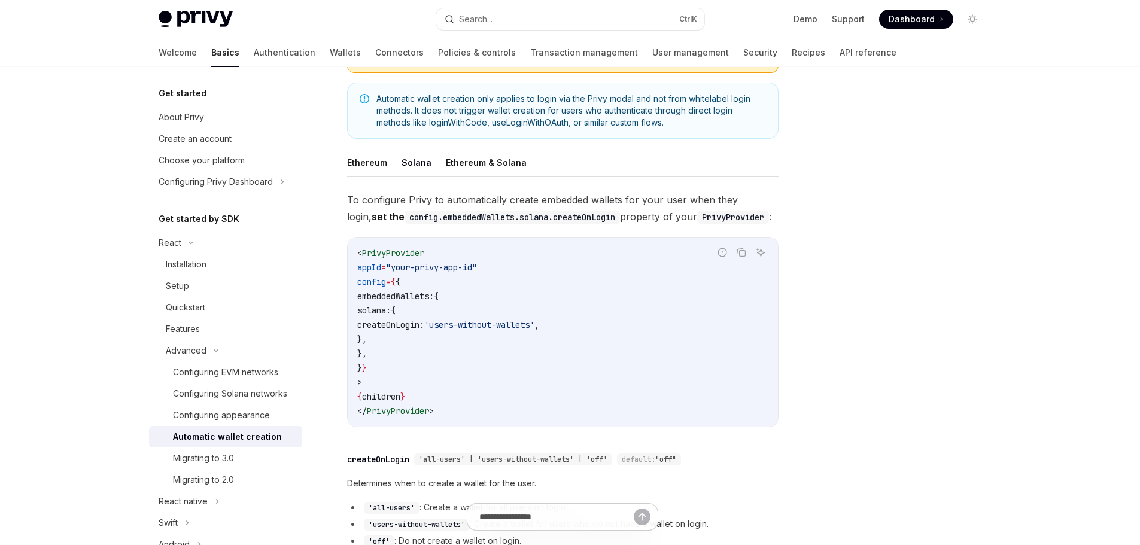
drag, startPoint x: 412, startPoint y: 349, endPoint x: 392, endPoint y: 303, distance: 50.7
click at [392, 303] on code "< PrivyProvider appId = "your-privy-app-id" config = { { embeddedWallets: { sol…" at bounding box center [562, 332] width 411 height 172
copy code "embeddedWallets: { solana: { createOnLogin: 'users-without-wallets' , }, },"
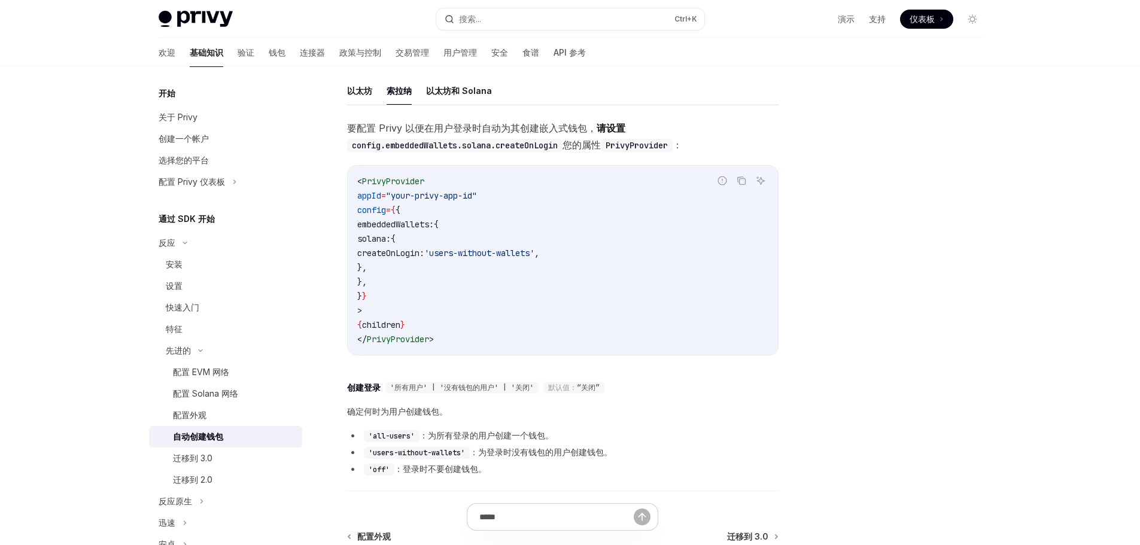
scroll to position [179, 0]
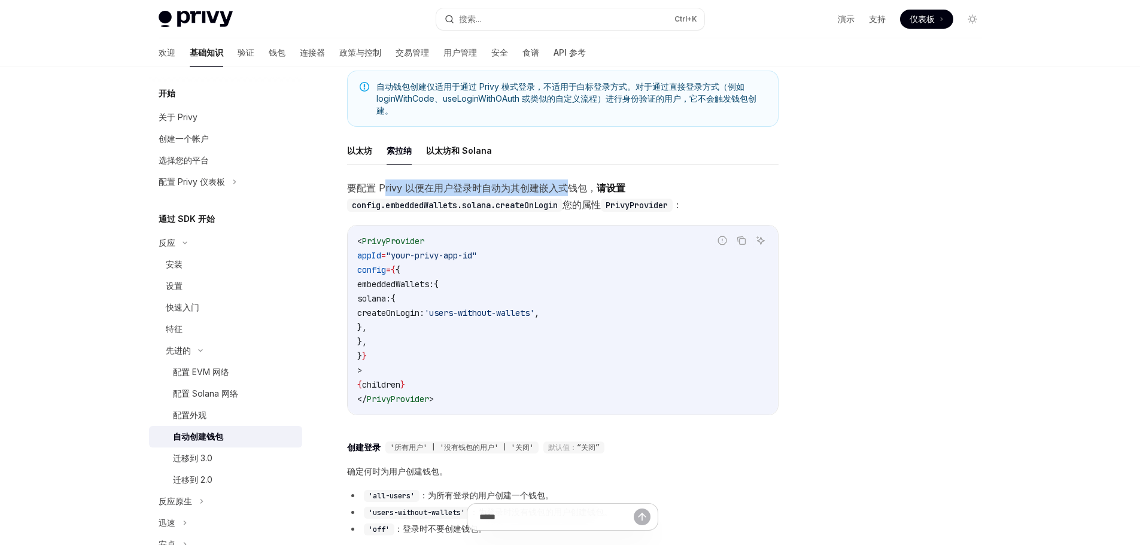
drag, startPoint x: 382, startPoint y: 190, endPoint x: 561, endPoint y: 184, distance: 178.4
click at [561, 184] on font "要配置 Privy 以便在用户登录时自动为其创建嵌入式钱包，" at bounding box center [471, 188] width 249 height 12
click at [598, 186] on font "请设置" at bounding box center [610, 188] width 29 height 12
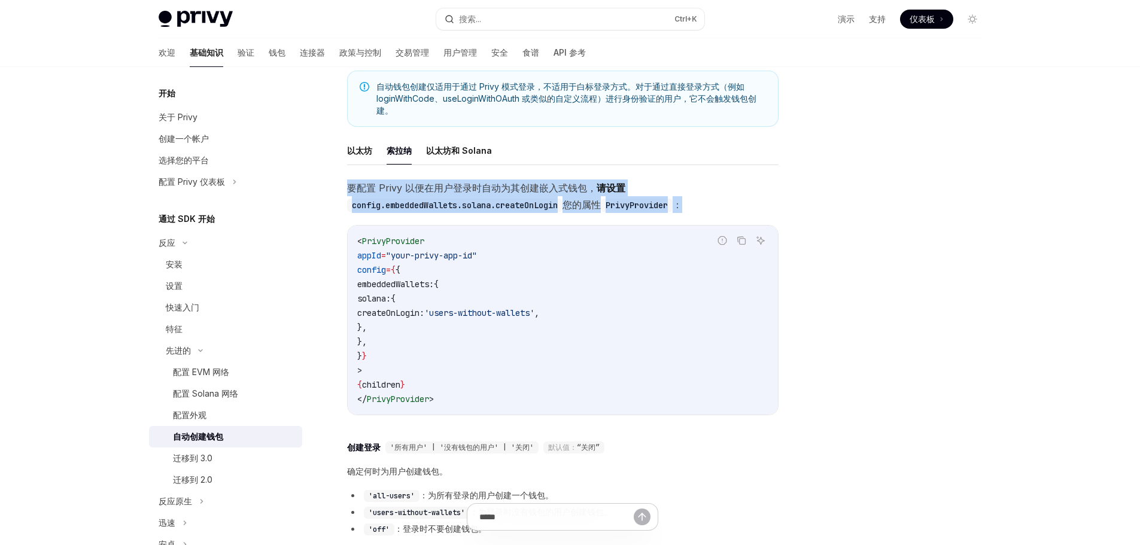
click at [598, 186] on font "请设置" at bounding box center [610, 188] width 29 height 12
click at [608, 184] on font "请设置" at bounding box center [610, 188] width 29 height 12
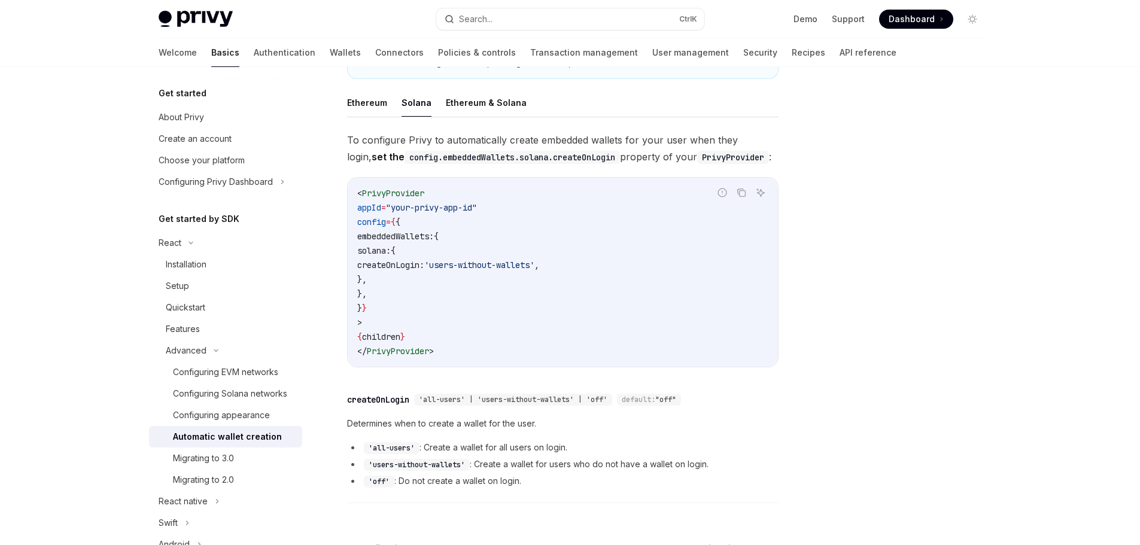
scroll to position [299, 0]
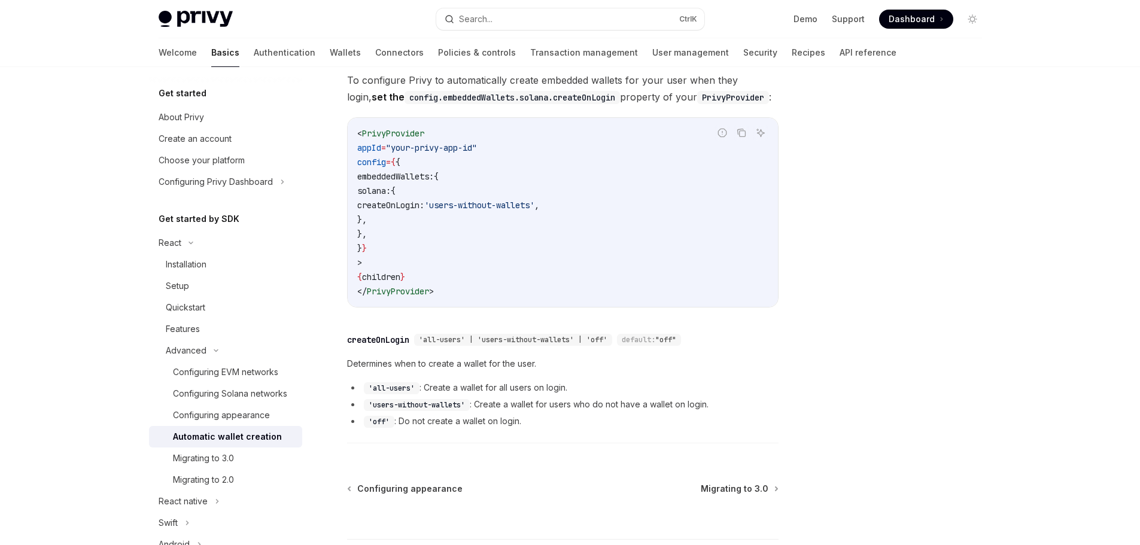
click at [411, 368] on span "Determines when to create a wallet for the user." at bounding box center [562, 364] width 431 height 14
click at [475, 361] on span "Determines when to create a wallet for the user." at bounding box center [562, 364] width 431 height 14
click at [476, 361] on span "Determines when to create a wallet for the user." at bounding box center [562, 364] width 431 height 14
click at [534, 361] on span "Determines when to create a wallet for the user." at bounding box center [562, 364] width 431 height 14
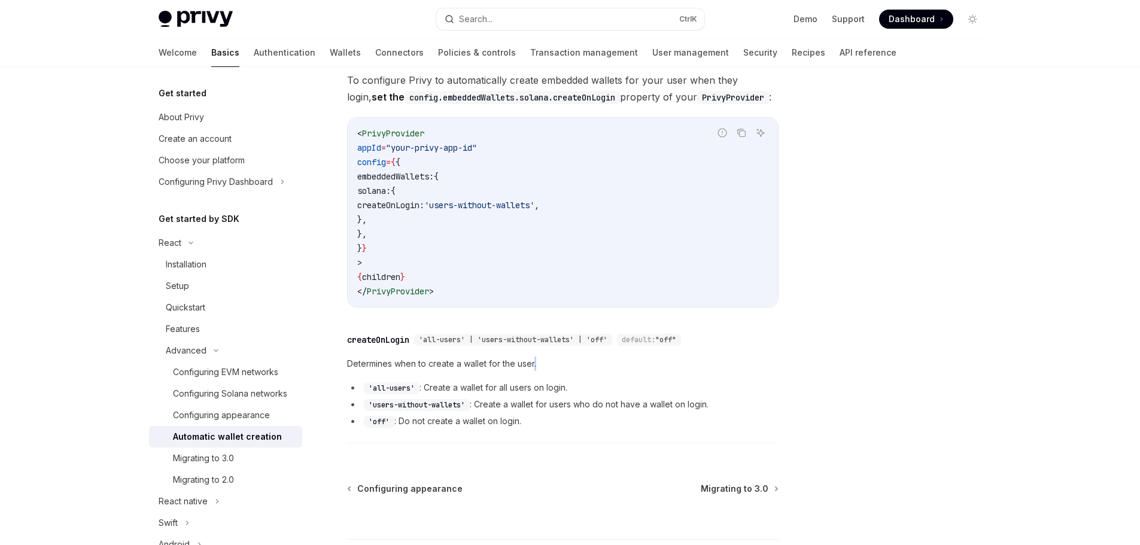
click at [534, 362] on span "Determines when to create a wallet for the user." at bounding box center [562, 364] width 431 height 14
click at [393, 384] on code "'all-users'" at bounding box center [392, 388] width 56 height 12
click at [487, 378] on div "Determines when to create a wallet for the user. 'all-users' : Create a wallet …" at bounding box center [562, 393] width 431 height 72
drag, startPoint x: 438, startPoint y: 385, endPoint x: 534, endPoint y: 383, distance: 96.3
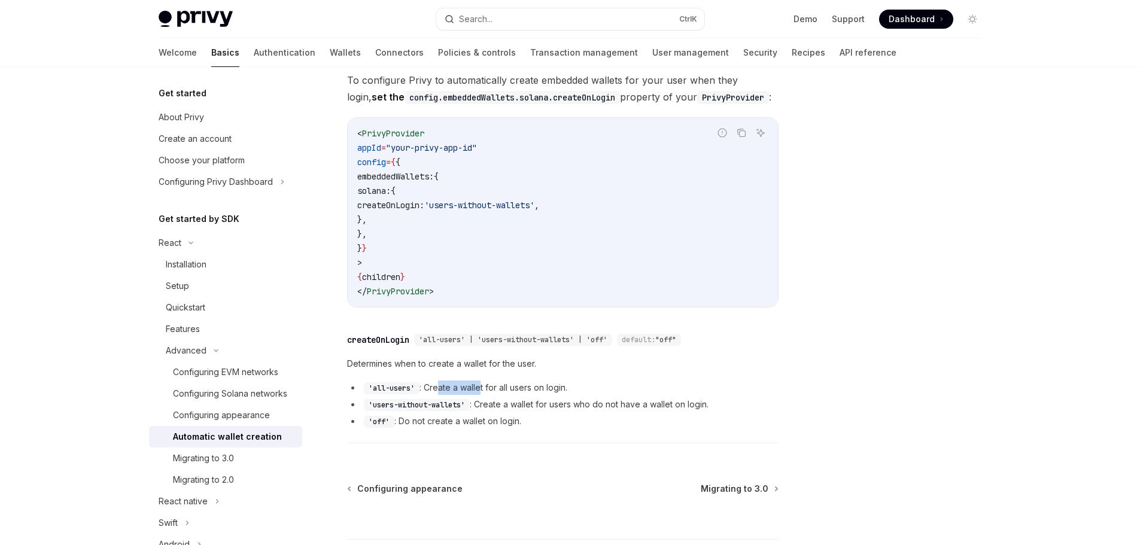
click at [531, 383] on li "'all-users' : Create a wallet for all users on login." at bounding box center [562, 387] width 431 height 14
click at [540, 383] on li "'all-users' : Create a wallet for all users on login." at bounding box center [562, 387] width 431 height 14
drag, startPoint x: 476, startPoint y: 409, endPoint x: 721, endPoint y: 410, distance: 245.9
click at [721, 410] on li "'users-without-wallets' : Create a wallet for users who do not have a wallet on…" at bounding box center [562, 404] width 431 height 14
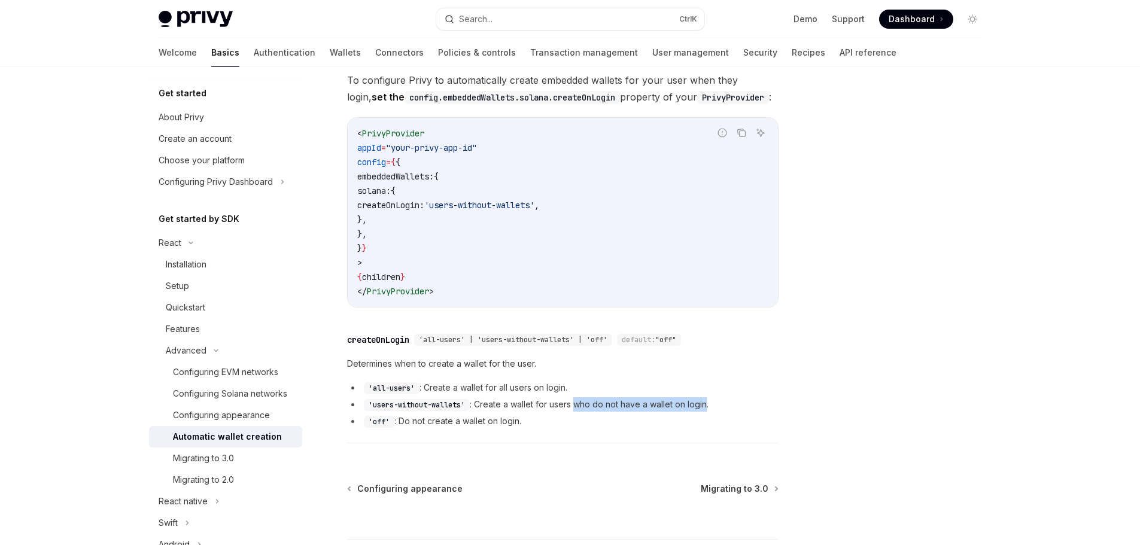
drag, startPoint x: 706, startPoint y: 407, endPoint x: 577, endPoint y: 400, distance: 130.0
click at [577, 400] on li "'users-without-wallets' : Create a wallet for users who do not have a wallet on…" at bounding box center [562, 404] width 431 height 14
click at [616, 403] on li "'users-without-wallets' : Create a wallet for users who do not have a wallet on…" at bounding box center [562, 404] width 431 height 14
click at [616, 404] on li "'users-without-wallets' : Create a wallet for users who do not have a wallet on…" at bounding box center [562, 404] width 431 height 14
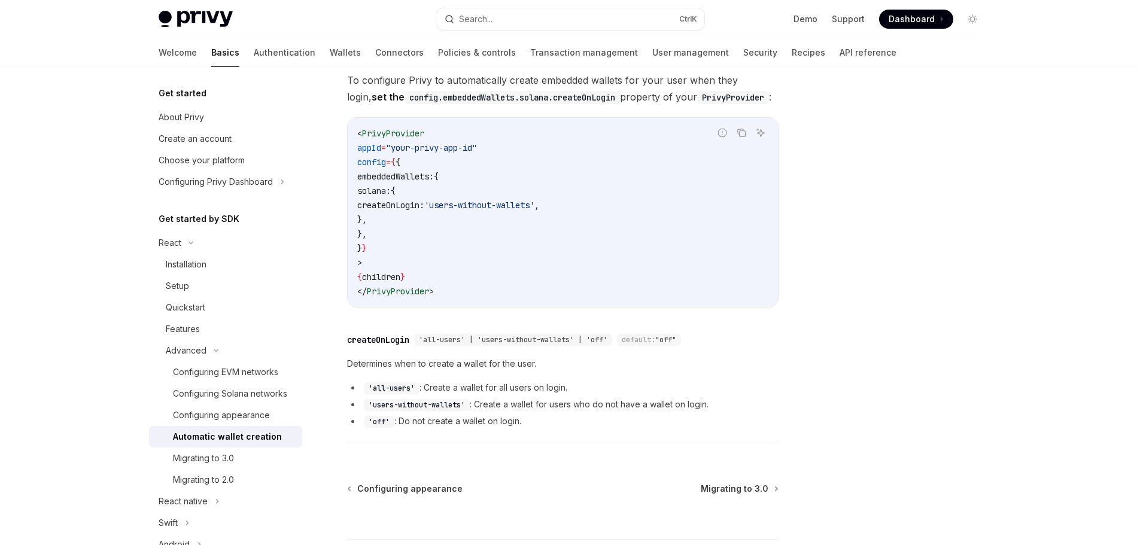
click at [628, 404] on li "'users-without-wallets' : Create a wallet for users who do not have a wallet on…" at bounding box center [562, 404] width 431 height 14
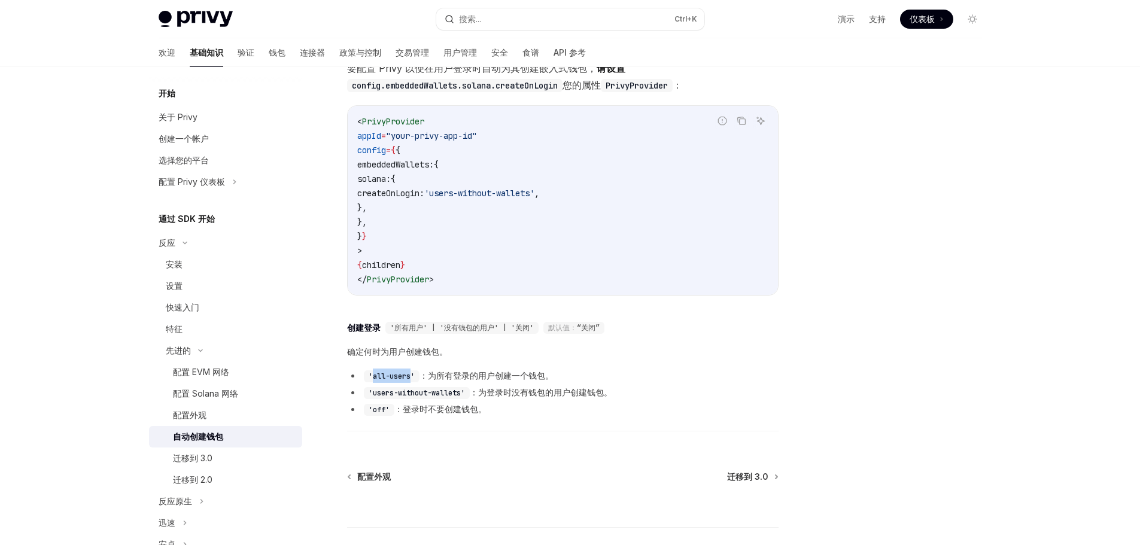
drag, startPoint x: 410, startPoint y: 375, endPoint x: 373, endPoint y: 379, distance: 37.9
click at [373, 379] on code "'all-users'" at bounding box center [392, 376] width 56 height 12
copy code "all-users"
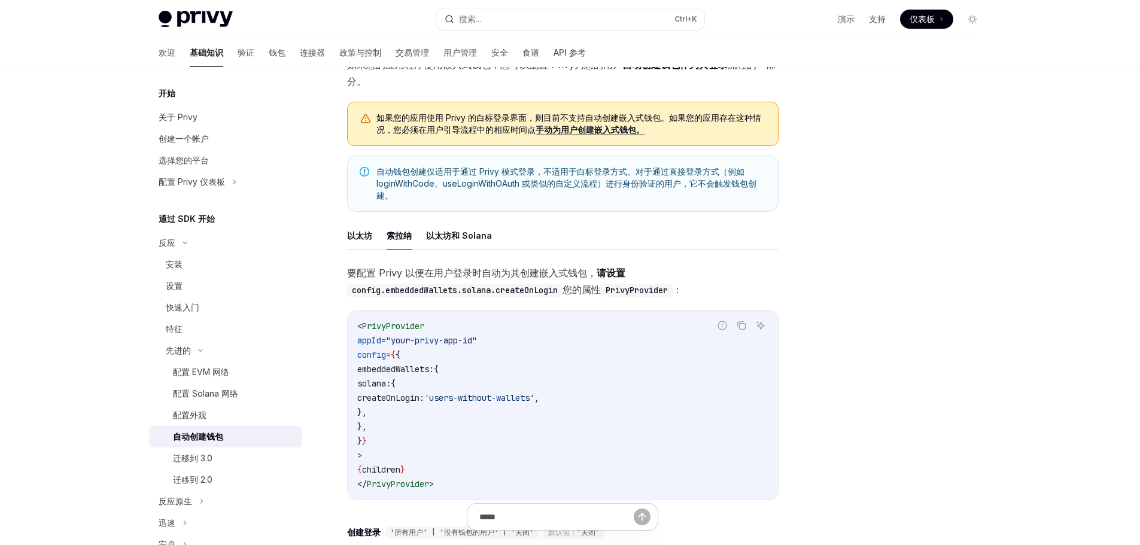
scroll to position [0, 0]
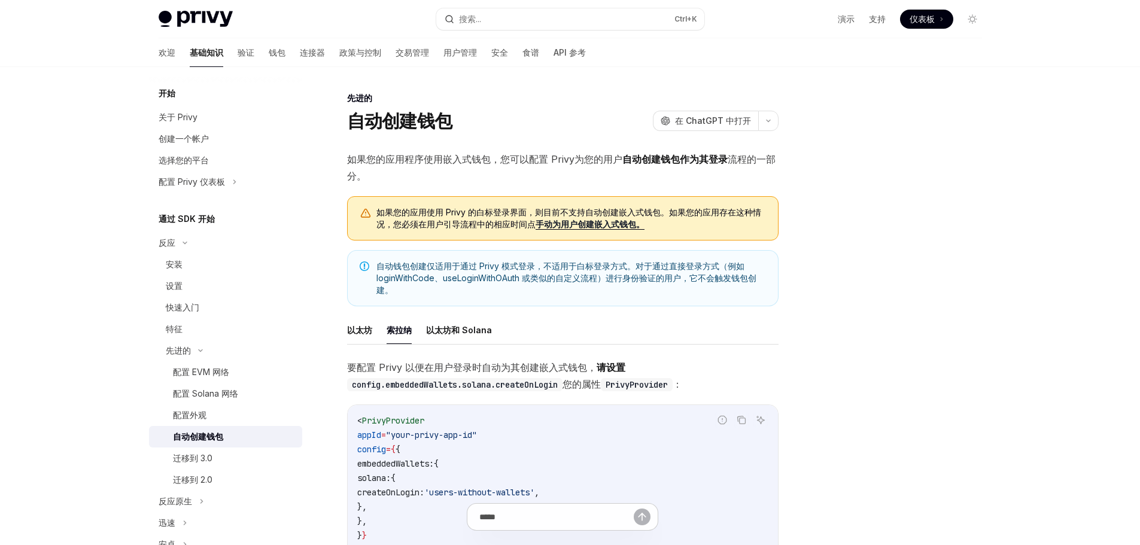
click at [482, 269] on font "自动钱包创建仅适用于通过 Privy 模式登录，不适用于白标登录方式。对于通过直接登录方式（例如 loginWithCode、useLoginWithOAut…" at bounding box center [566, 278] width 380 height 34
click at [620, 263] on font "自动钱包创建仅适用于通过 Privy 模式登录，不适用于白标登录方式。对于通过直接登录方式（例如 loginWithCode、useLoginWithOAut…" at bounding box center [566, 278] width 380 height 34
click at [583, 226] on font "手动为用户创建嵌入式钱包。" at bounding box center [589, 224] width 109 height 10
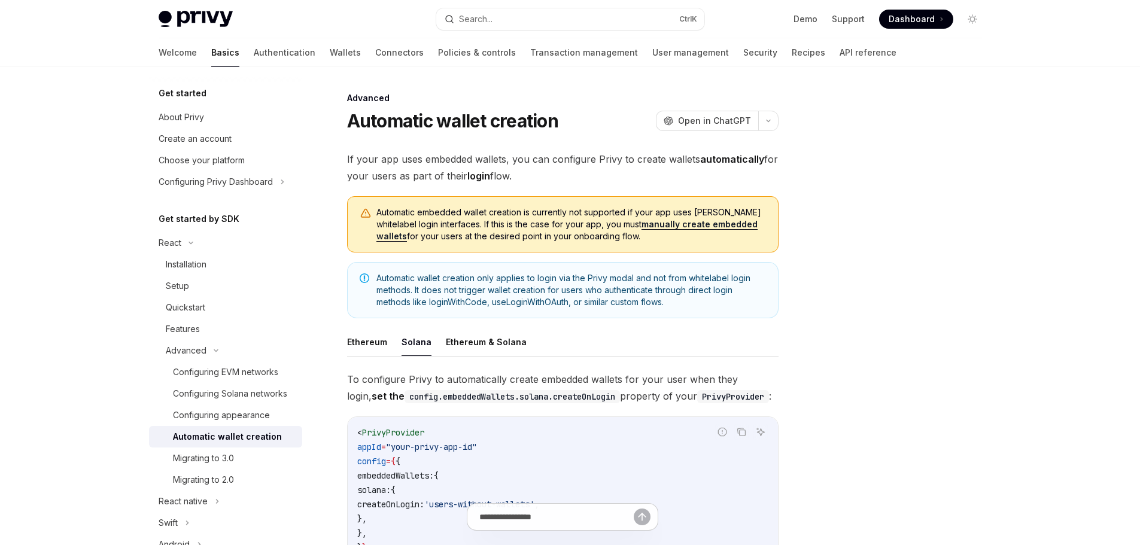
click at [754, 207] on span "Automatic embedded wallet creation is currently not supported if your app uses …" at bounding box center [570, 224] width 389 height 36
copy span "whitelabel"
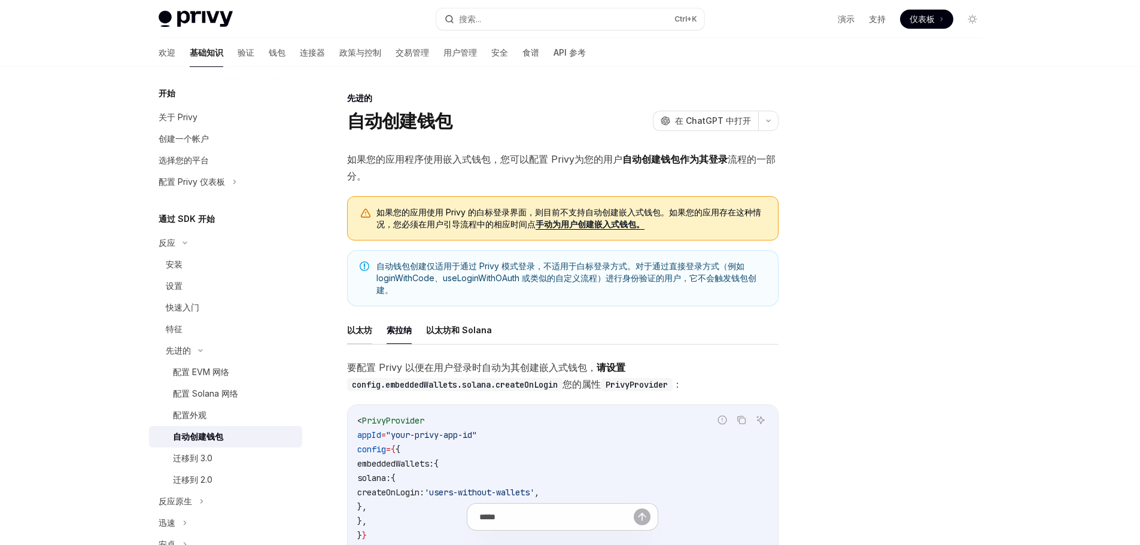
click at [365, 331] on font "以太坊" at bounding box center [359, 330] width 25 height 10
click at [403, 334] on font "索拉纳" at bounding box center [398, 330] width 25 height 10
click at [348, 331] on font "以太坊" at bounding box center [359, 330] width 25 height 10
click at [405, 331] on font "索拉纳" at bounding box center [398, 330] width 25 height 10
click at [470, 329] on font "以太坊和 Solana" at bounding box center [459, 330] width 66 height 10
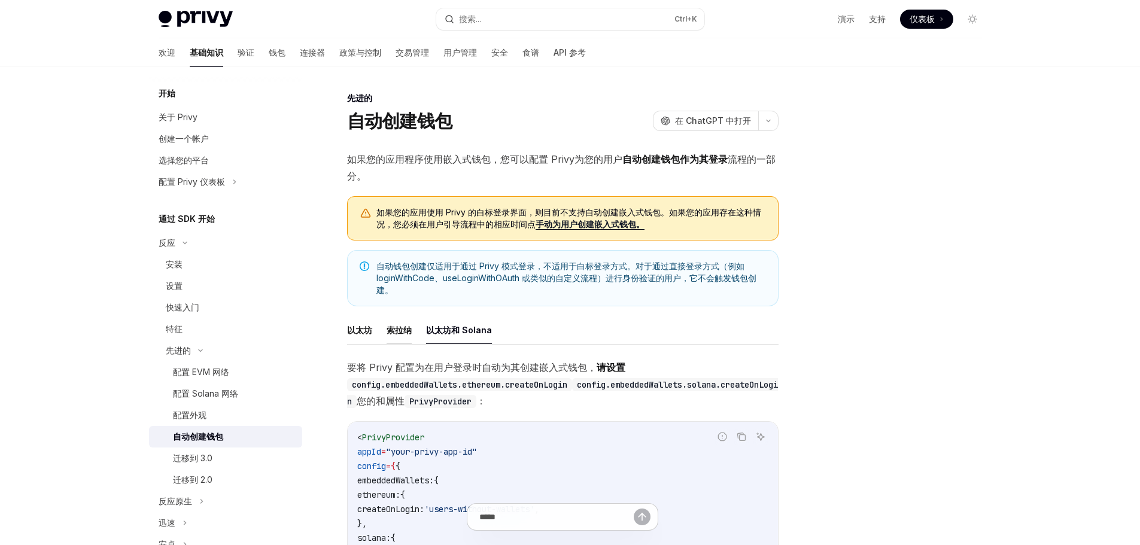
click at [390, 334] on font "索拉纳" at bounding box center [398, 330] width 25 height 10
type textarea "*"
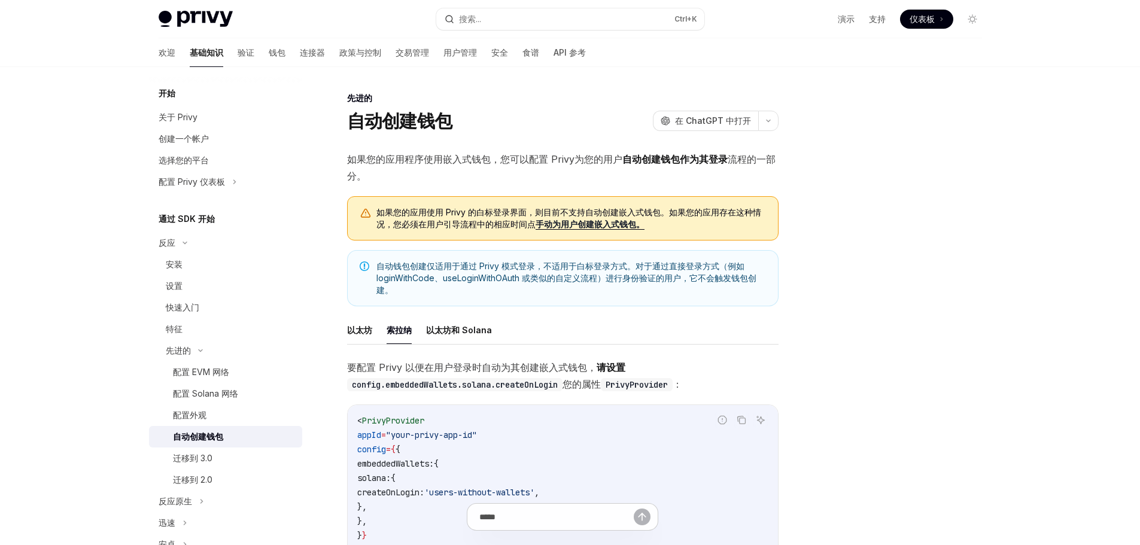
click at [791, 213] on div "先进的 自动创建钱包 OpenAI 在 ChatGPT 中打开 OpenAI 在 ChatGPT 中打开 如果您的应用程序使用嵌入式钱包，您可以配置 Priv…" at bounding box center [570, 498] width 842 height 863
drag, startPoint x: 574, startPoint y: 261, endPoint x: 630, endPoint y: 266, distance: 57.0
click at [630, 266] on font "自动钱包创建仅适用于通过 Privy 模式登录，不适用于白标登录方式。对于通过直接登录方式（例如 loginWithCode、useLoginWithOAut…" at bounding box center [566, 278] width 380 height 34
copy font "白标登录方式"
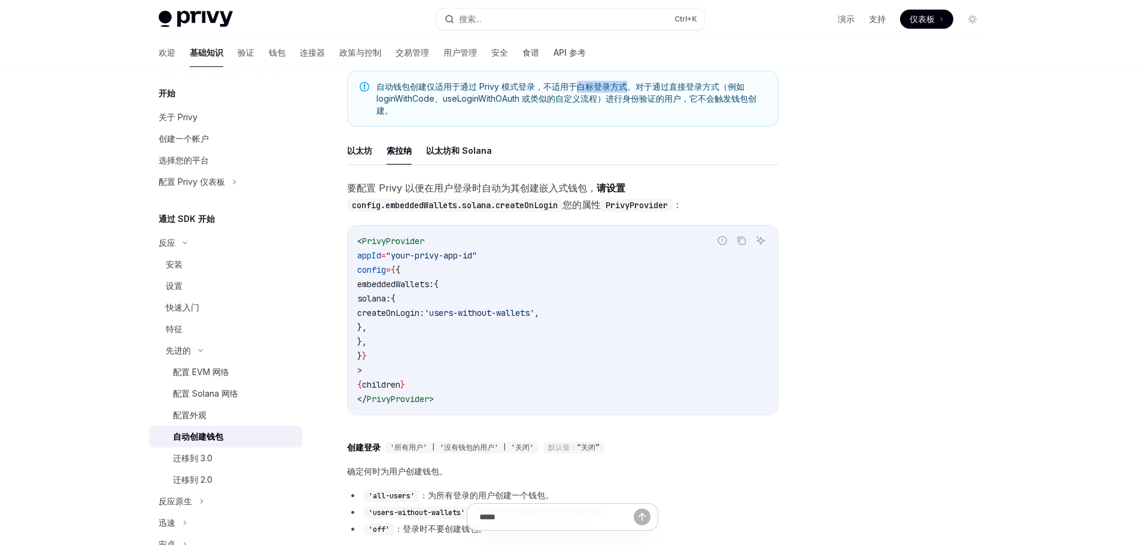
scroll to position [359, 0]
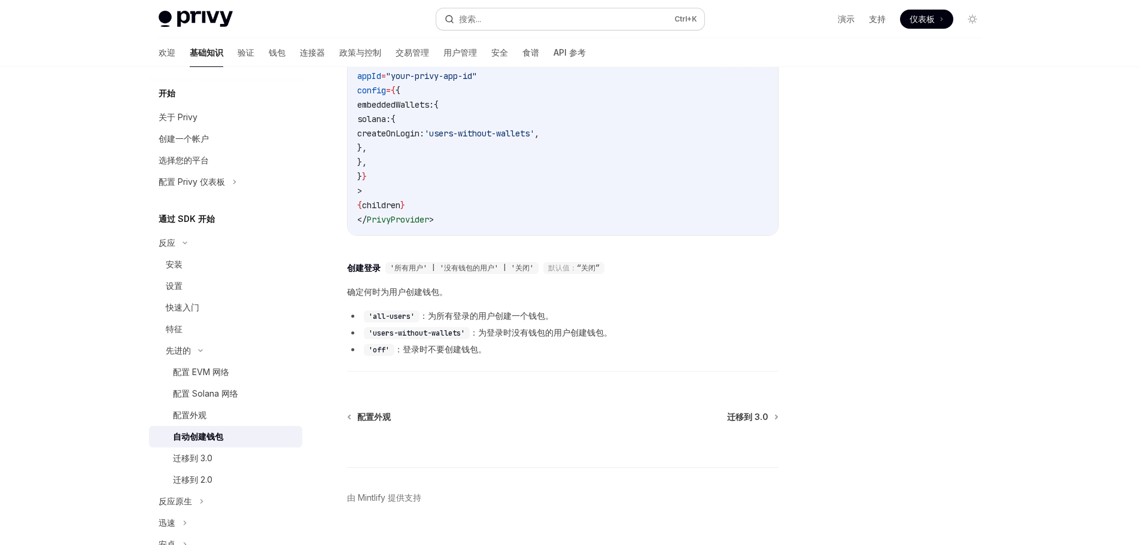
click at [497, 16] on button "搜索... Ctrl +K" at bounding box center [570, 19] width 268 height 22
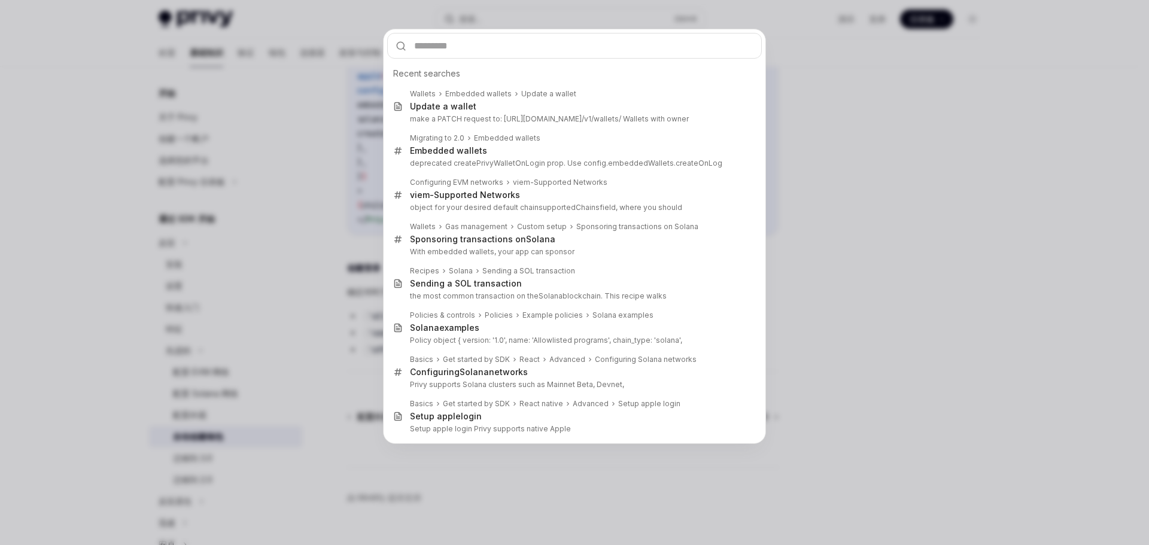
type input "**********"
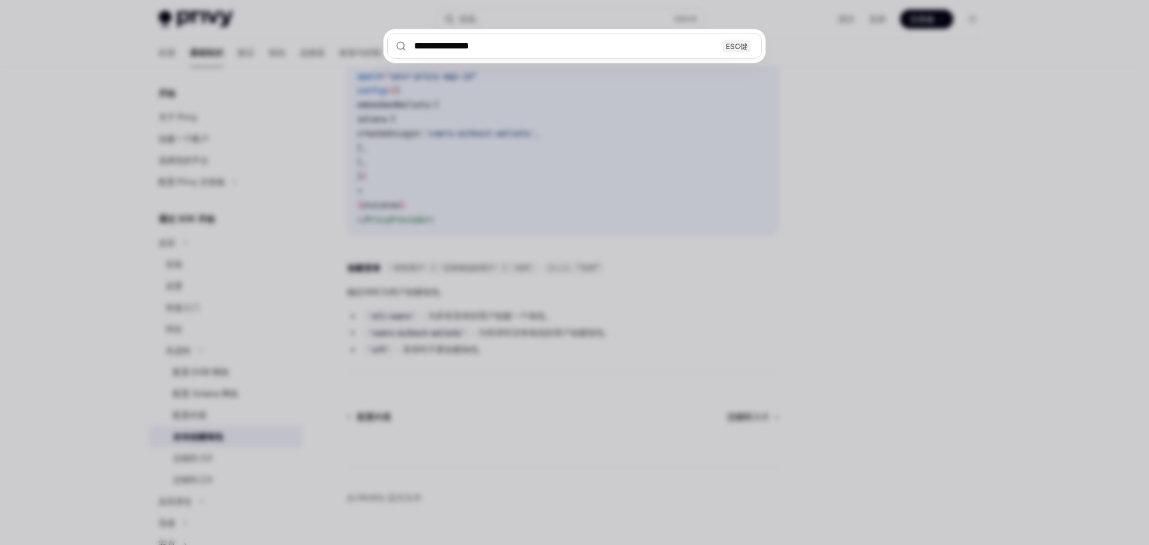
click at [514, 53] on input "**********" at bounding box center [574, 46] width 374 height 26
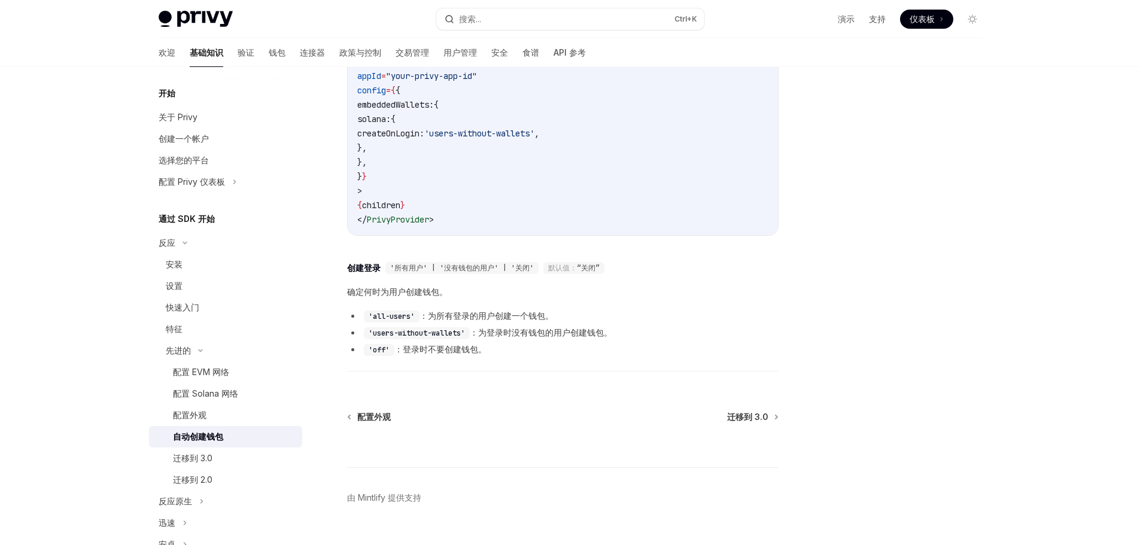
type textarea "*"
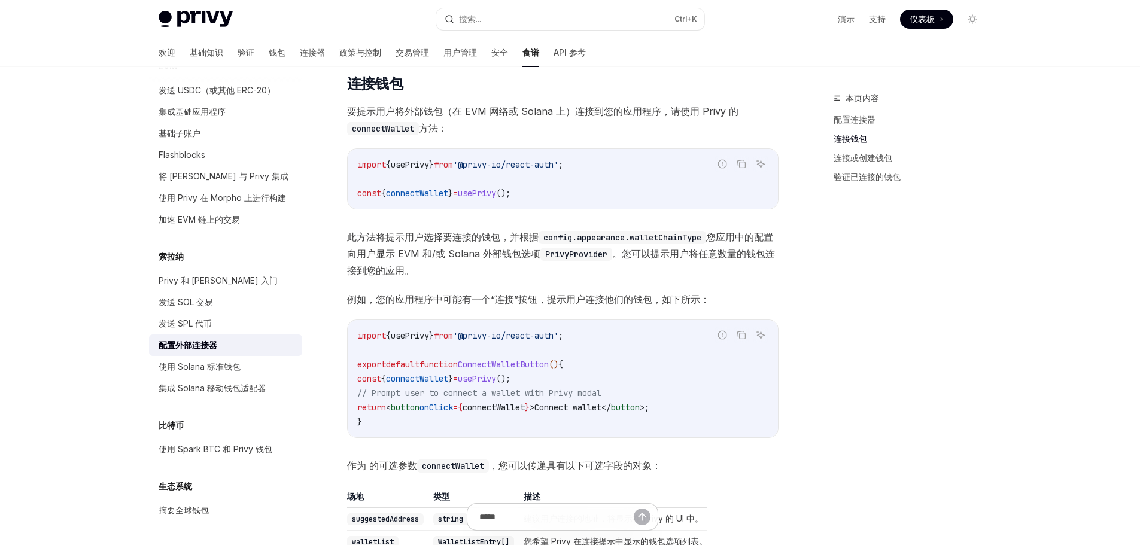
scroll to position [333, 0]
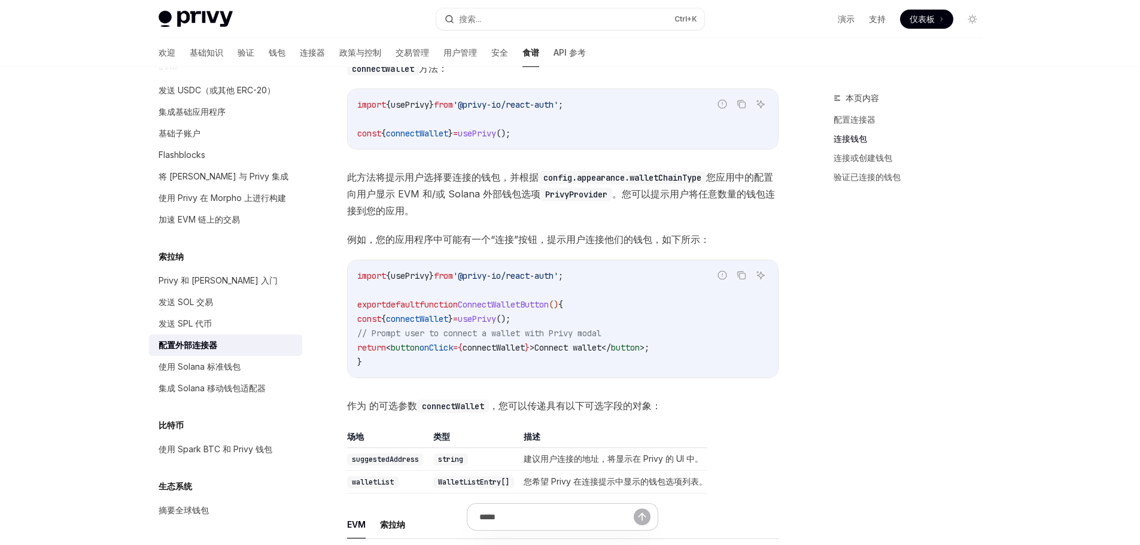
click at [429, 133] on span "connectWallet" at bounding box center [417, 133] width 62 height 11
click at [421, 142] on div "import { usePrivy } from '@privy-io/react-auth' ; const { connectWallet } = use…" at bounding box center [563, 119] width 430 height 60
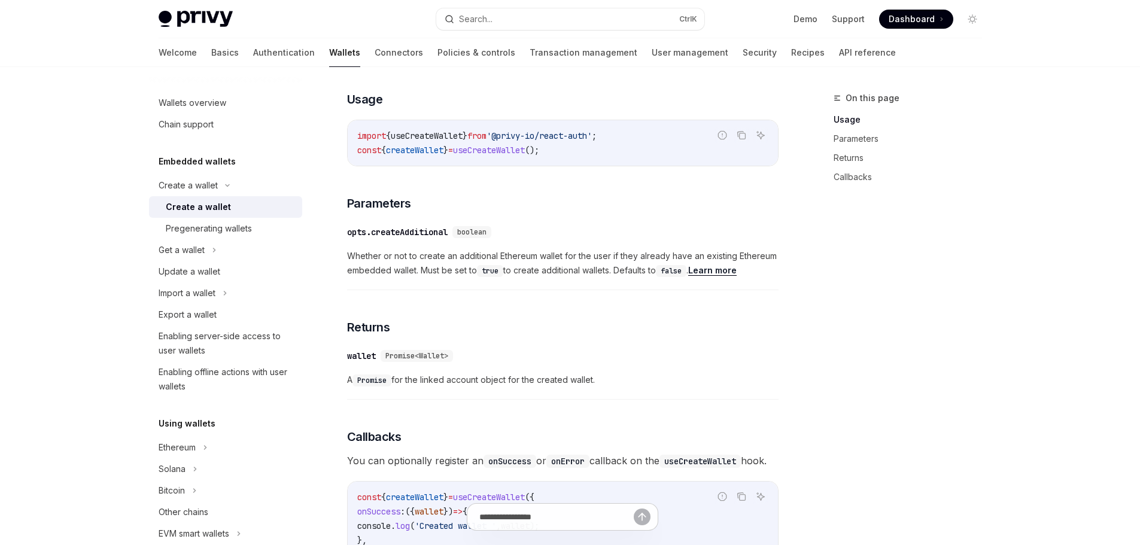
scroll to position [778, 0]
